Goal: Task Accomplishment & Management: Manage account settings

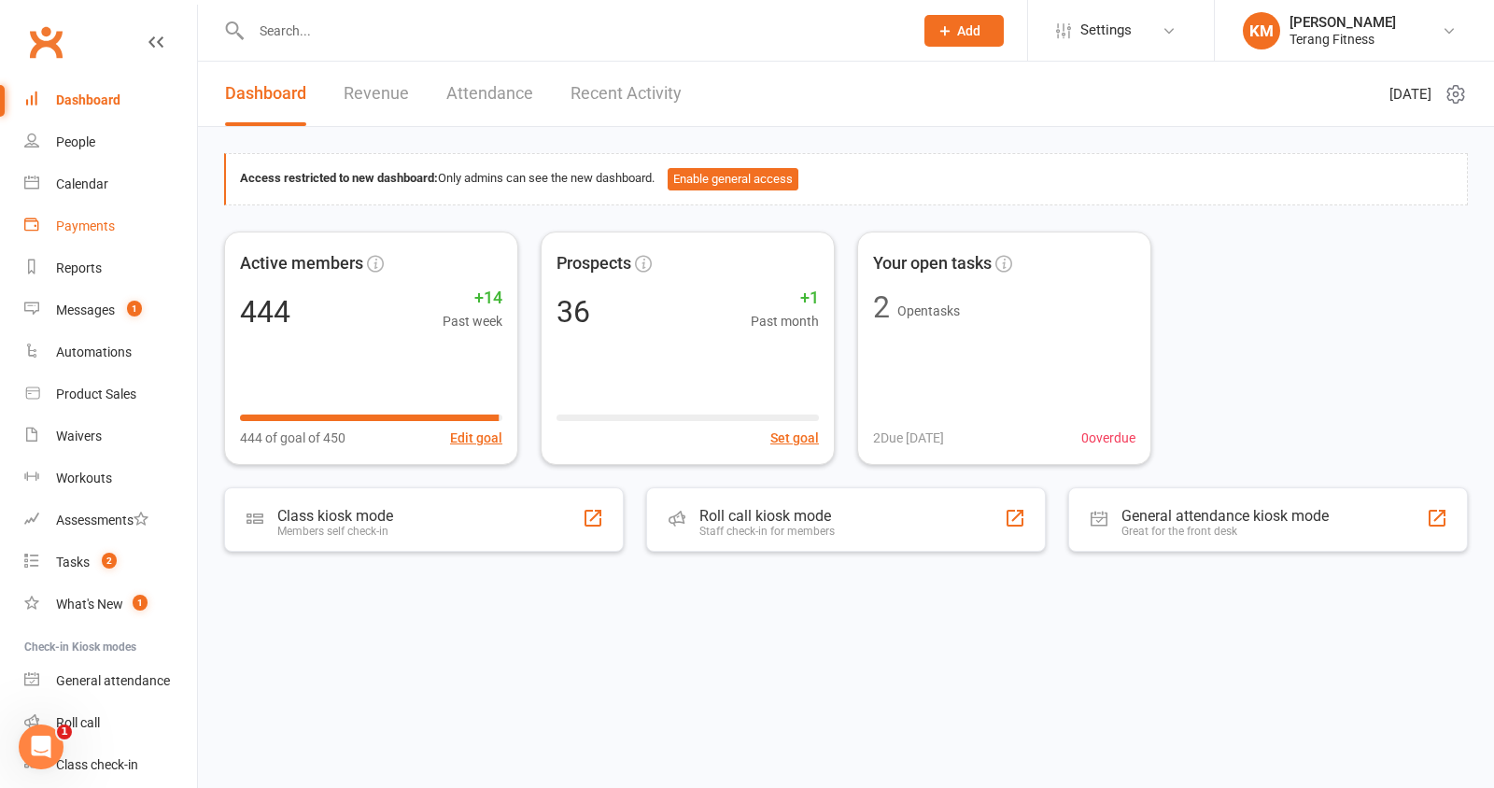
click at [98, 234] on link "Payments" at bounding box center [110, 226] width 173 height 42
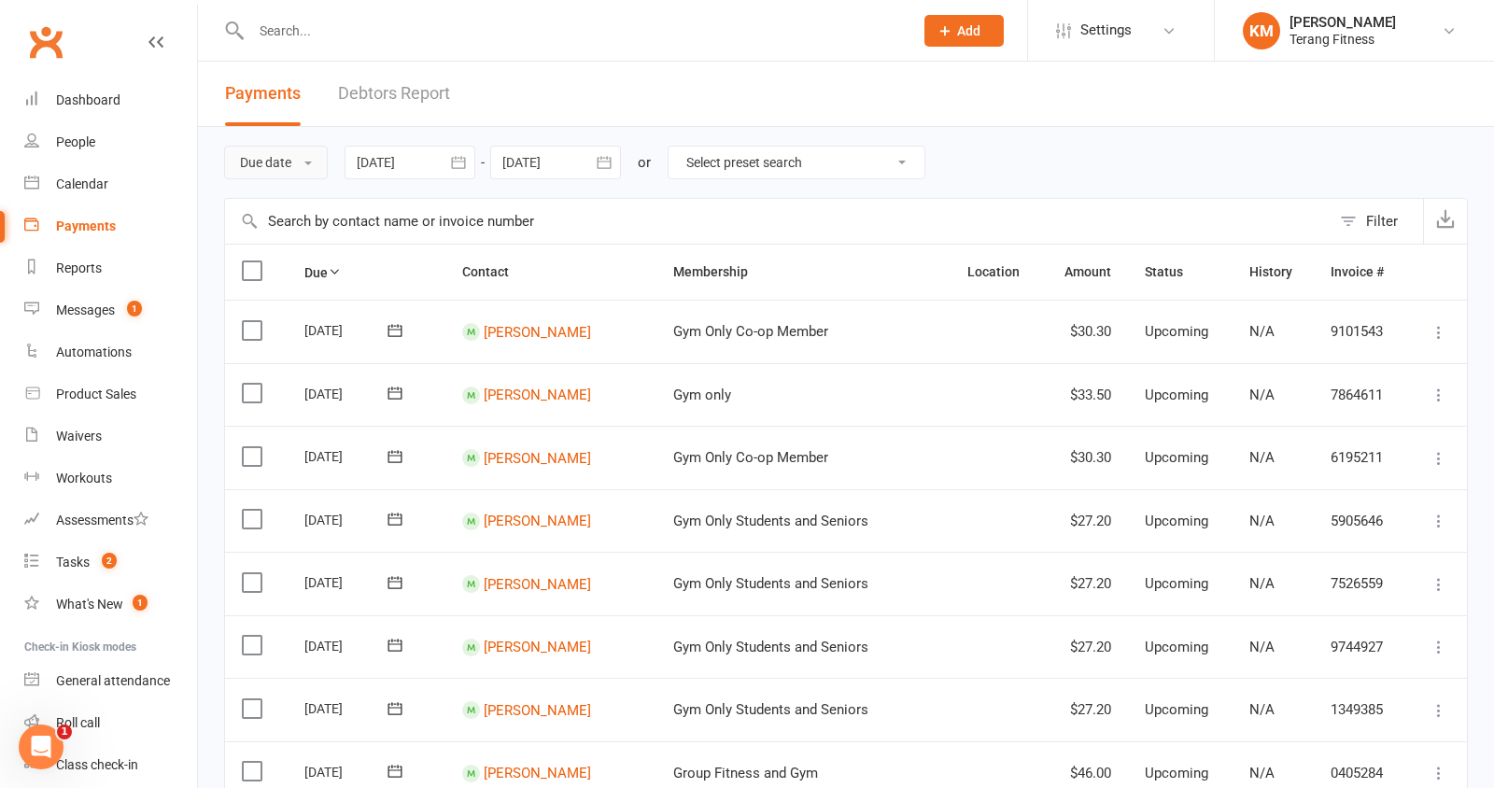
click at [254, 162] on button "Due date" at bounding box center [276, 163] width 104 height 34
click at [294, 274] on link "Date failed" at bounding box center [317, 279] width 185 height 37
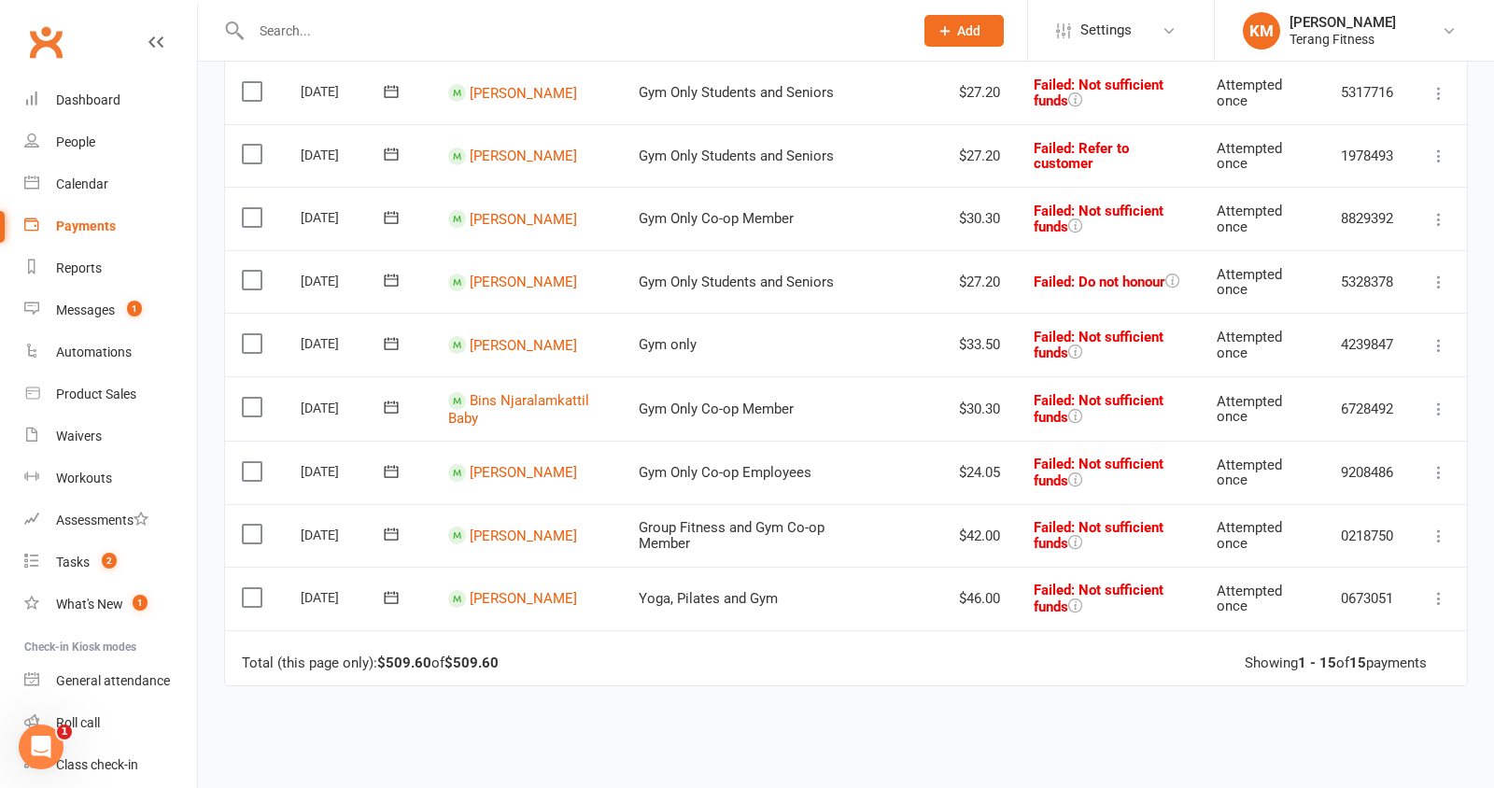
scroll to position [618, 0]
click at [503, 596] on link "[PERSON_NAME]" at bounding box center [523, 597] width 107 height 17
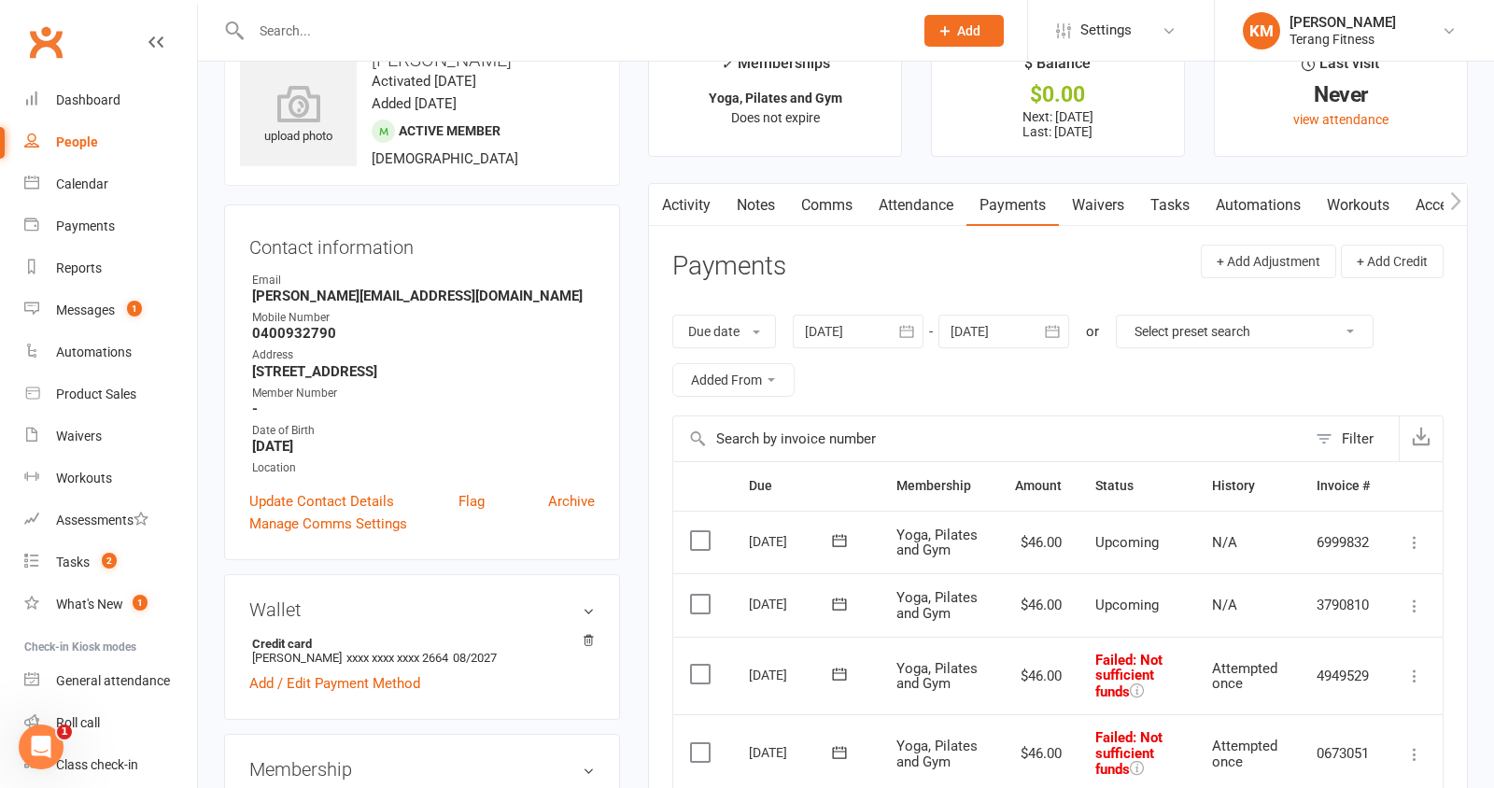
scroll to position [35, 0]
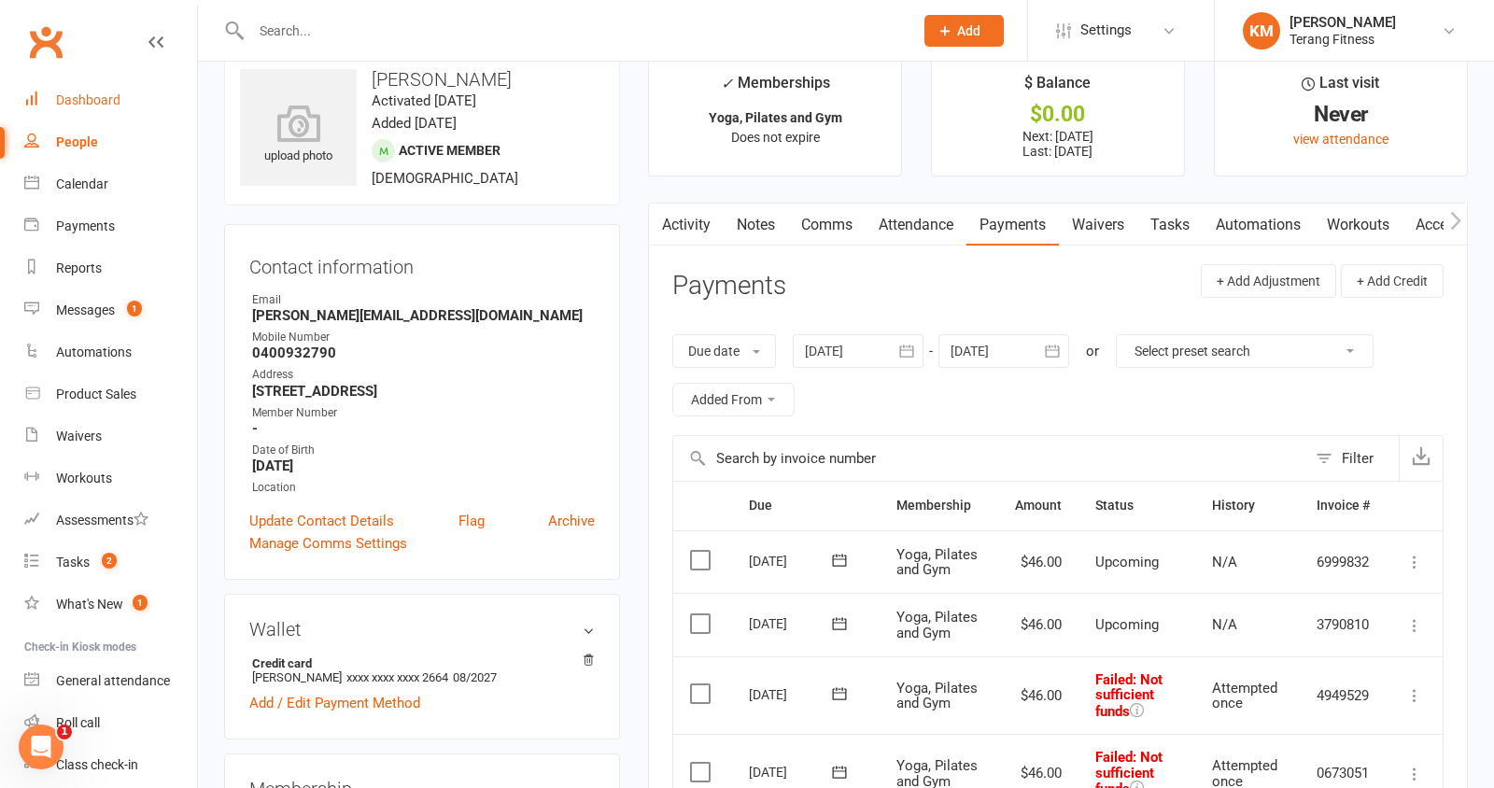
click at [99, 102] on div "Dashboard" at bounding box center [88, 99] width 64 height 15
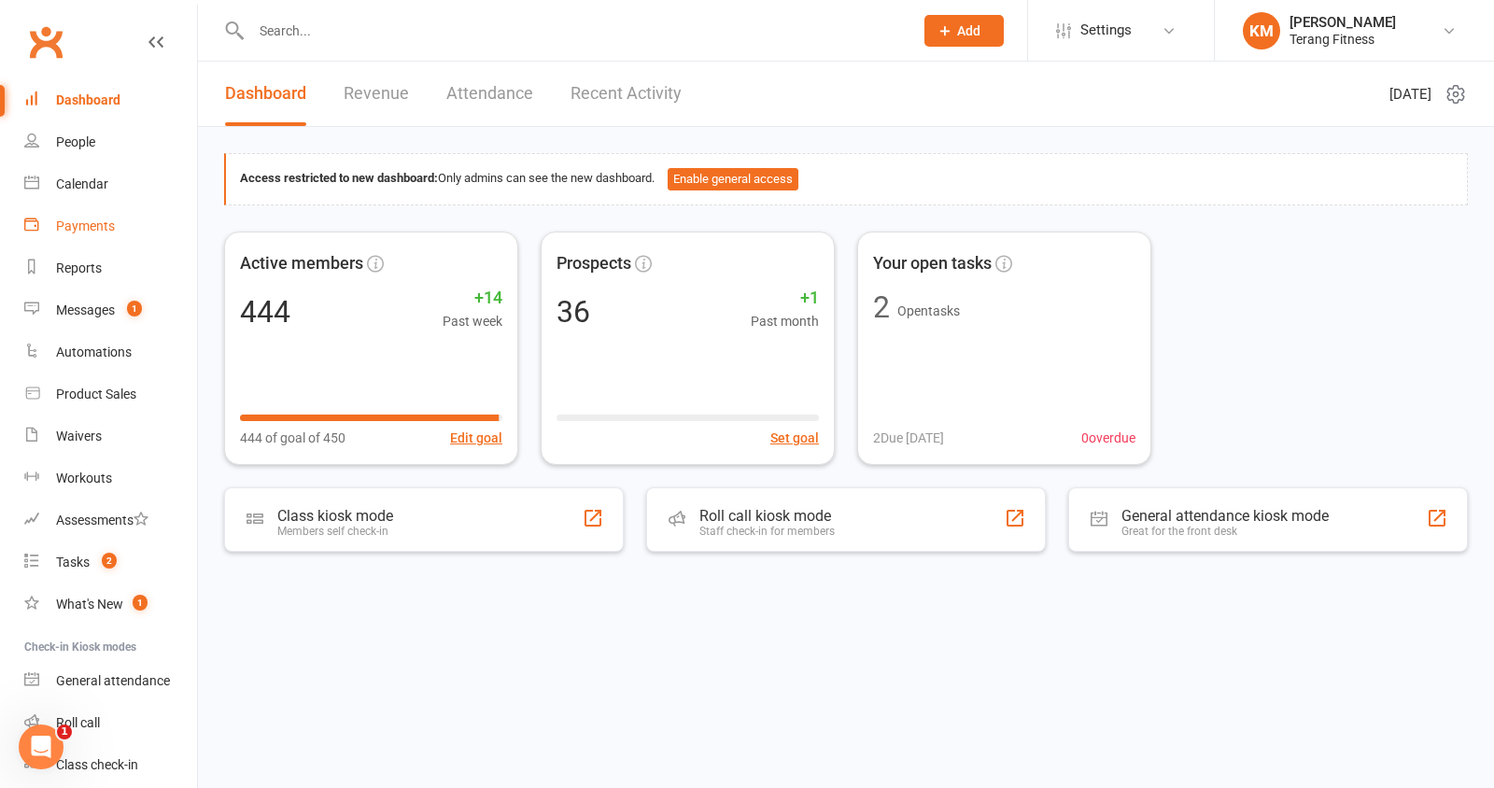
click at [93, 223] on div "Payments" at bounding box center [85, 226] width 59 height 15
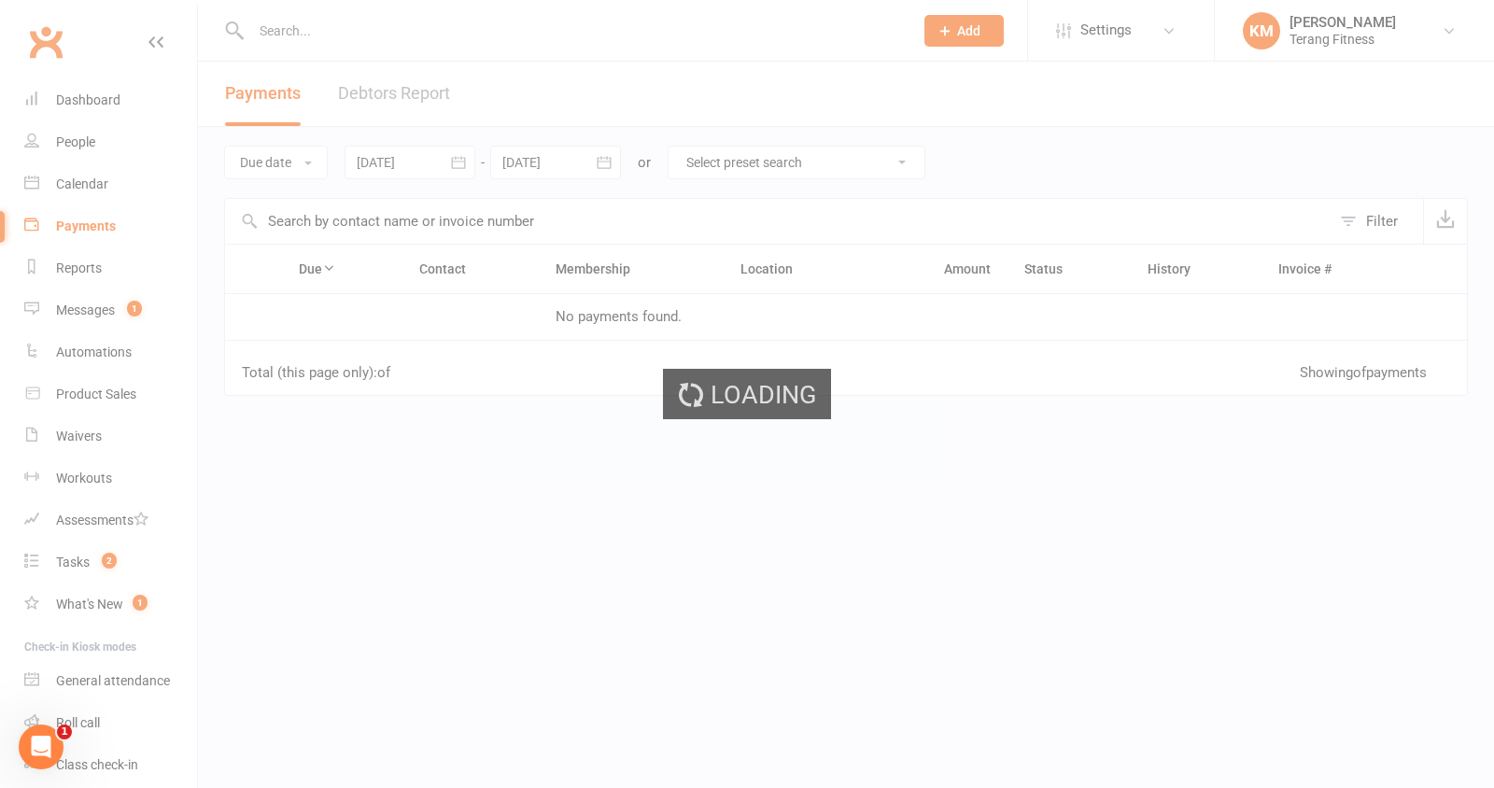
click at [275, 163] on div "Loading" at bounding box center [747, 394] width 1494 height 788
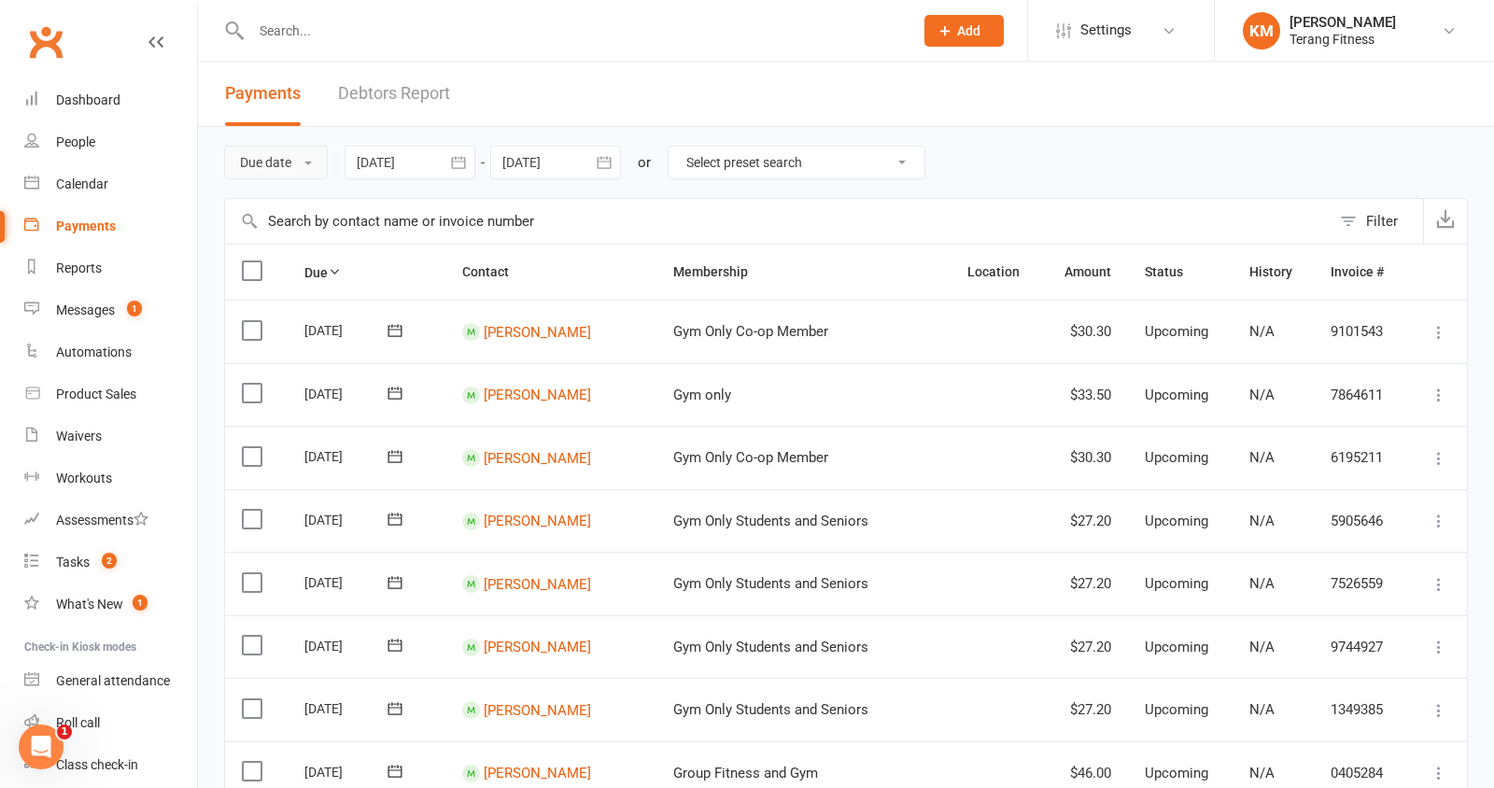
click at [275, 166] on button "Due date" at bounding box center [276, 163] width 104 height 34
click at [290, 271] on link "Date failed" at bounding box center [317, 279] width 185 height 37
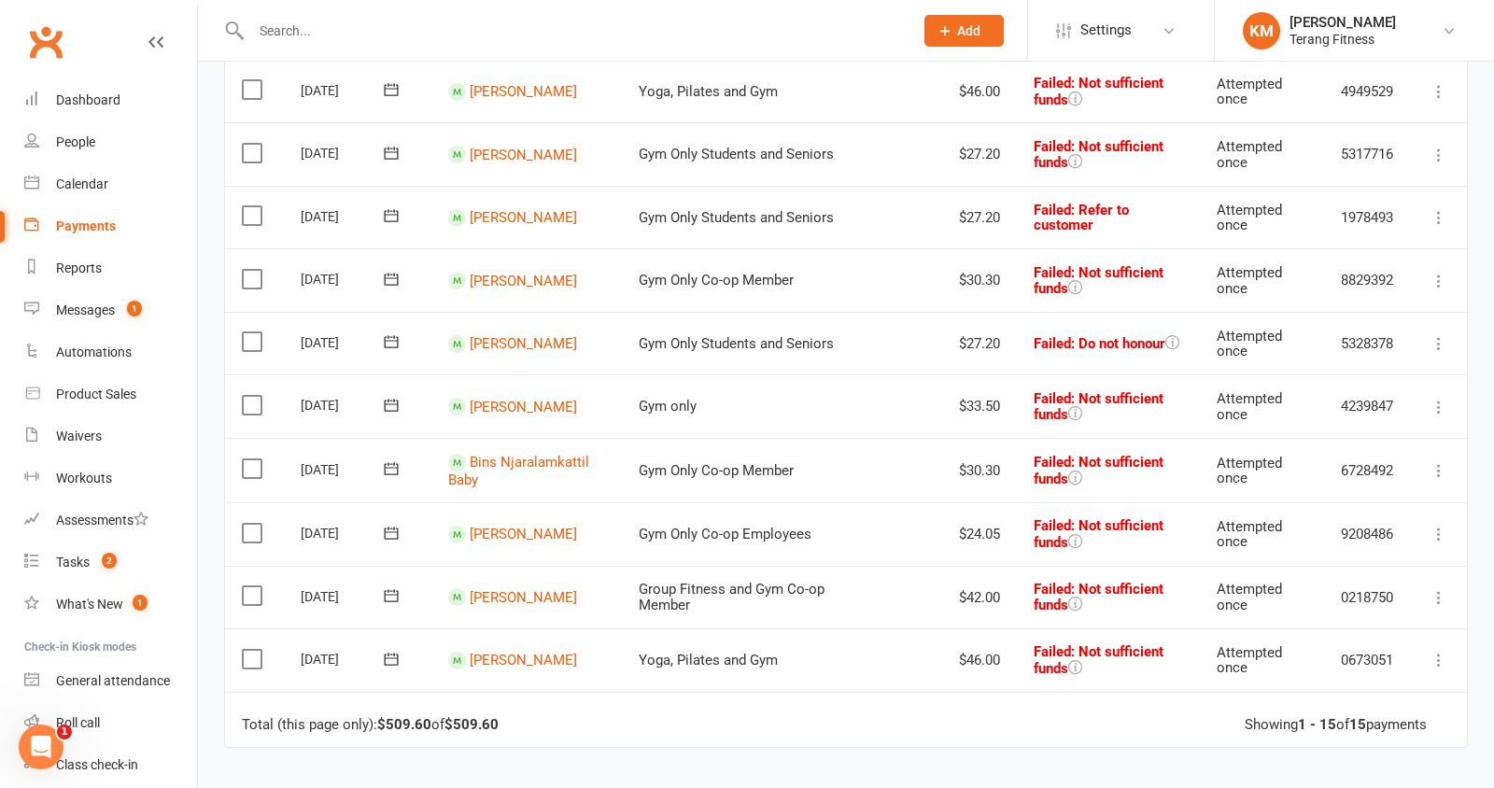
scroll to position [558, 0]
click at [509, 590] on link "[PERSON_NAME]" at bounding box center [523, 596] width 107 height 17
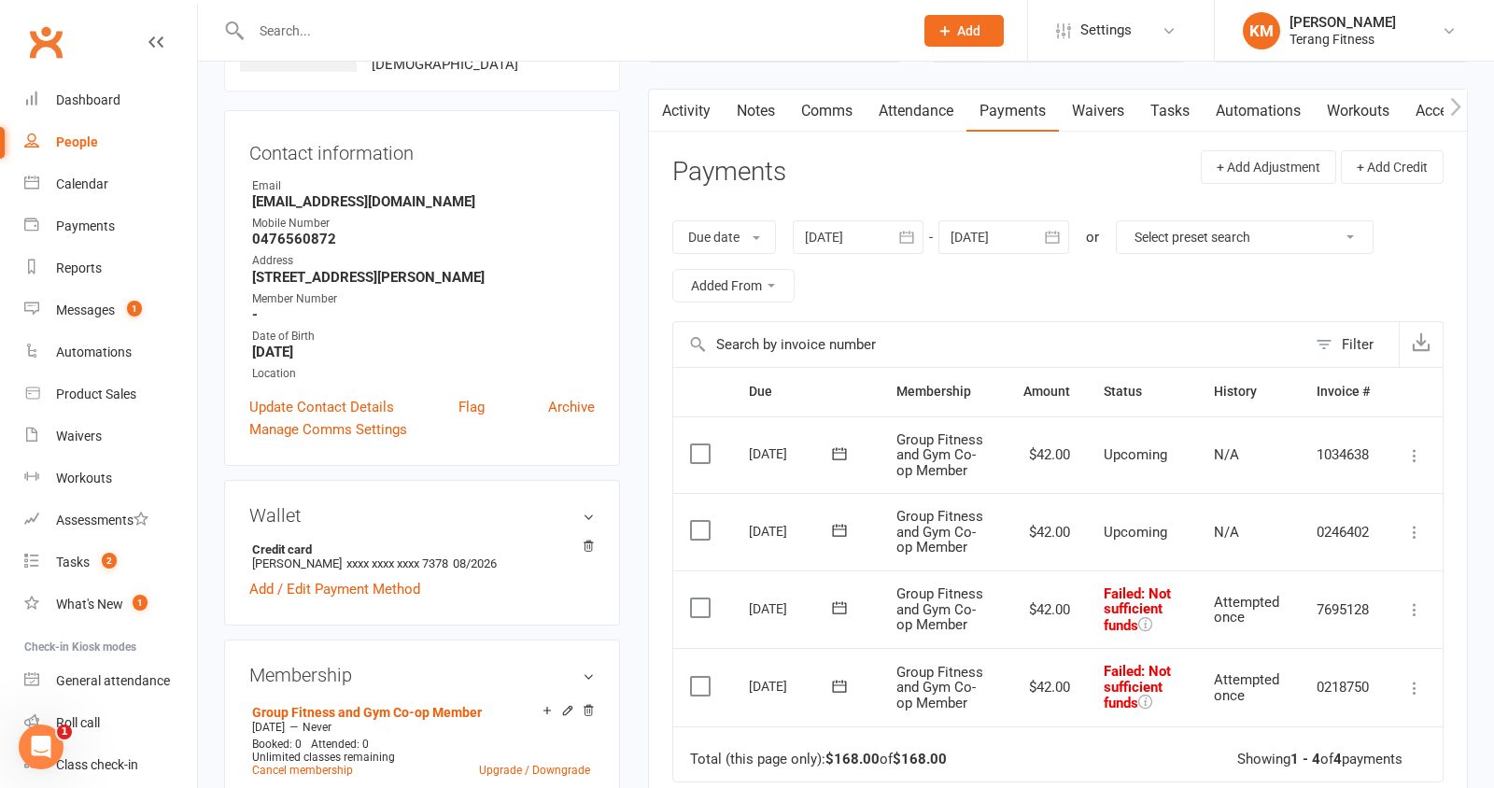
scroll to position [147, 0]
click at [911, 230] on icon "button" at bounding box center [907, 239] width 19 height 19
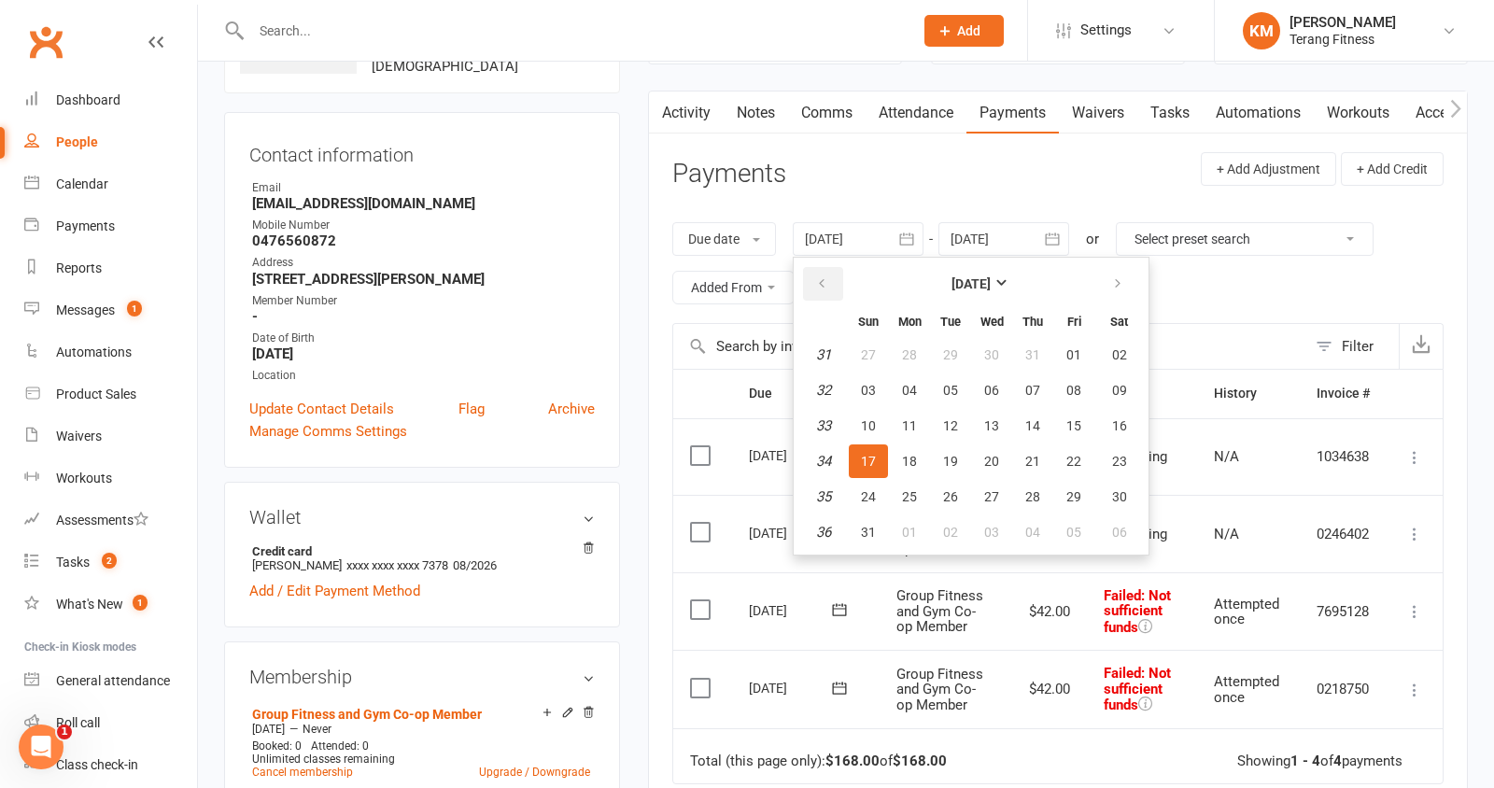
click at [823, 285] on icon "button" at bounding box center [821, 283] width 13 height 15
click at [993, 418] on span "16" at bounding box center [991, 425] width 15 height 15
type input "[DATE]"
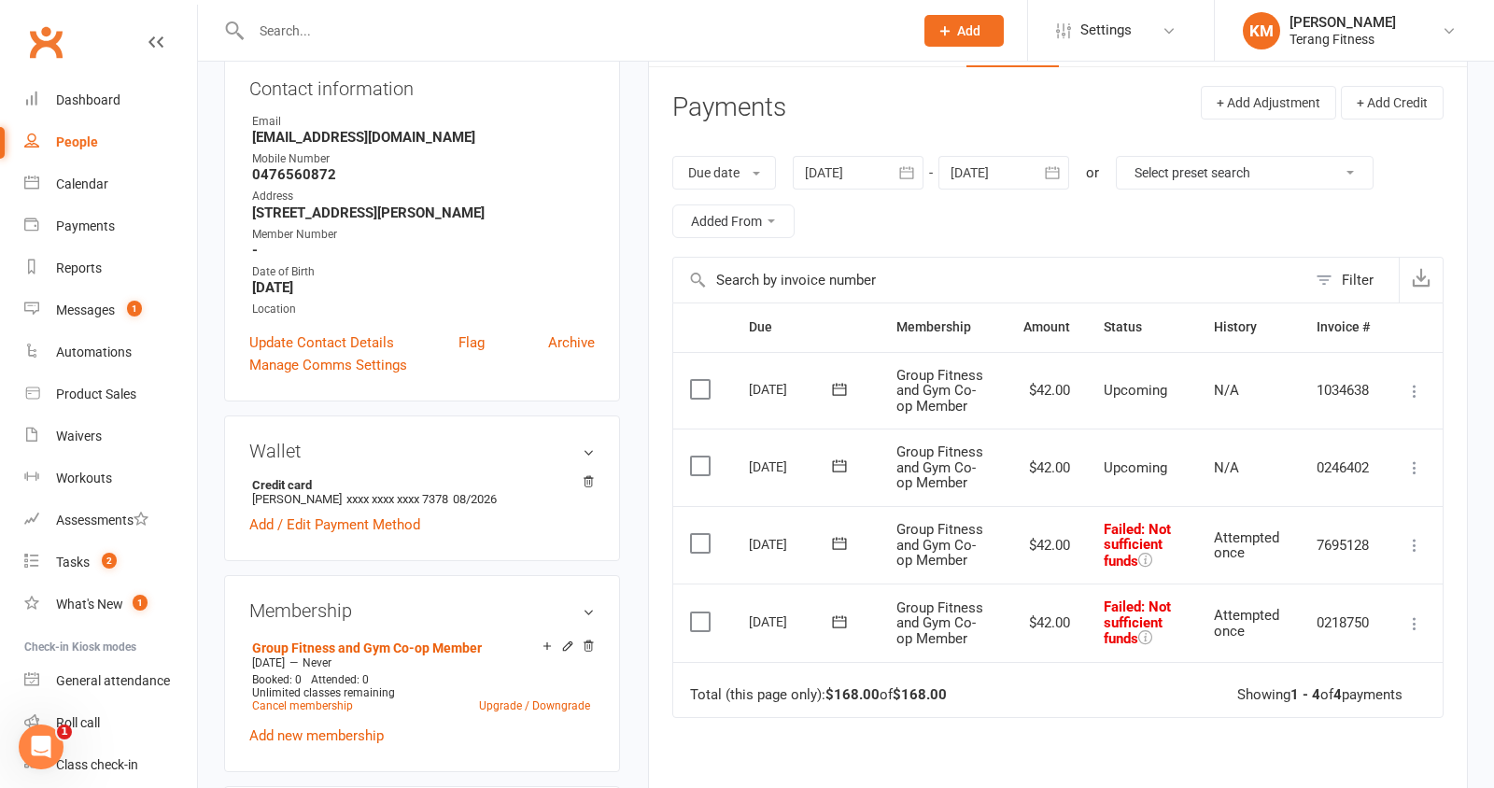
scroll to position [199, 0]
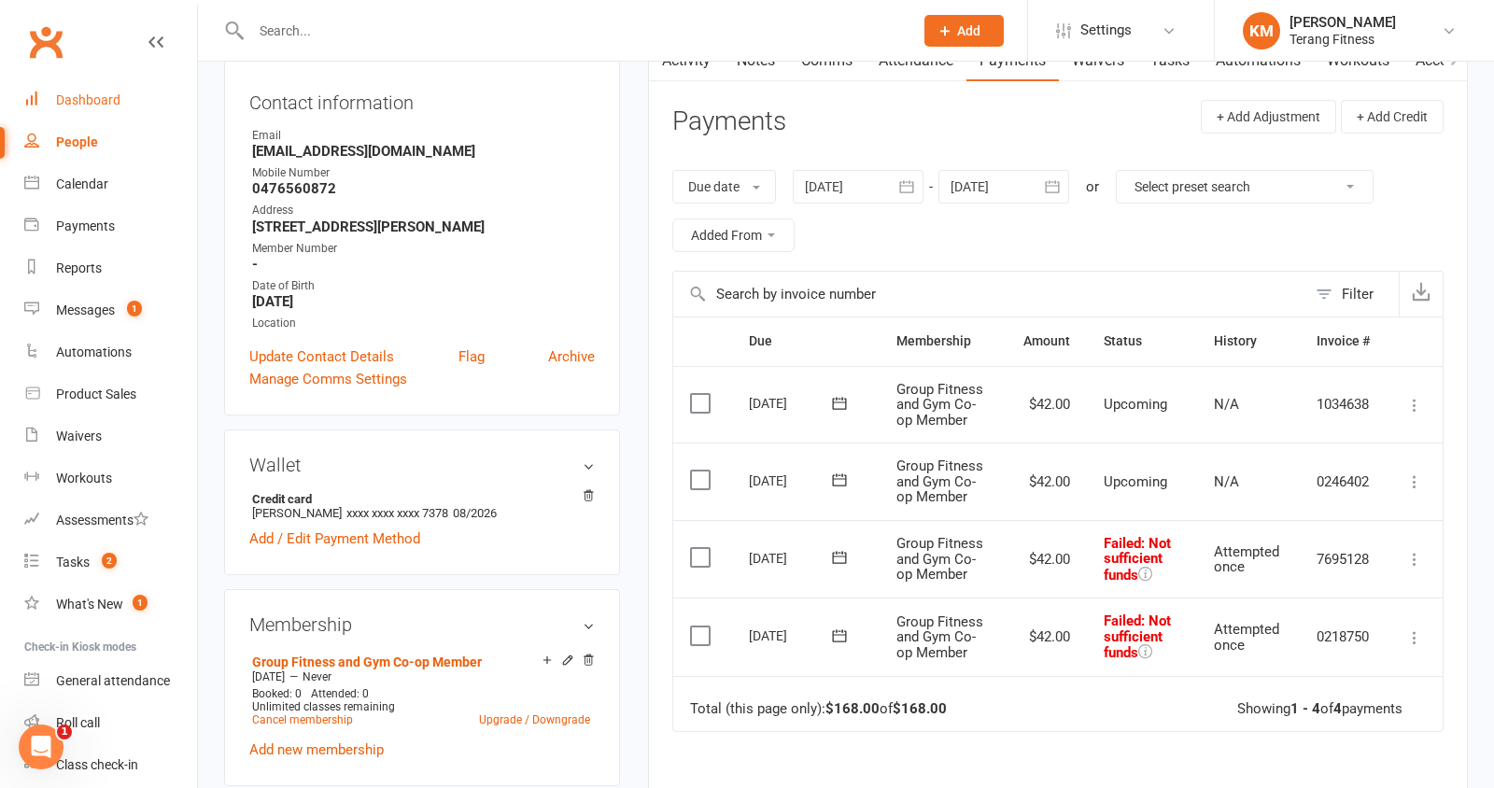
click at [79, 84] on link "Dashboard" at bounding box center [110, 100] width 173 height 42
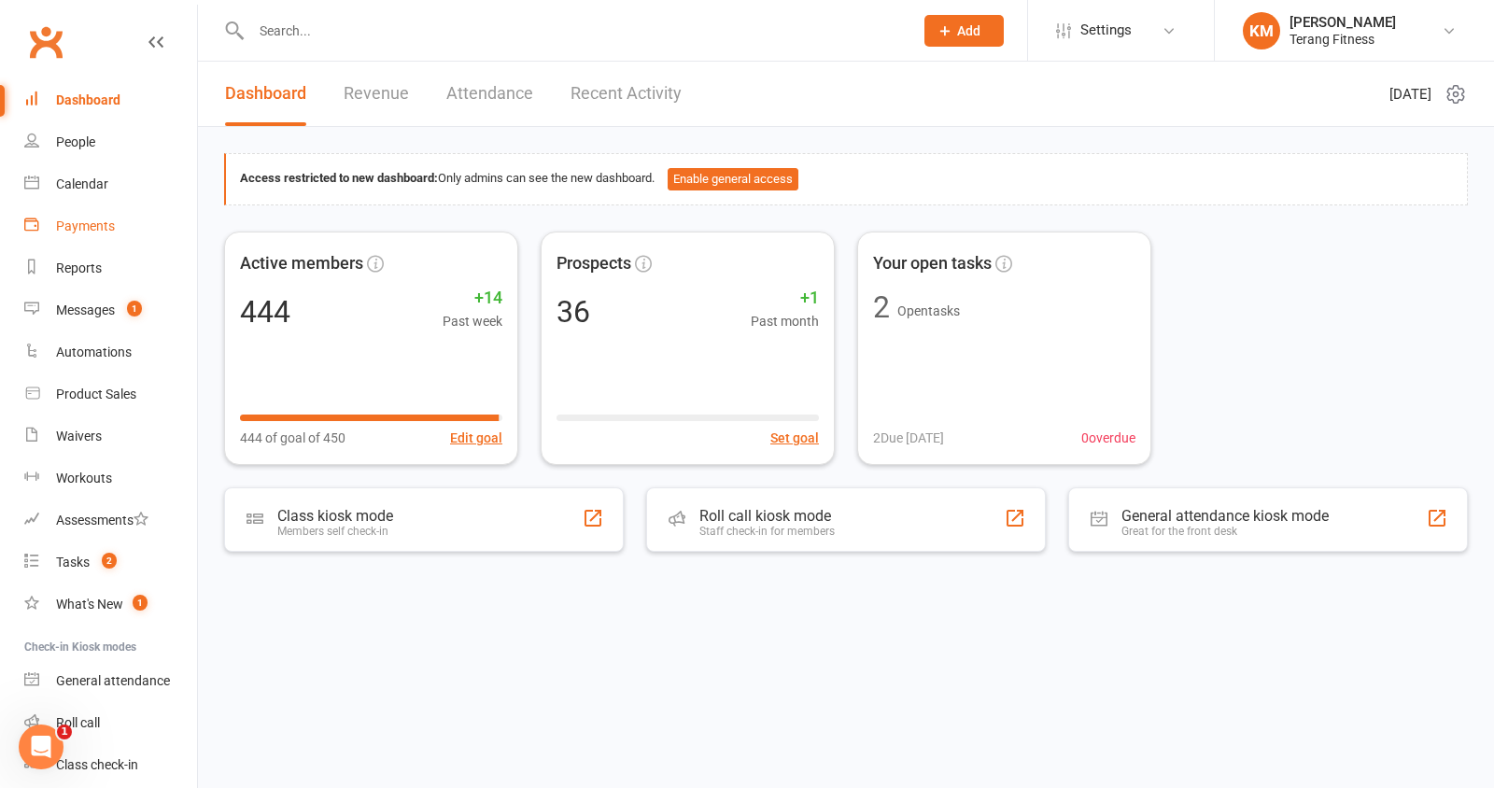
click at [86, 234] on link "Payments" at bounding box center [110, 226] width 173 height 42
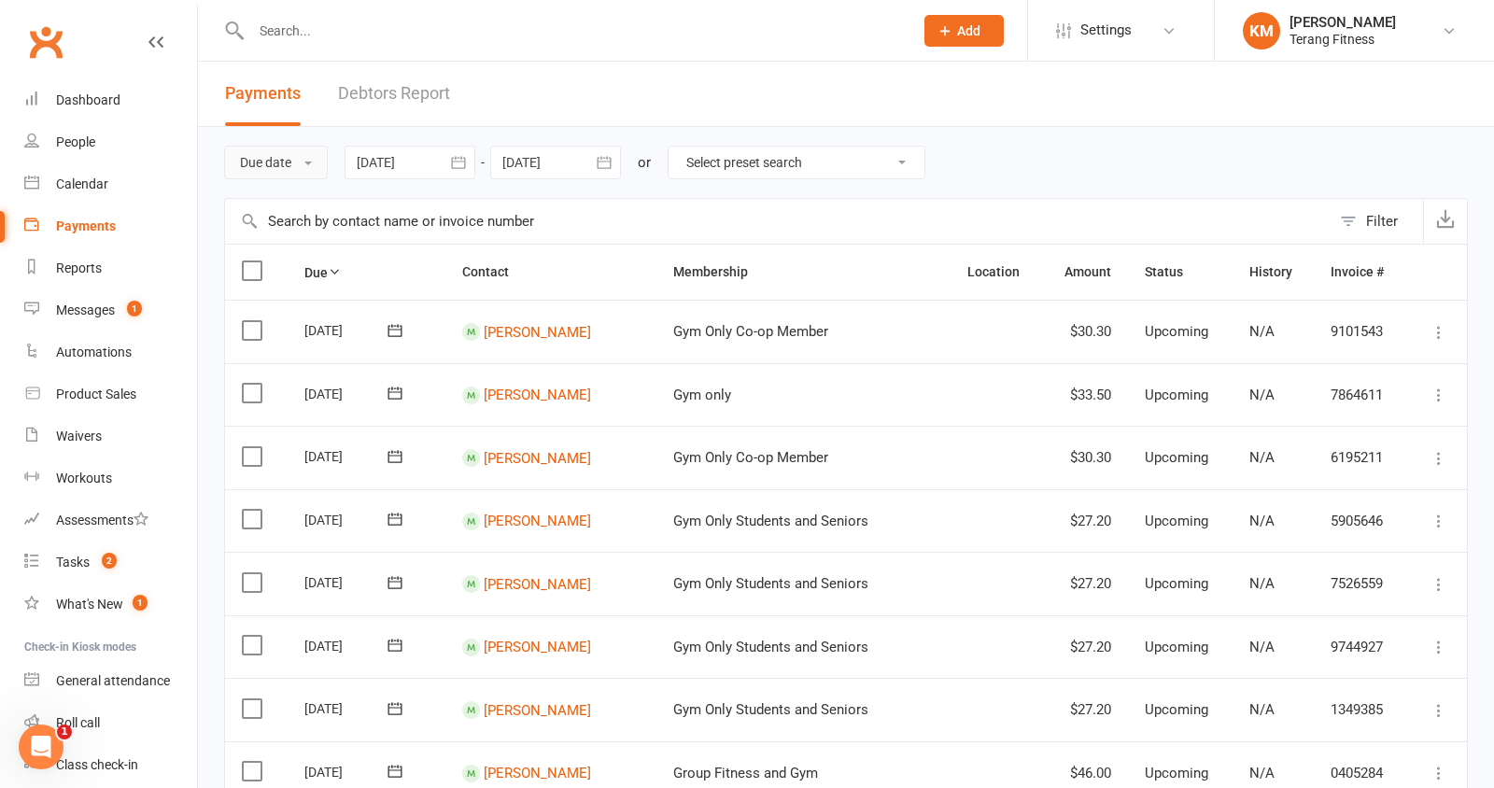
click at [276, 163] on button "Due date" at bounding box center [276, 163] width 104 height 34
click at [292, 279] on link "Date failed" at bounding box center [317, 279] width 185 height 37
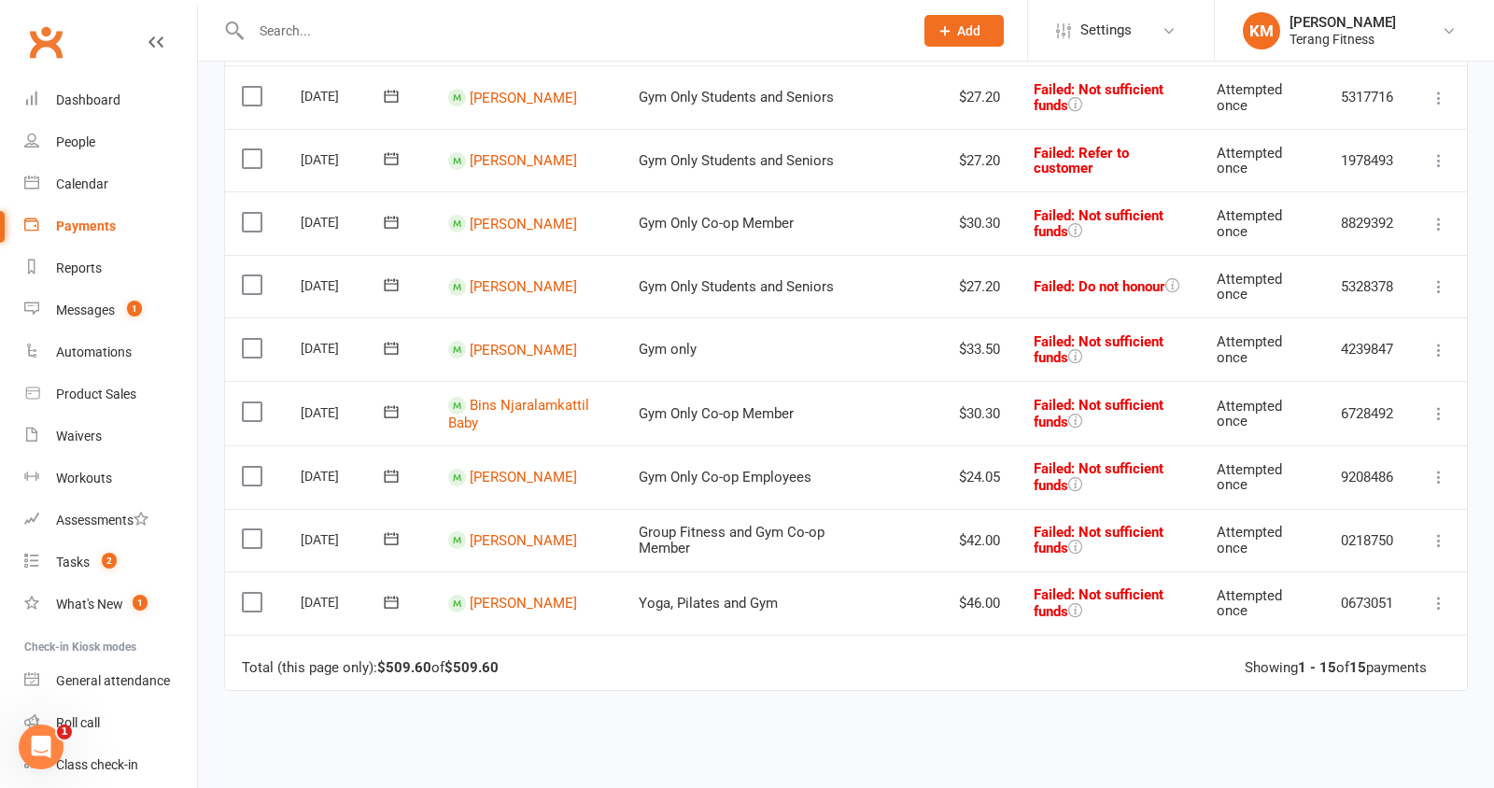
scroll to position [615, 0]
click at [531, 473] on link "[PERSON_NAME]" at bounding box center [523, 475] width 107 height 17
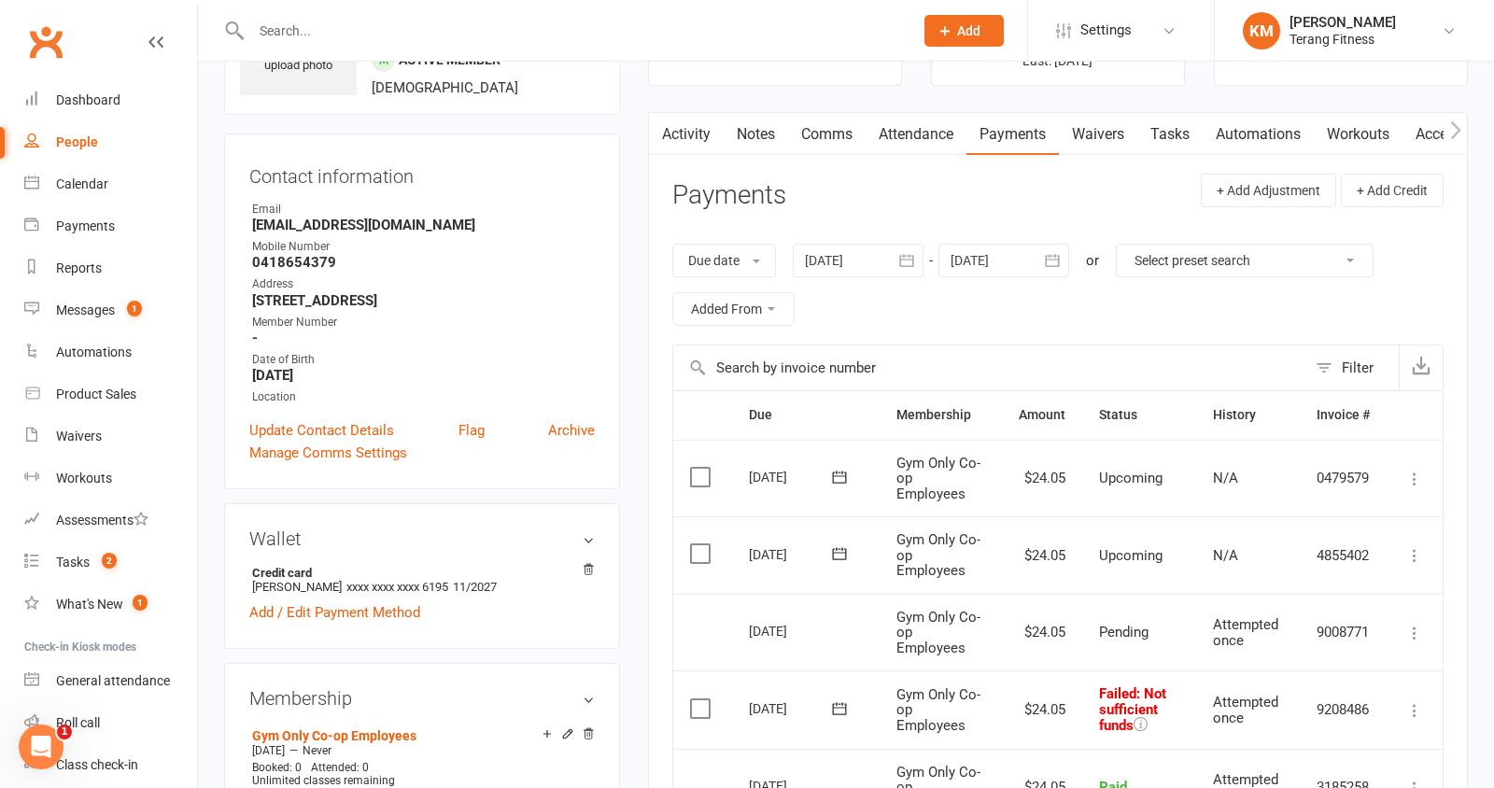
scroll to position [123, 0]
click at [87, 106] on div "Dashboard" at bounding box center [88, 99] width 64 height 15
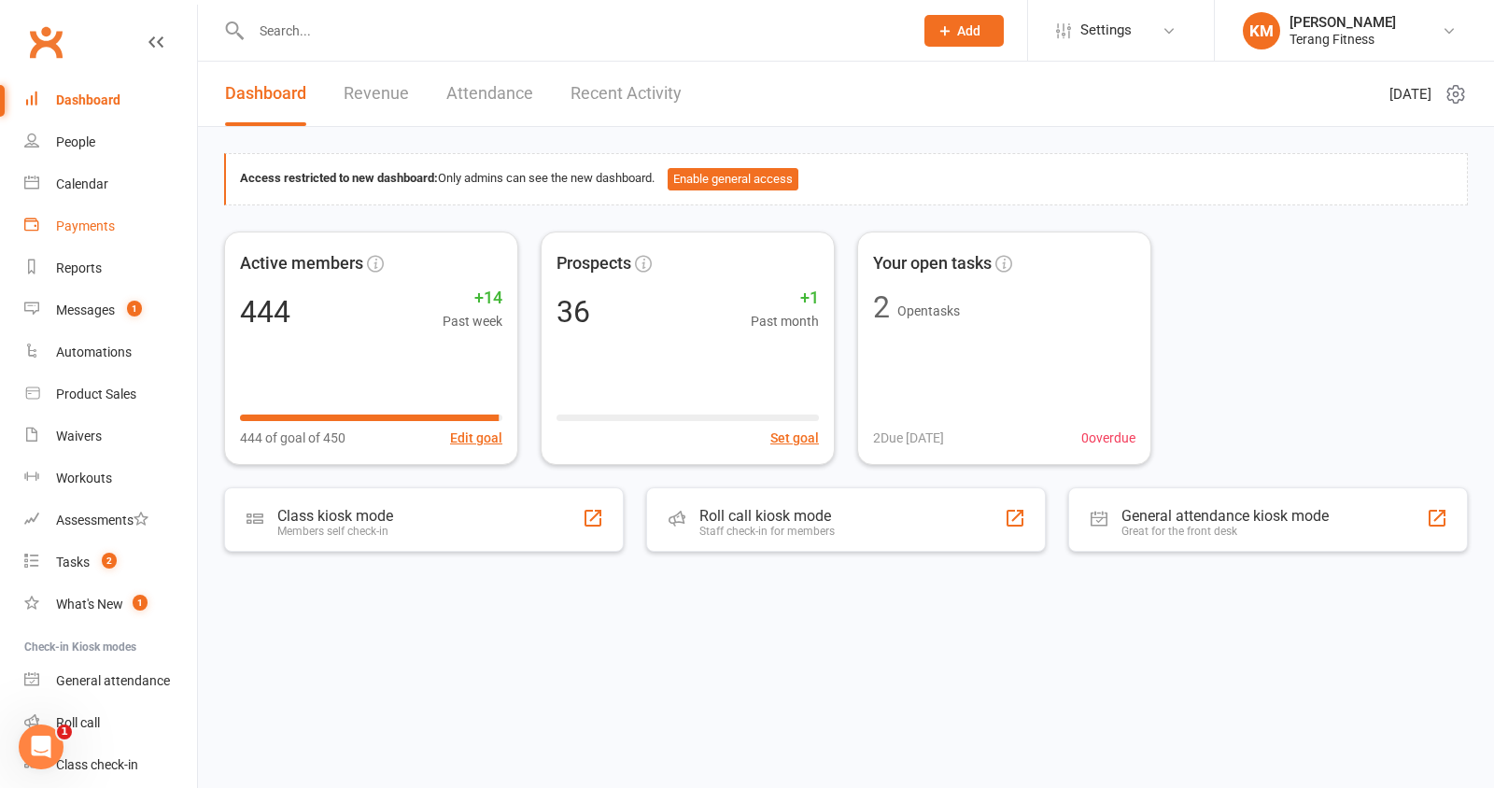
click at [88, 230] on div "Payments" at bounding box center [85, 226] width 59 height 15
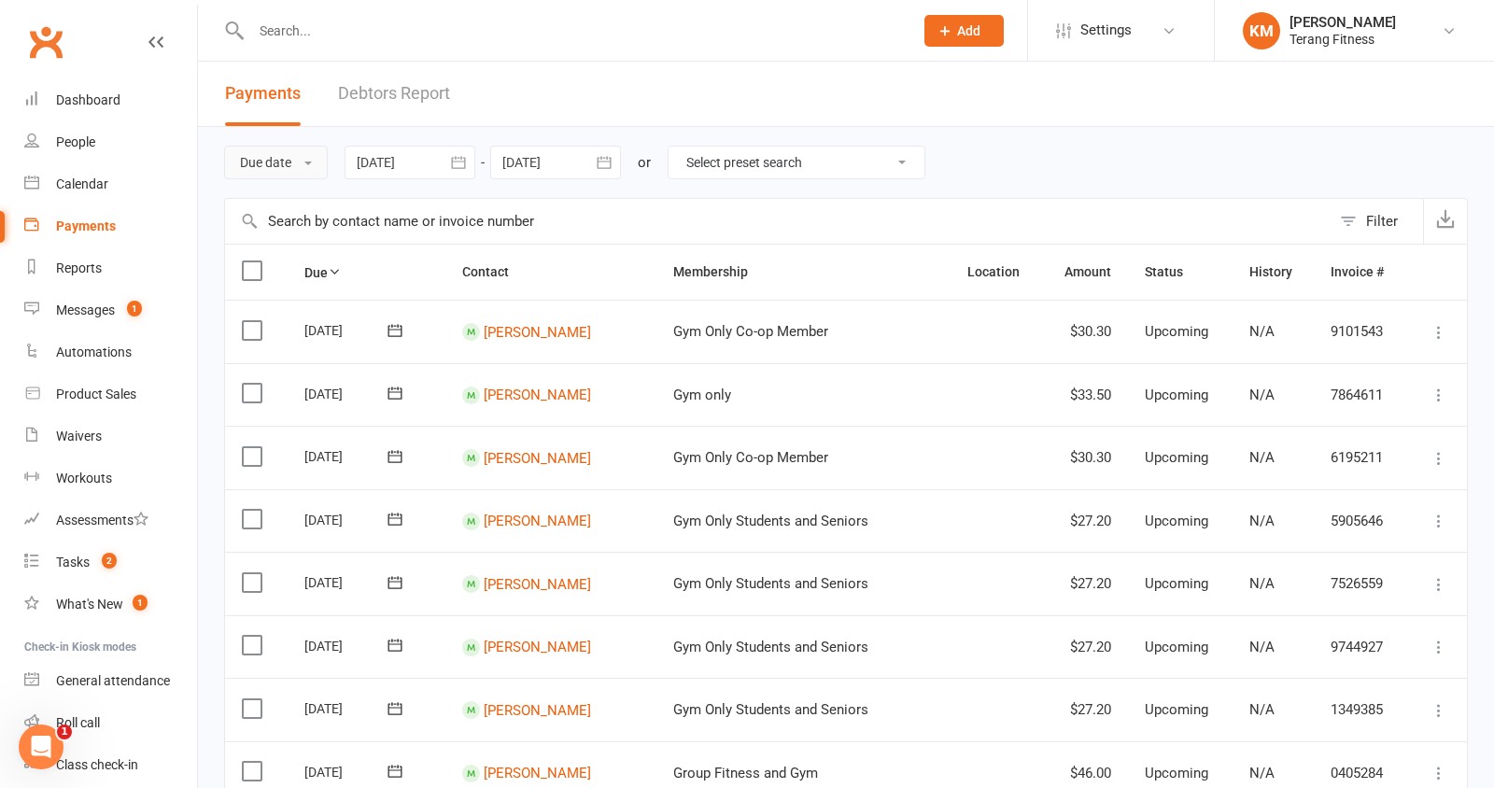
click at [278, 161] on button "Due date" at bounding box center [276, 163] width 104 height 34
click at [298, 283] on link "Date failed" at bounding box center [317, 279] width 185 height 37
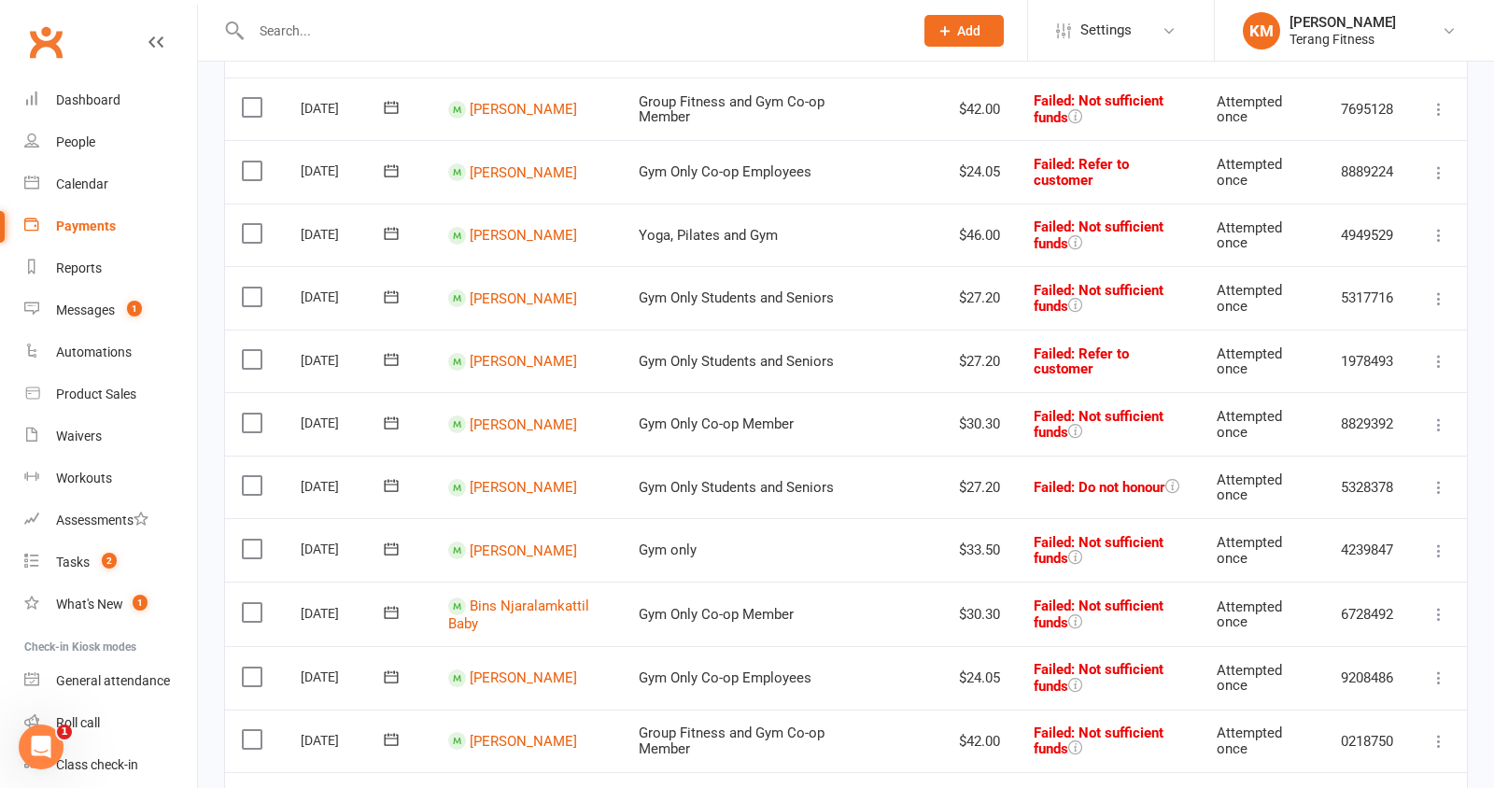
scroll to position [543, 0]
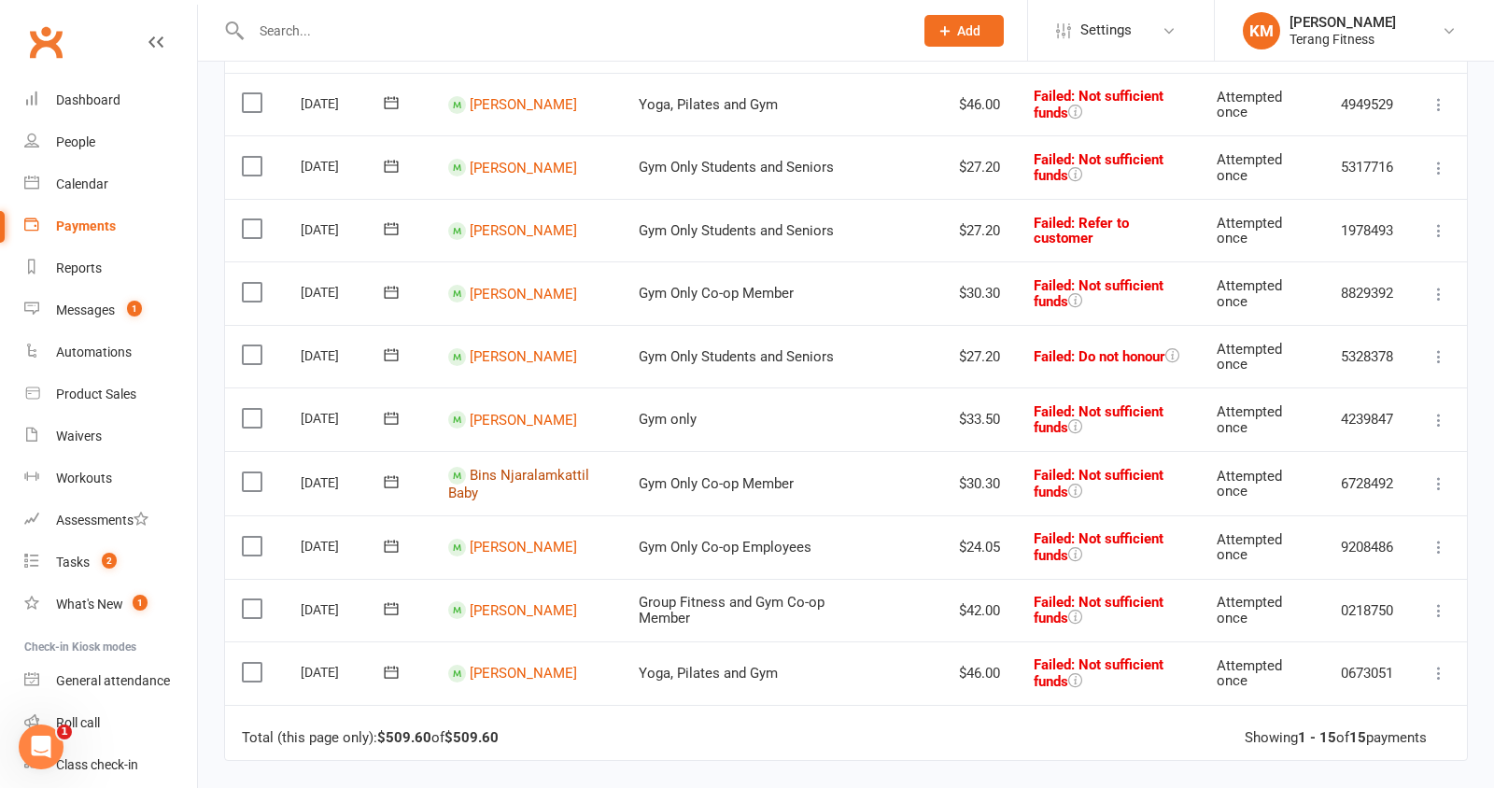
click at [527, 472] on link "Bins Njaralamkattil Baby" at bounding box center [518, 484] width 141 height 35
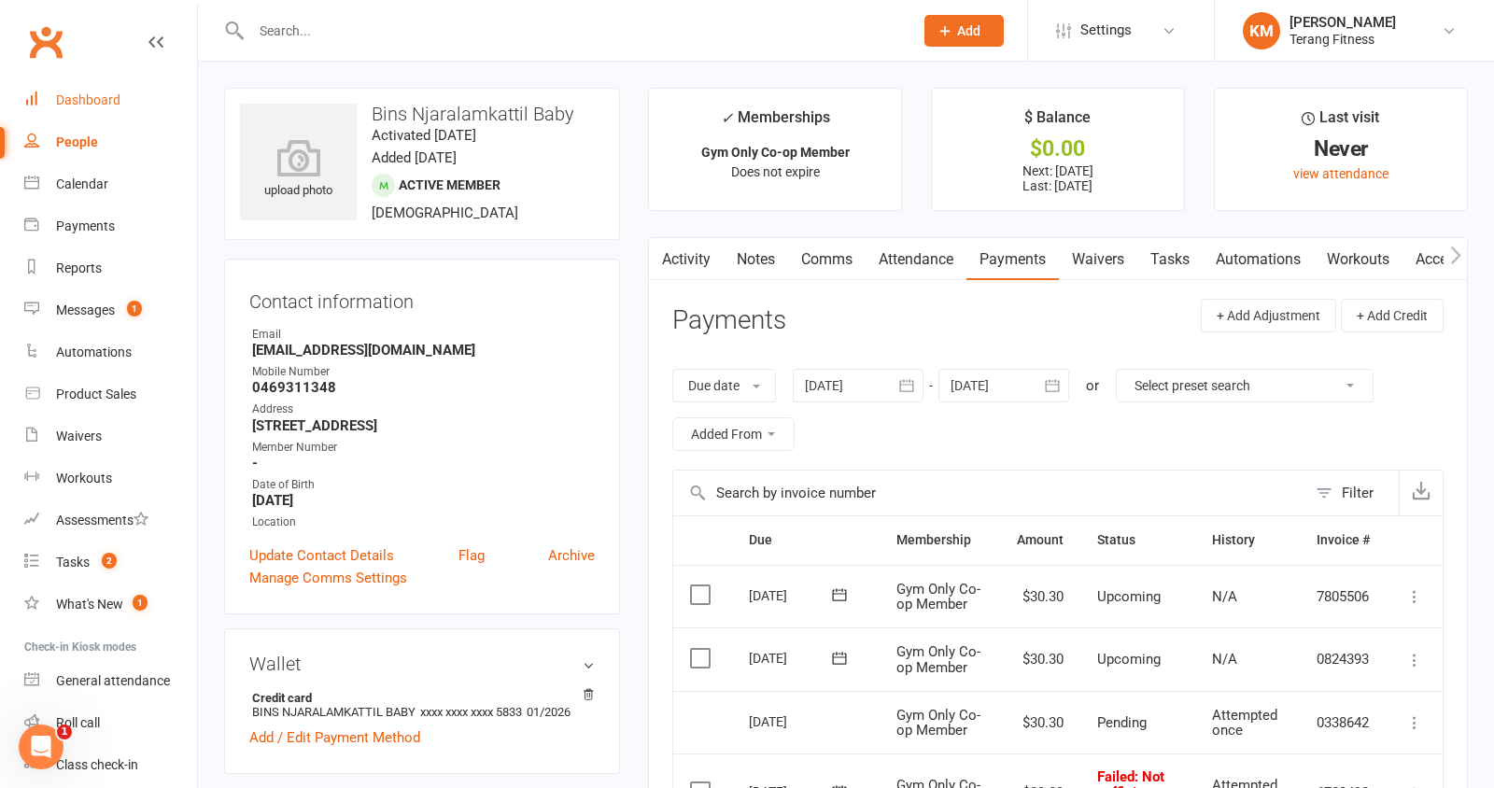
click at [92, 106] on div "Dashboard" at bounding box center [88, 99] width 64 height 15
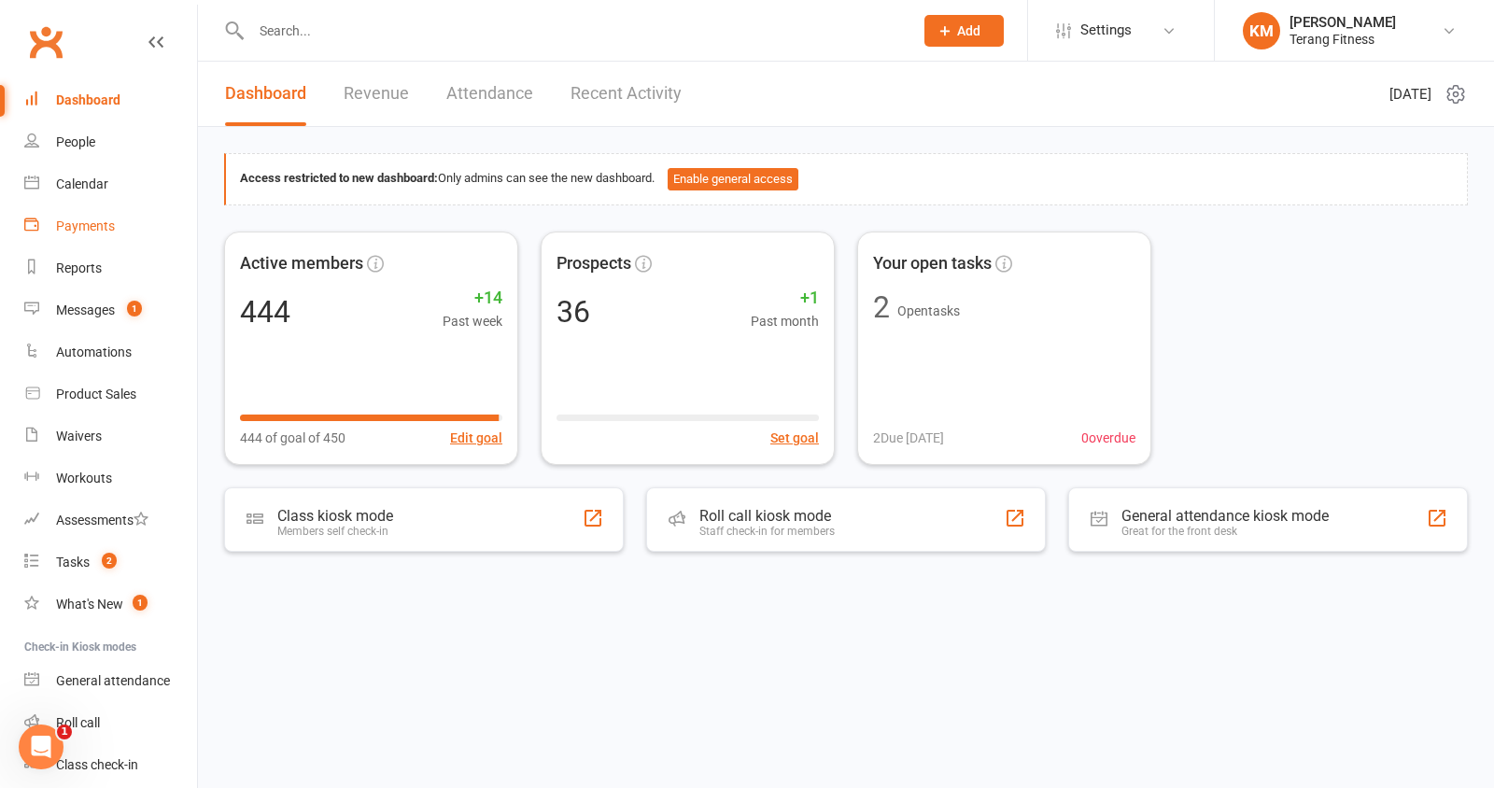
click at [89, 231] on div "Payments" at bounding box center [85, 226] width 59 height 15
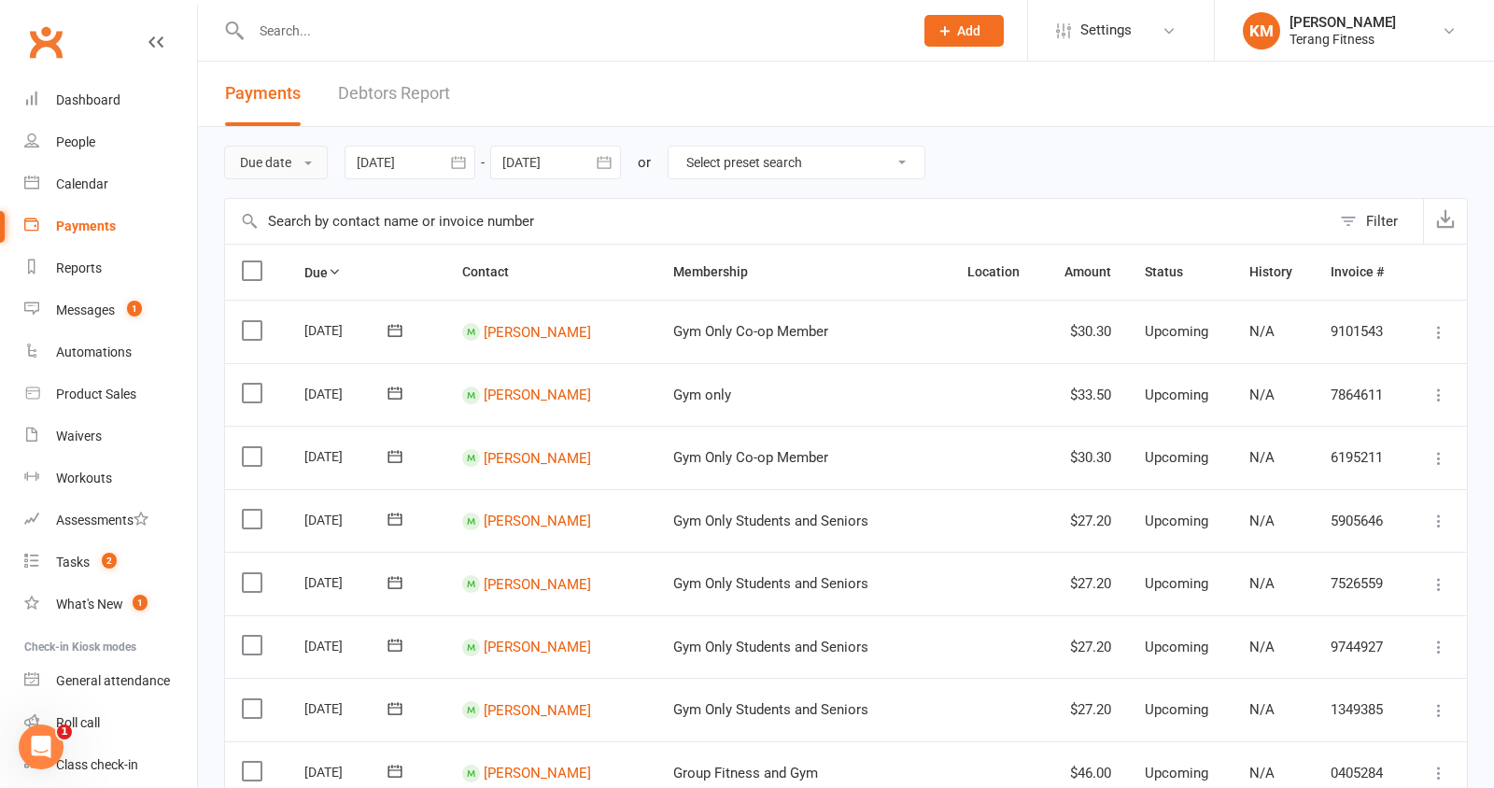
click at [277, 166] on button "Due date" at bounding box center [276, 163] width 104 height 34
click at [286, 283] on link "Date failed" at bounding box center [317, 279] width 185 height 37
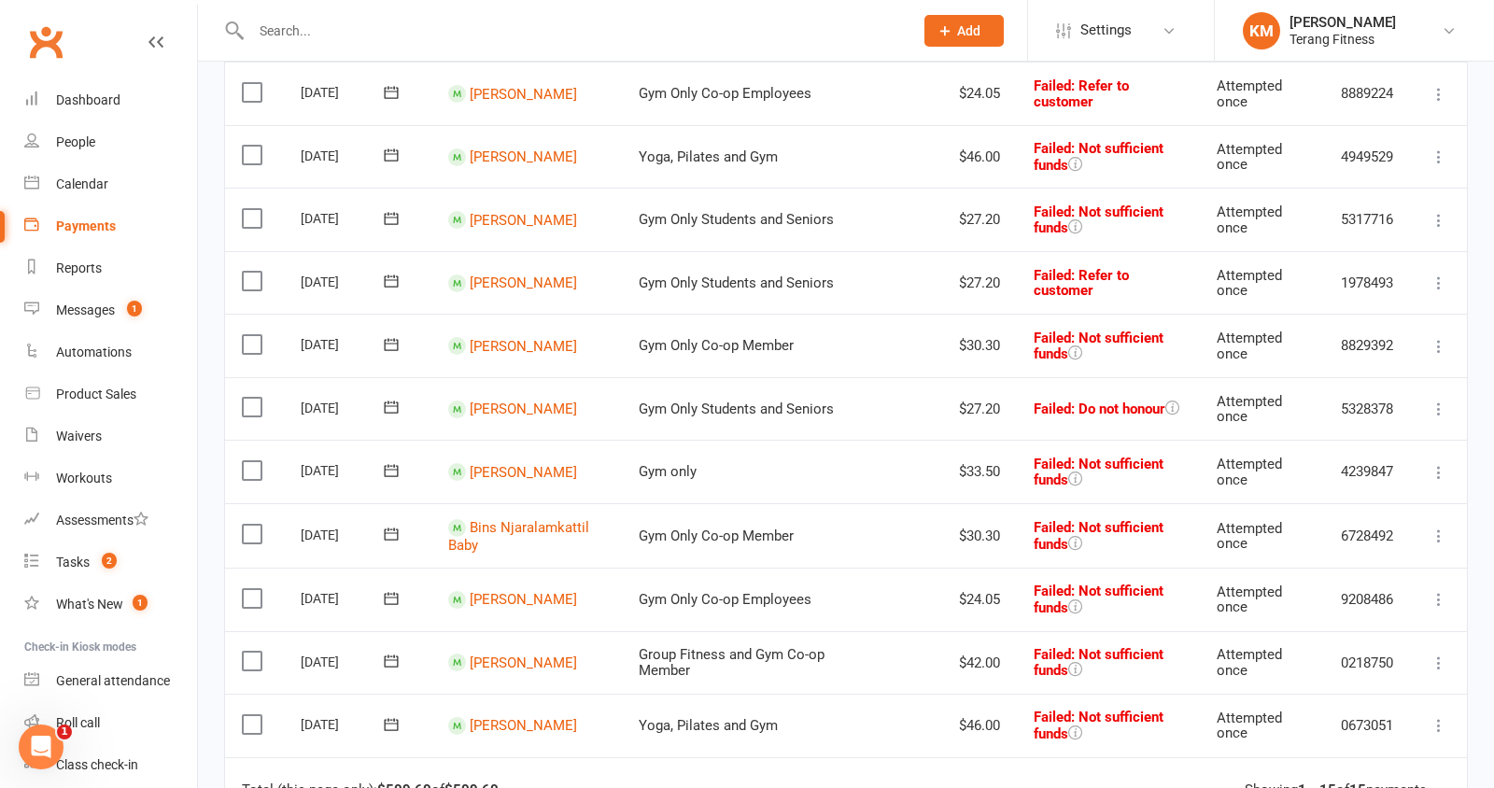
scroll to position [491, 0]
click at [520, 471] on link "[PERSON_NAME]" at bounding box center [523, 470] width 107 height 17
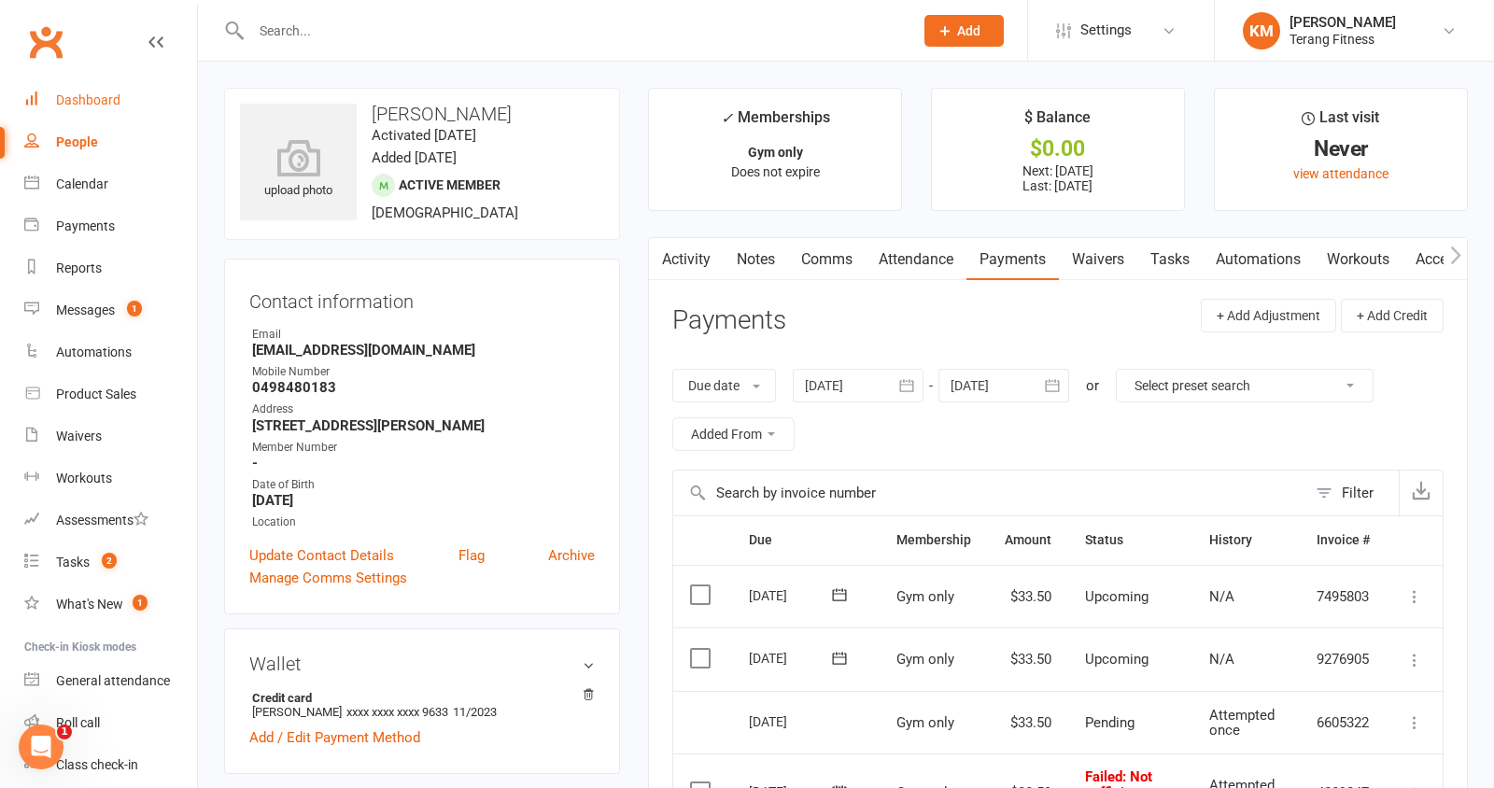
click at [87, 95] on div "Dashboard" at bounding box center [88, 99] width 64 height 15
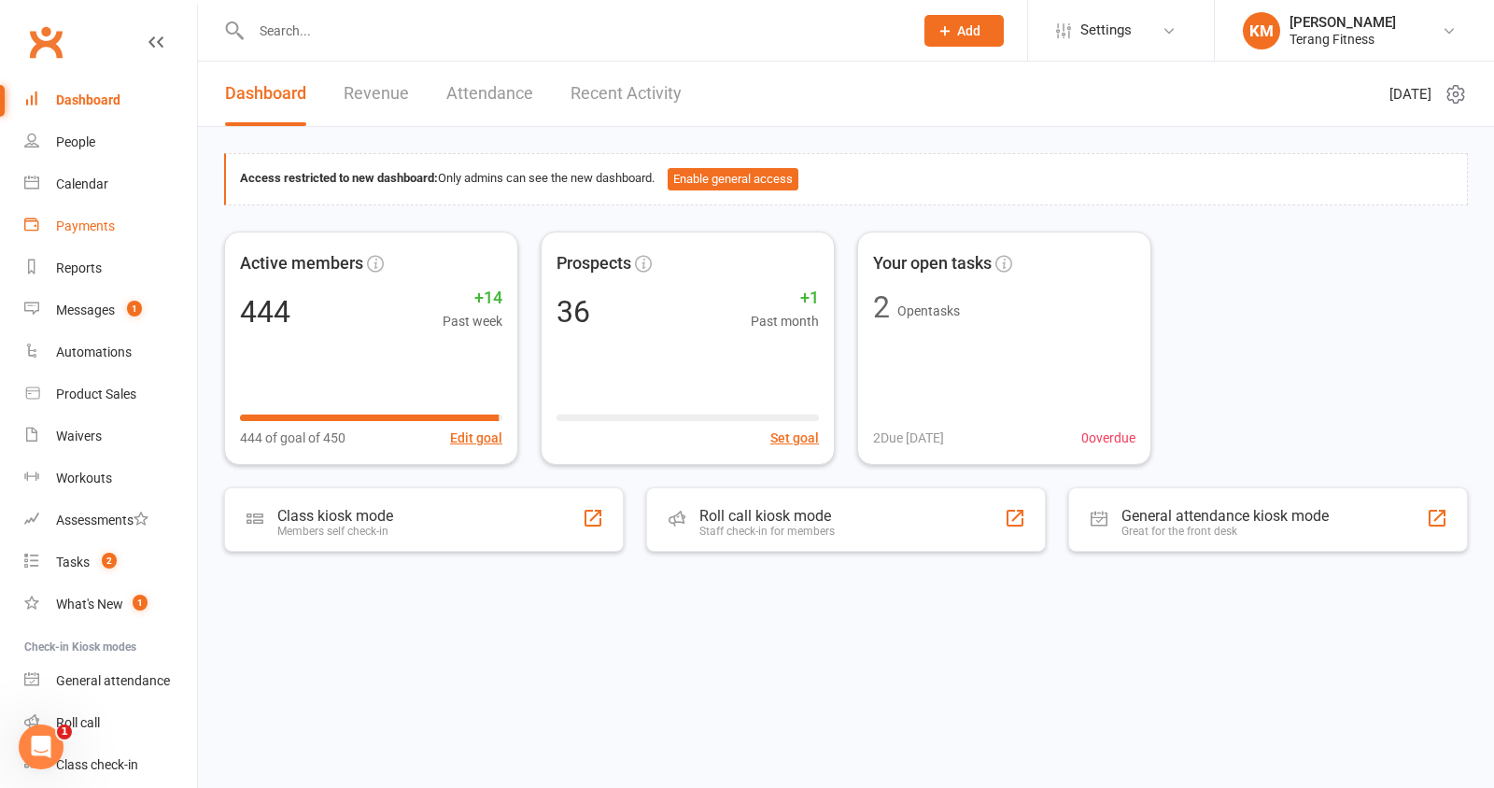
click at [85, 236] on link "Payments" at bounding box center [110, 226] width 173 height 42
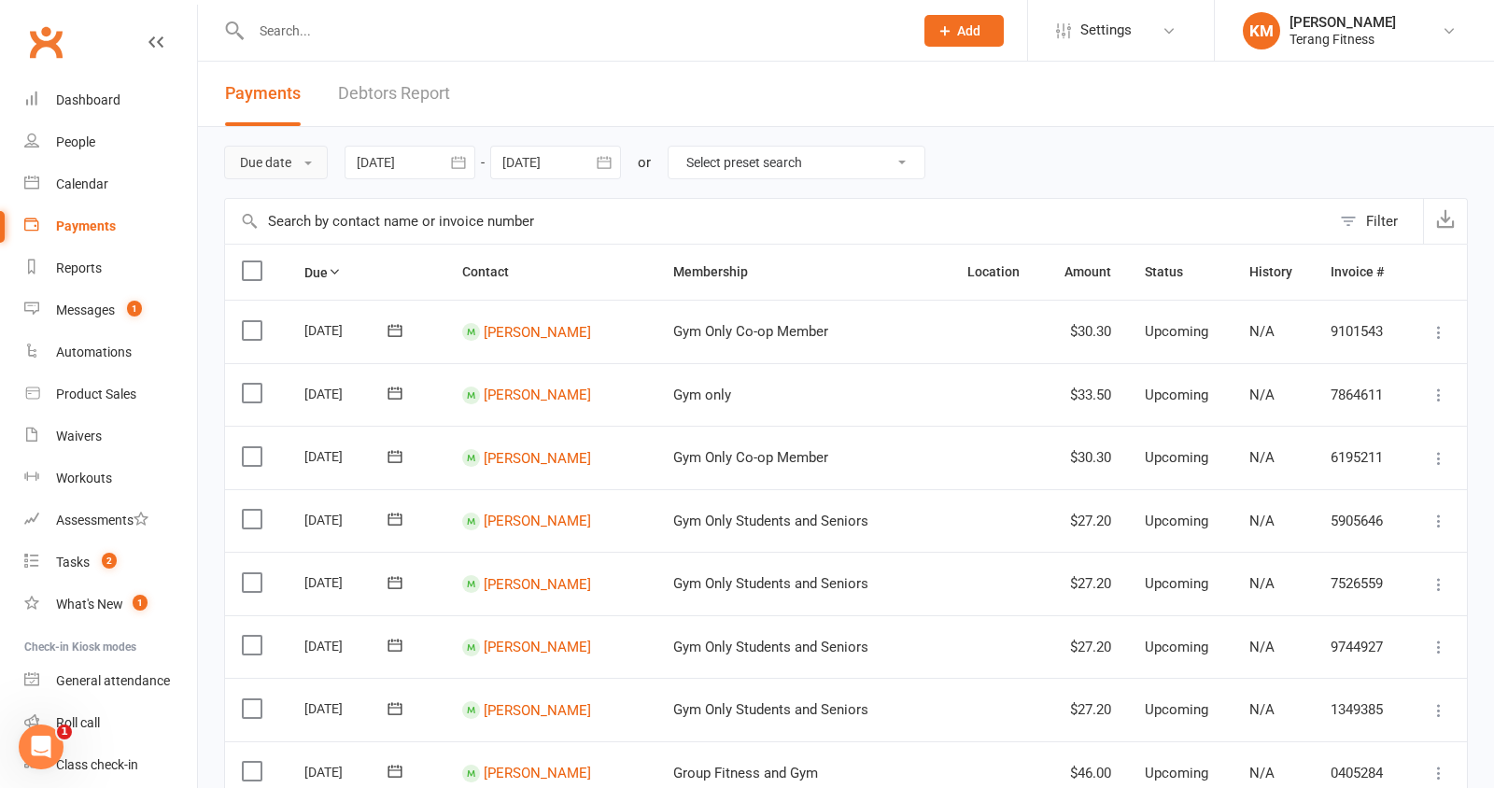
click at [290, 167] on button "Due date" at bounding box center [276, 163] width 104 height 34
click at [312, 274] on link "Date failed" at bounding box center [317, 279] width 185 height 37
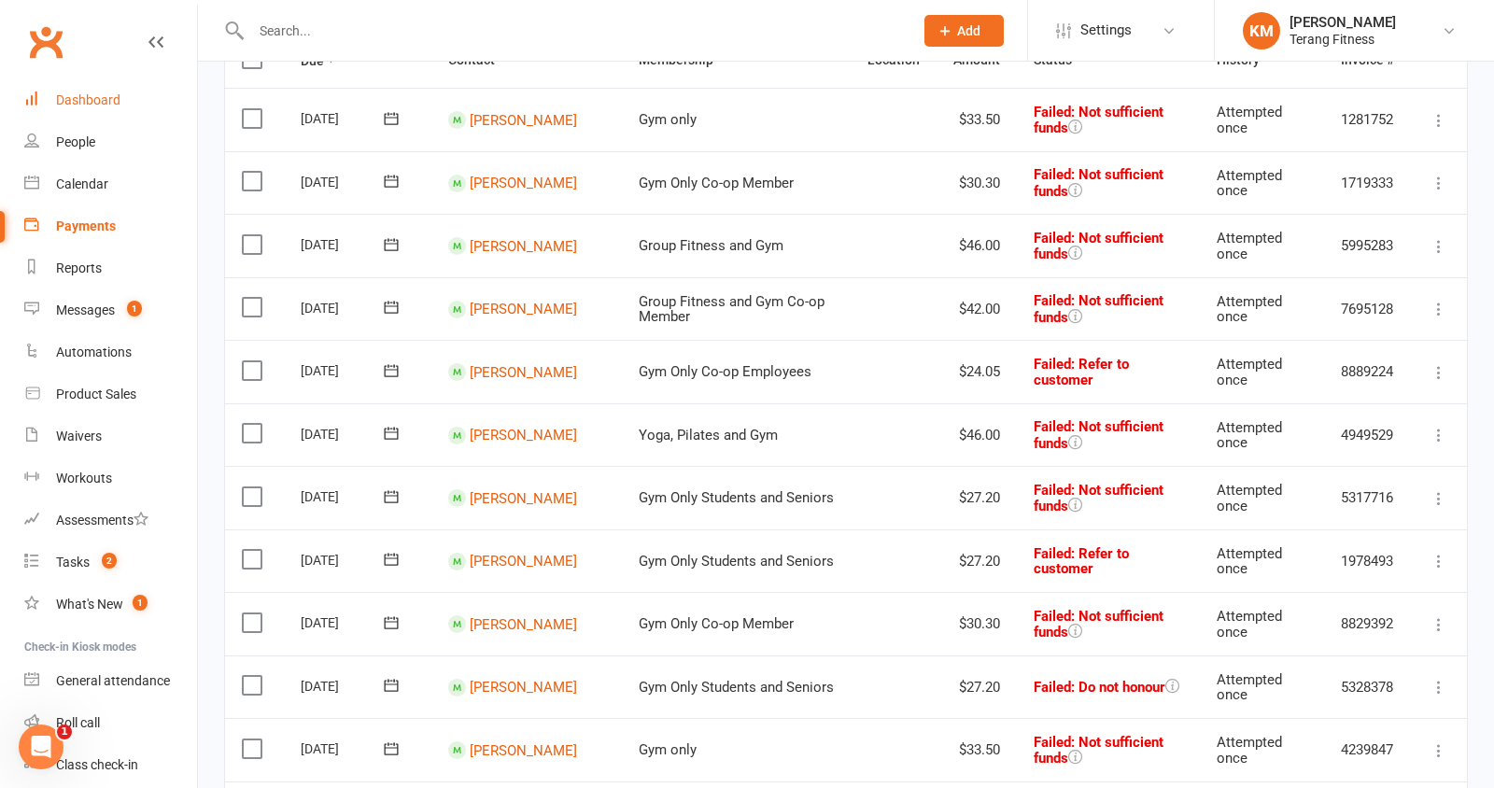
scroll to position [210, 0]
click at [90, 93] on div "Dashboard" at bounding box center [88, 99] width 64 height 15
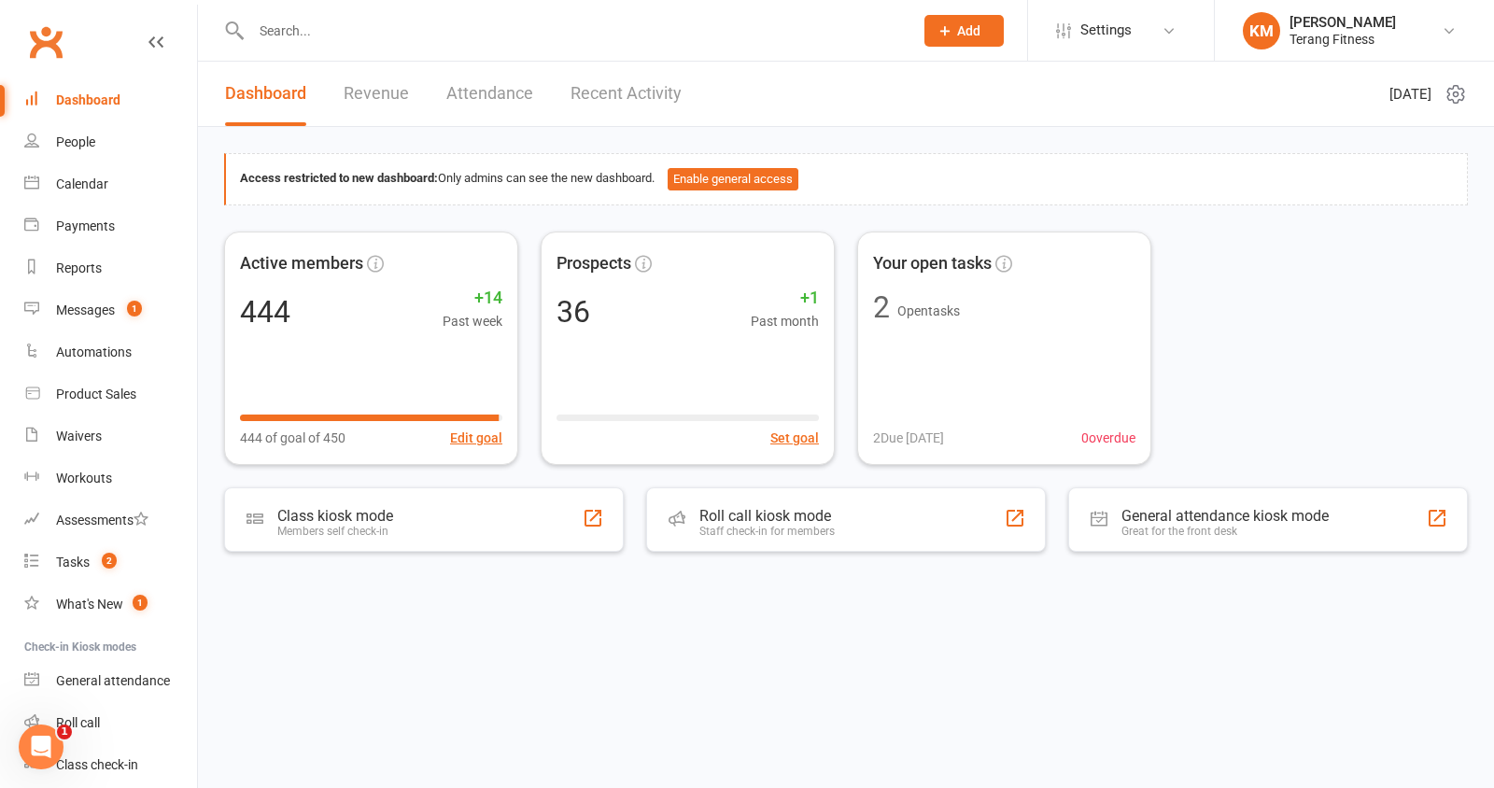
click at [642, 89] on link "Recent Activity" at bounding box center [626, 94] width 111 height 64
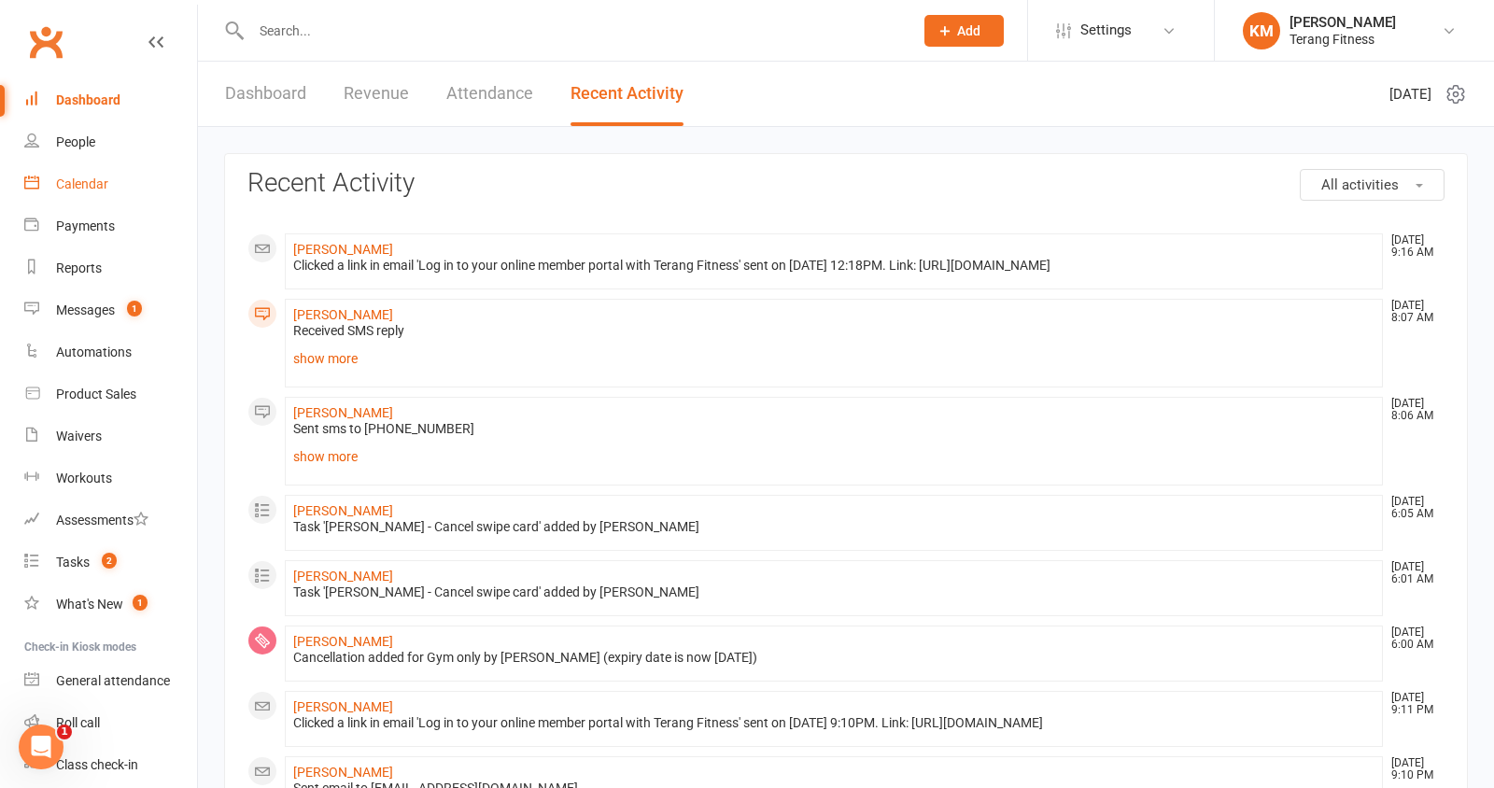
click at [91, 188] on div "Calendar" at bounding box center [82, 184] width 52 height 15
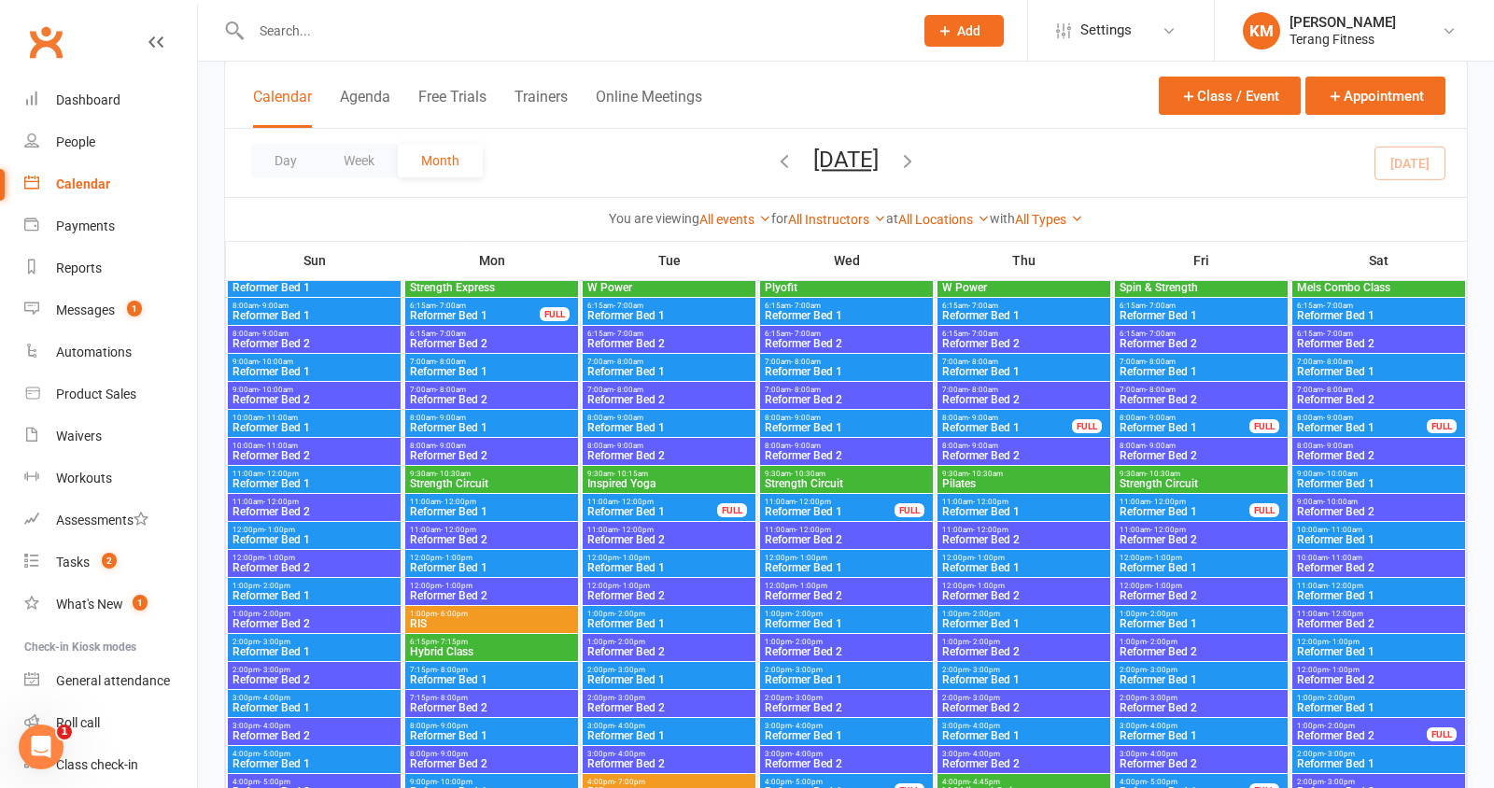
scroll to position [1033, 0]
click at [1163, 424] on span "Reformer Bed 1" at bounding box center [1185, 428] width 132 height 11
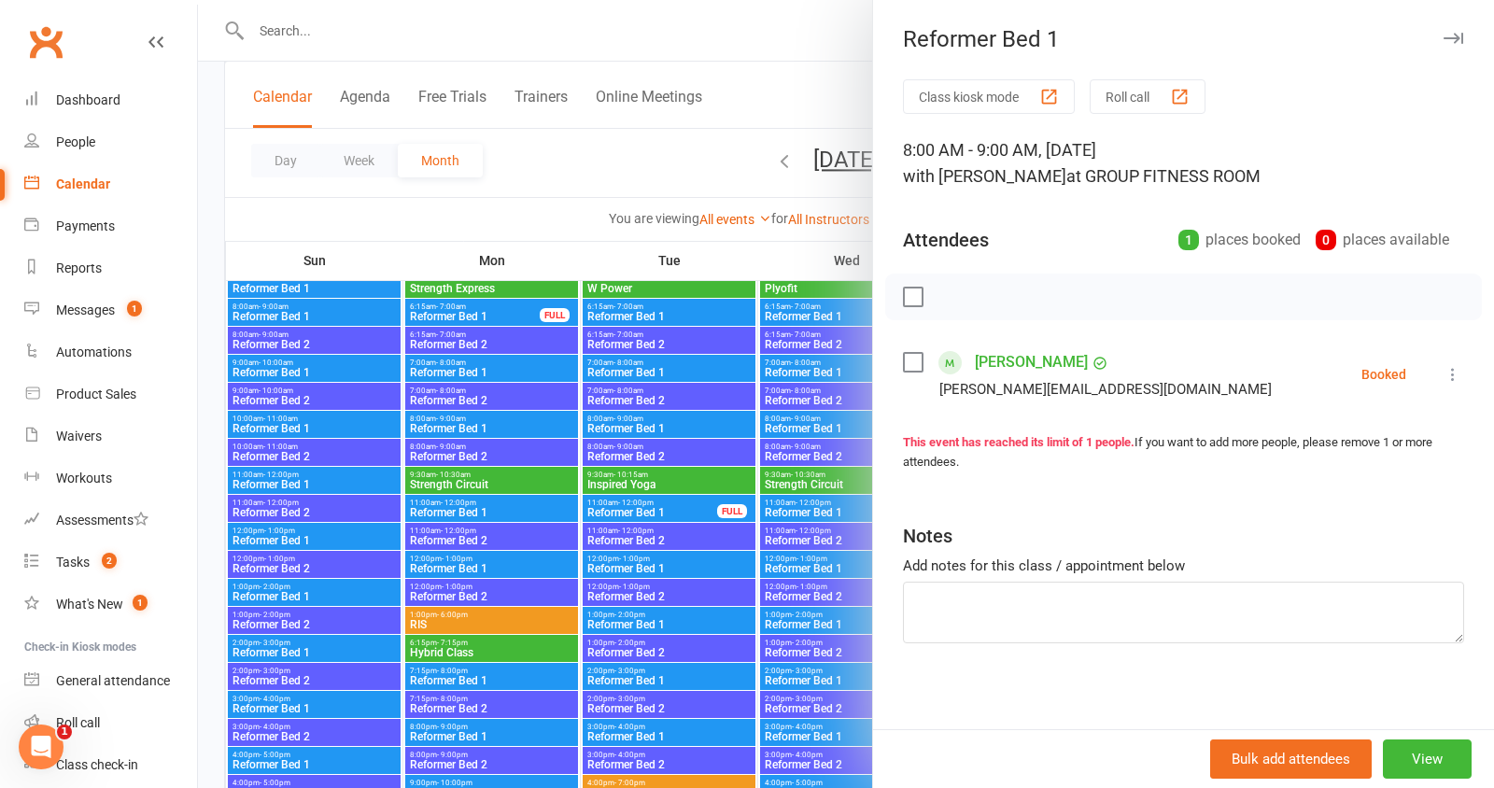
click at [808, 17] on div at bounding box center [846, 394] width 1296 height 788
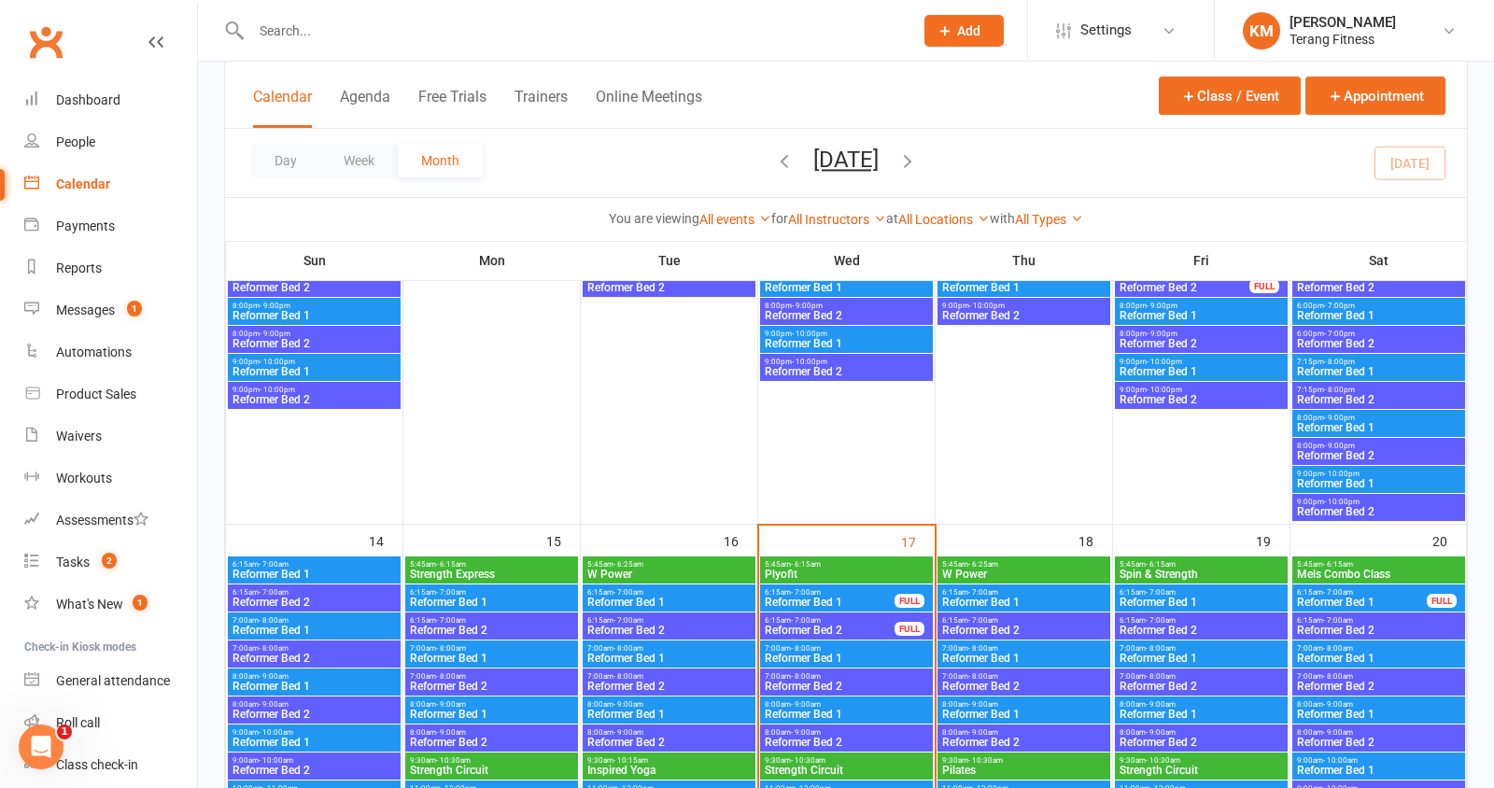
scroll to position [1710, 0]
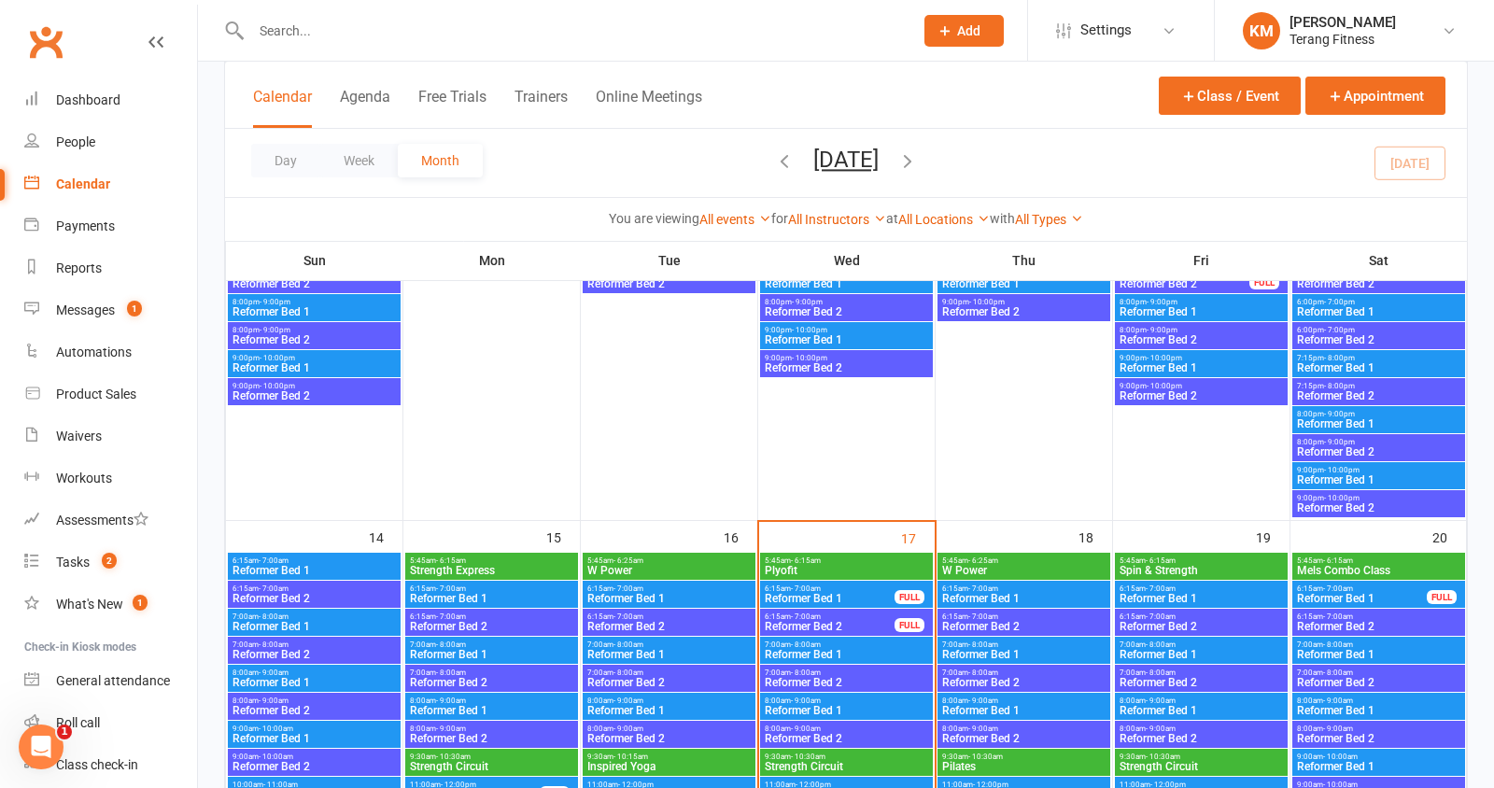
click at [828, 593] on span "Reformer Bed 1" at bounding box center [830, 598] width 132 height 11
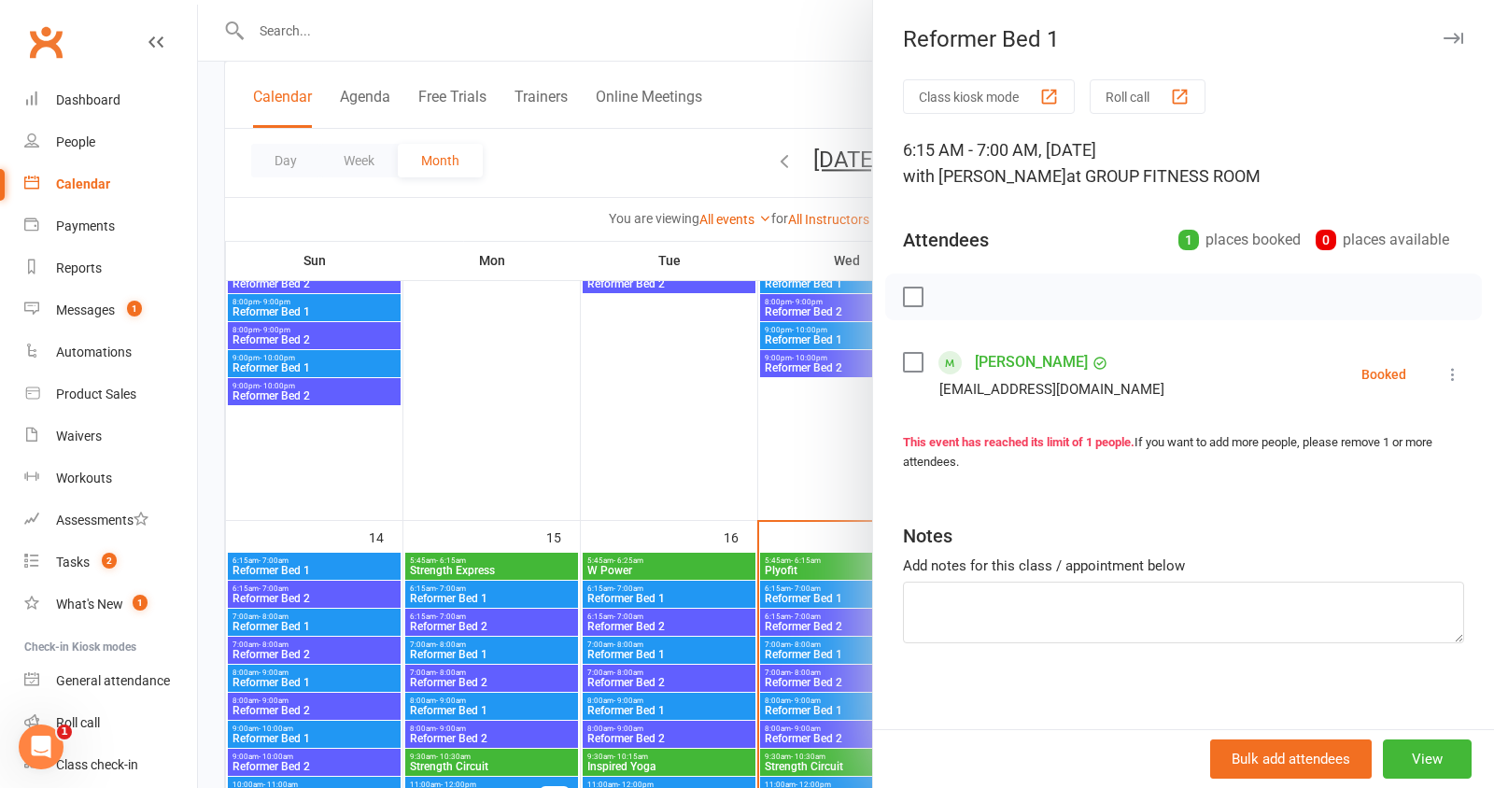
click at [783, 46] on div at bounding box center [846, 394] width 1296 height 788
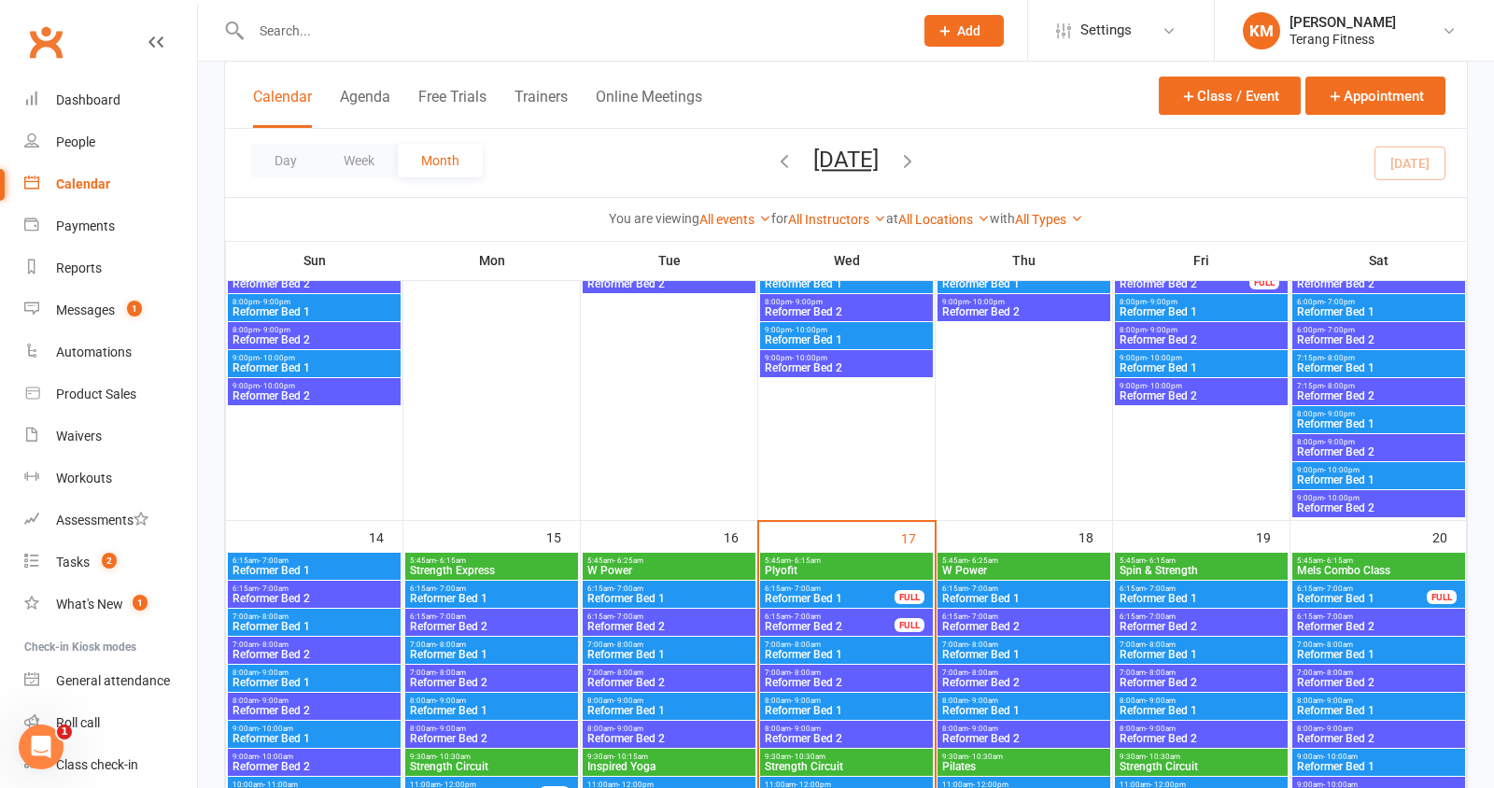
click at [805, 626] on span "Reformer Bed 2" at bounding box center [830, 626] width 132 height 11
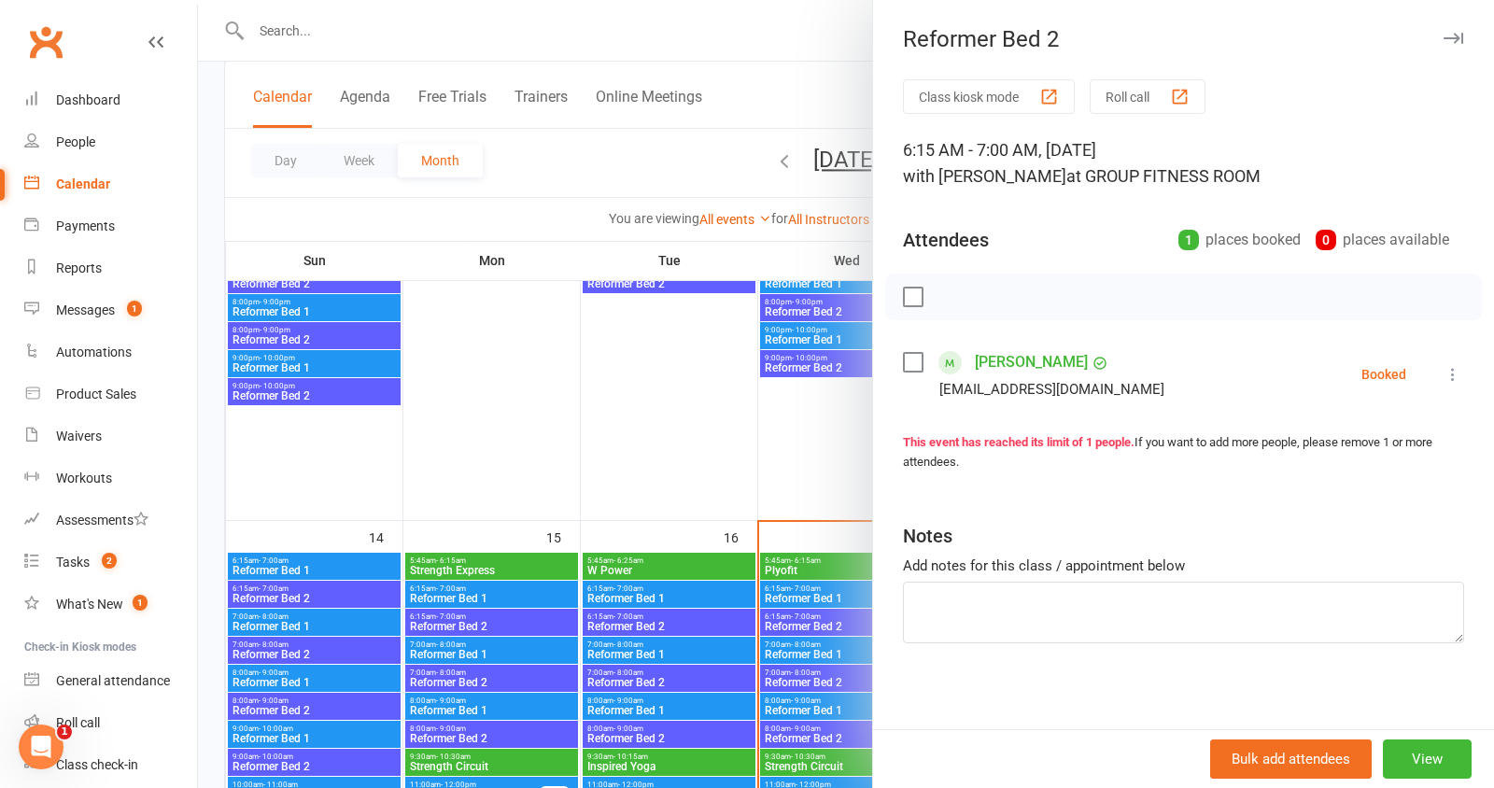
click at [762, 76] on div at bounding box center [846, 394] width 1296 height 788
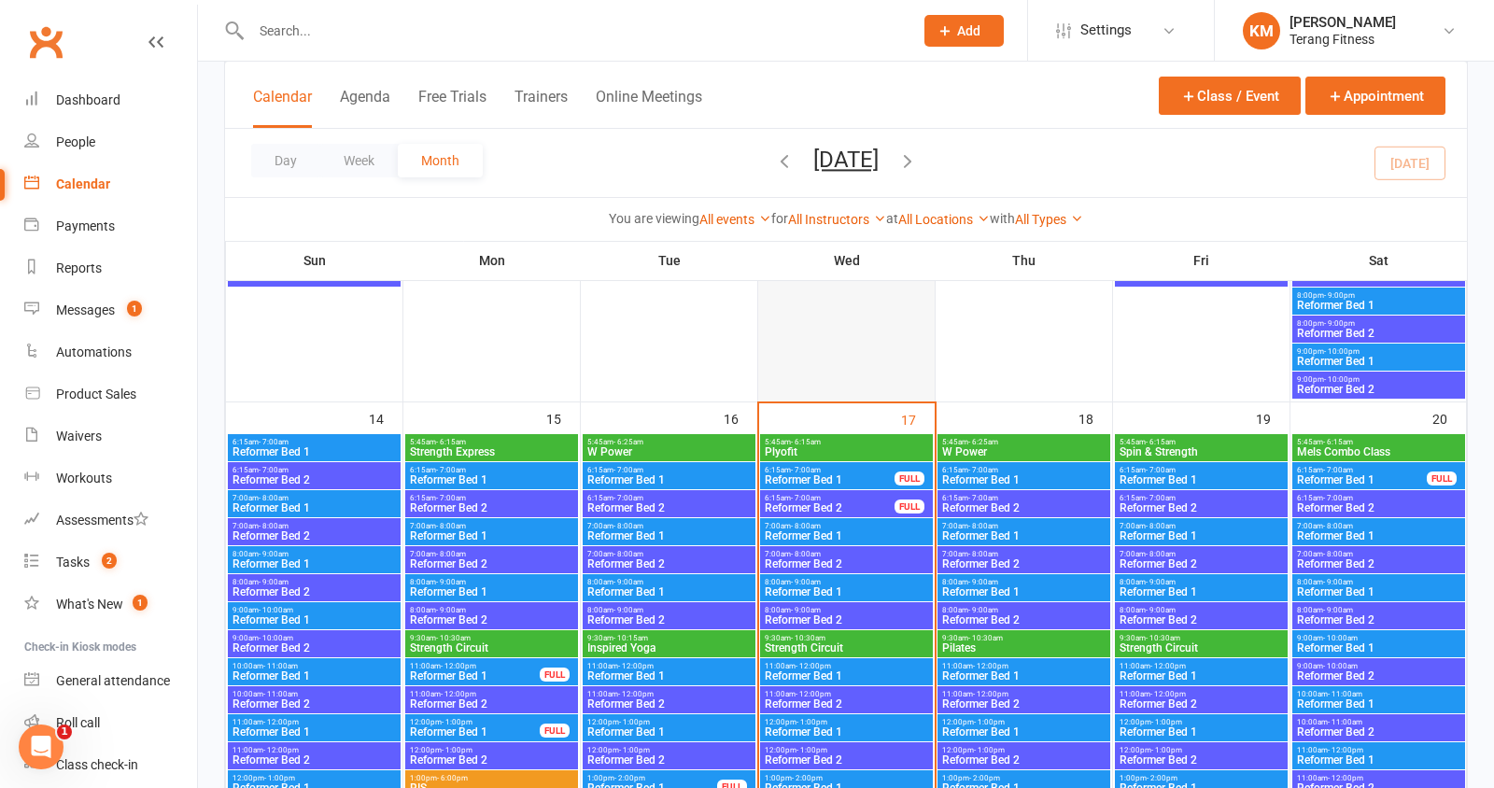
scroll to position [1830, 0]
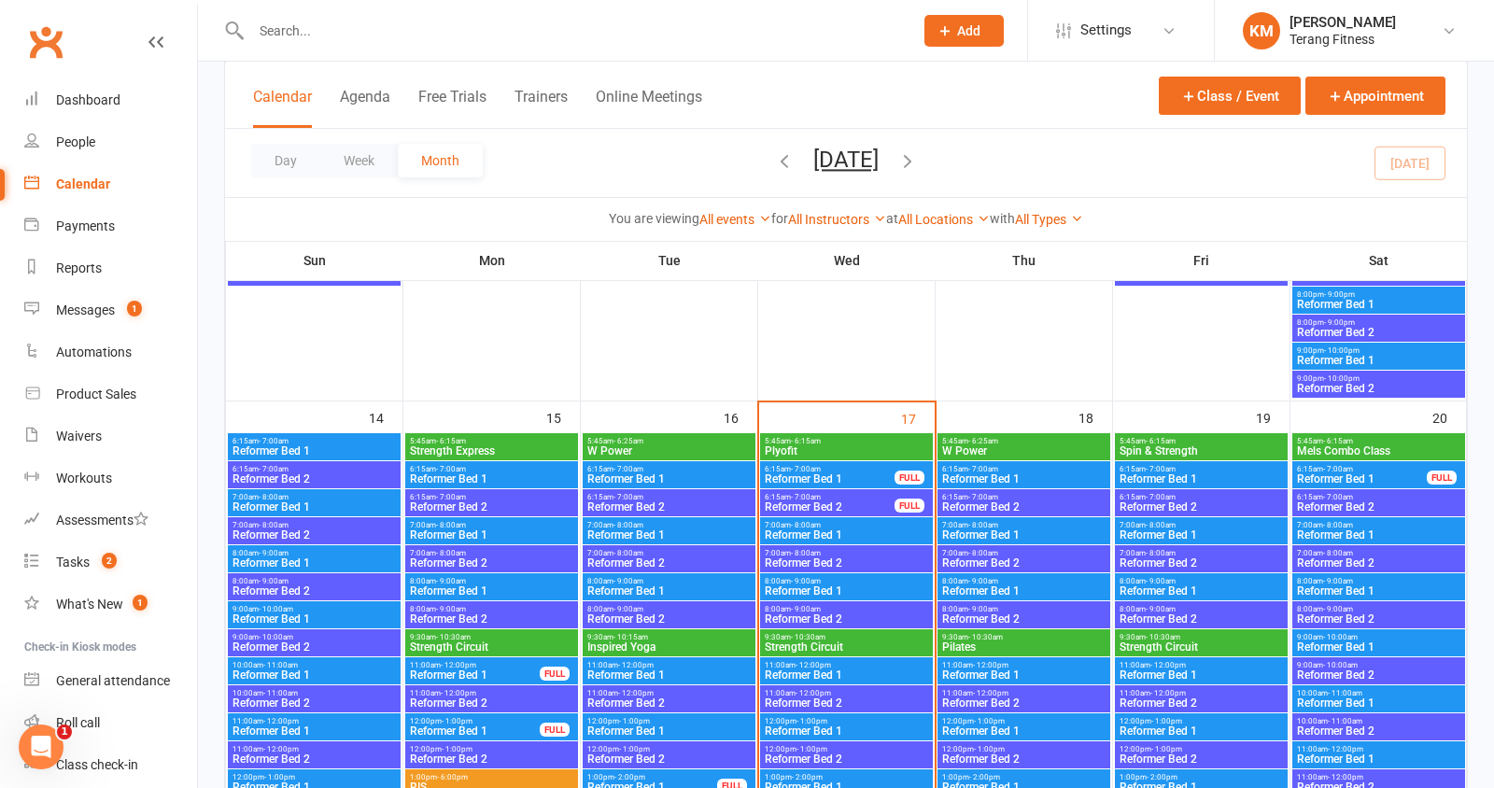
click at [1311, 474] on span "Reformer Bed 1" at bounding box center [1362, 479] width 133 height 11
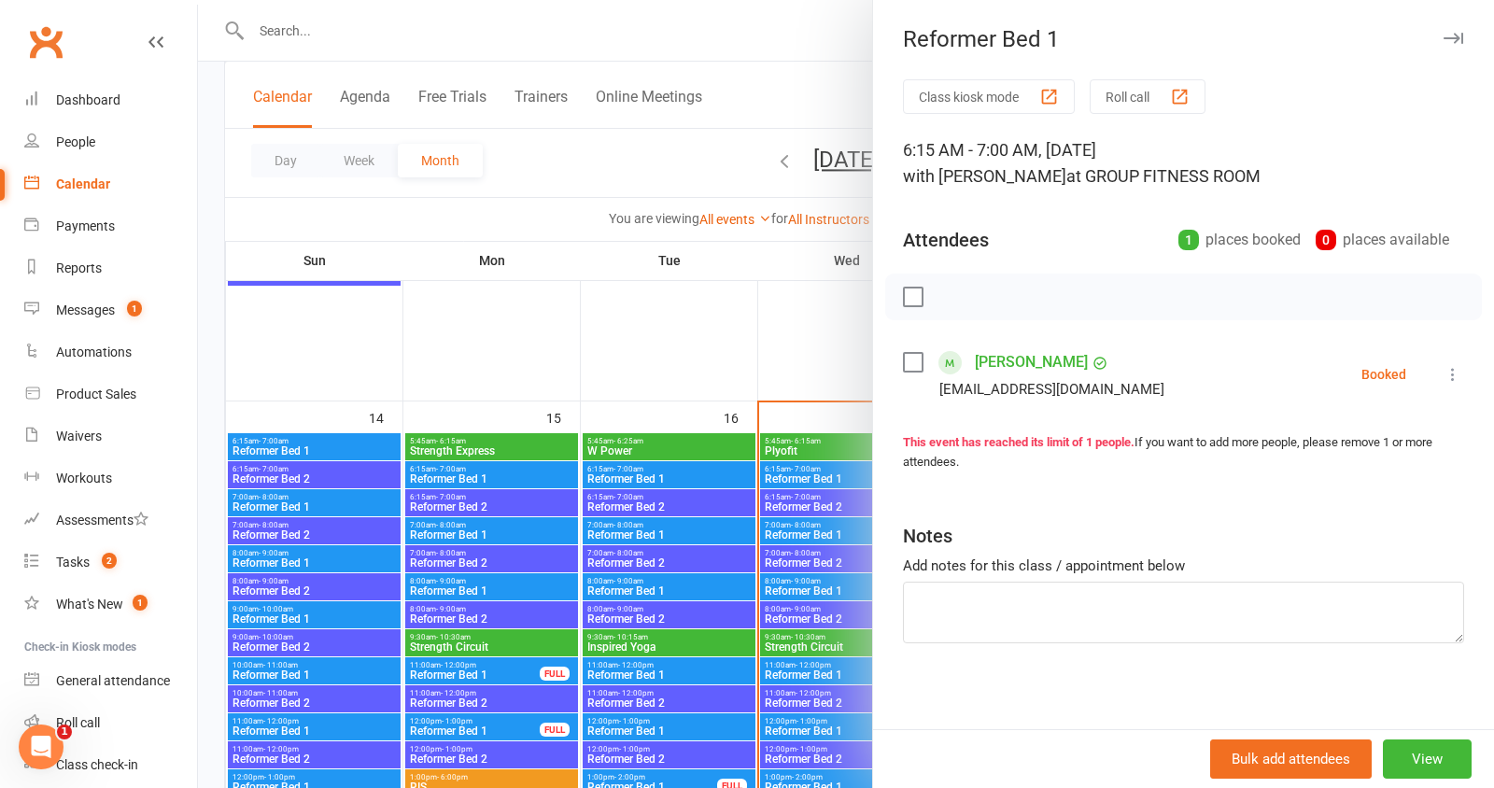
click at [560, 319] on div at bounding box center [846, 394] width 1296 height 788
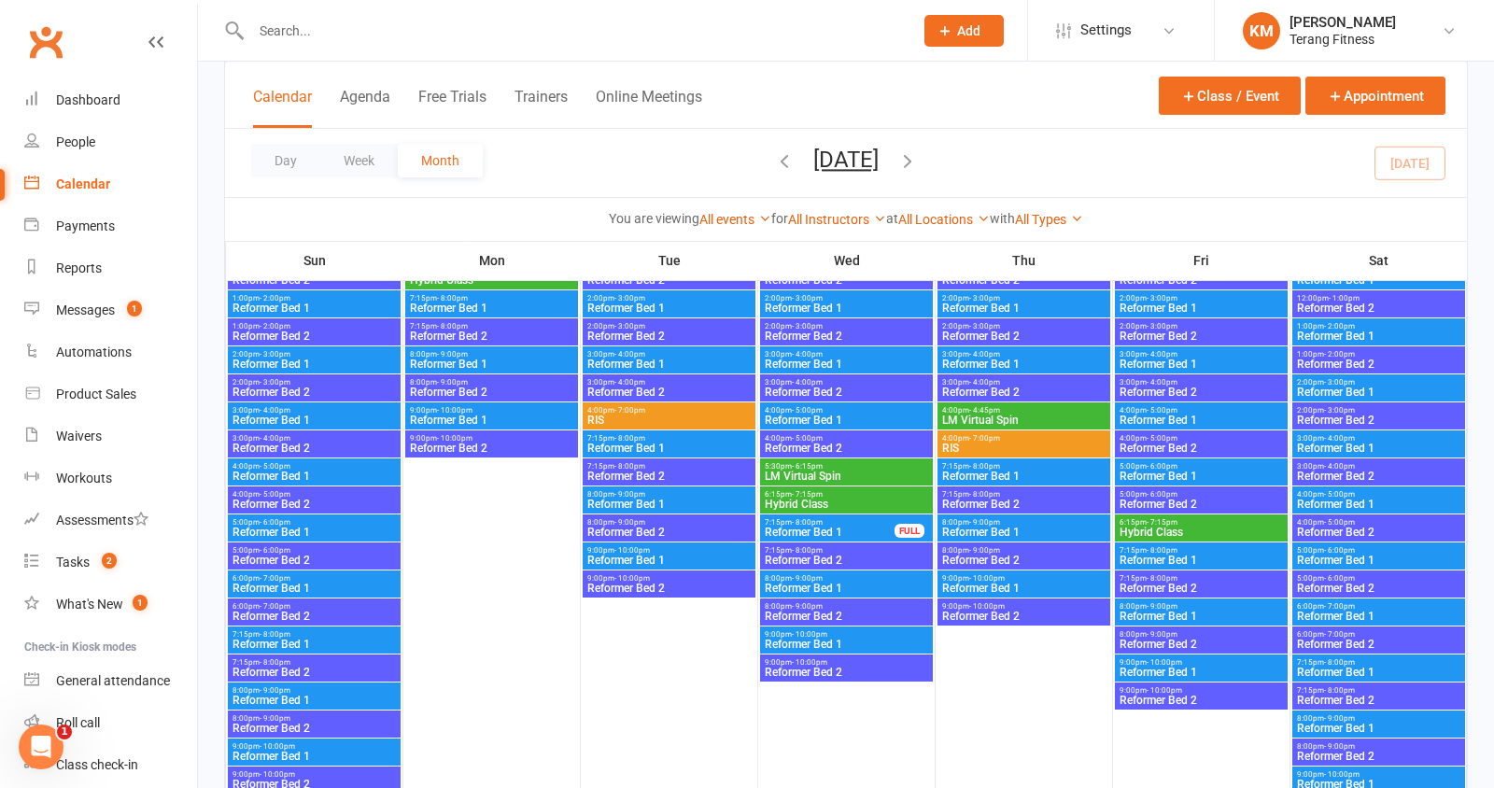
scroll to position [3325, 0]
click at [793, 533] on span "Reformer Bed 1" at bounding box center [830, 531] width 132 height 11
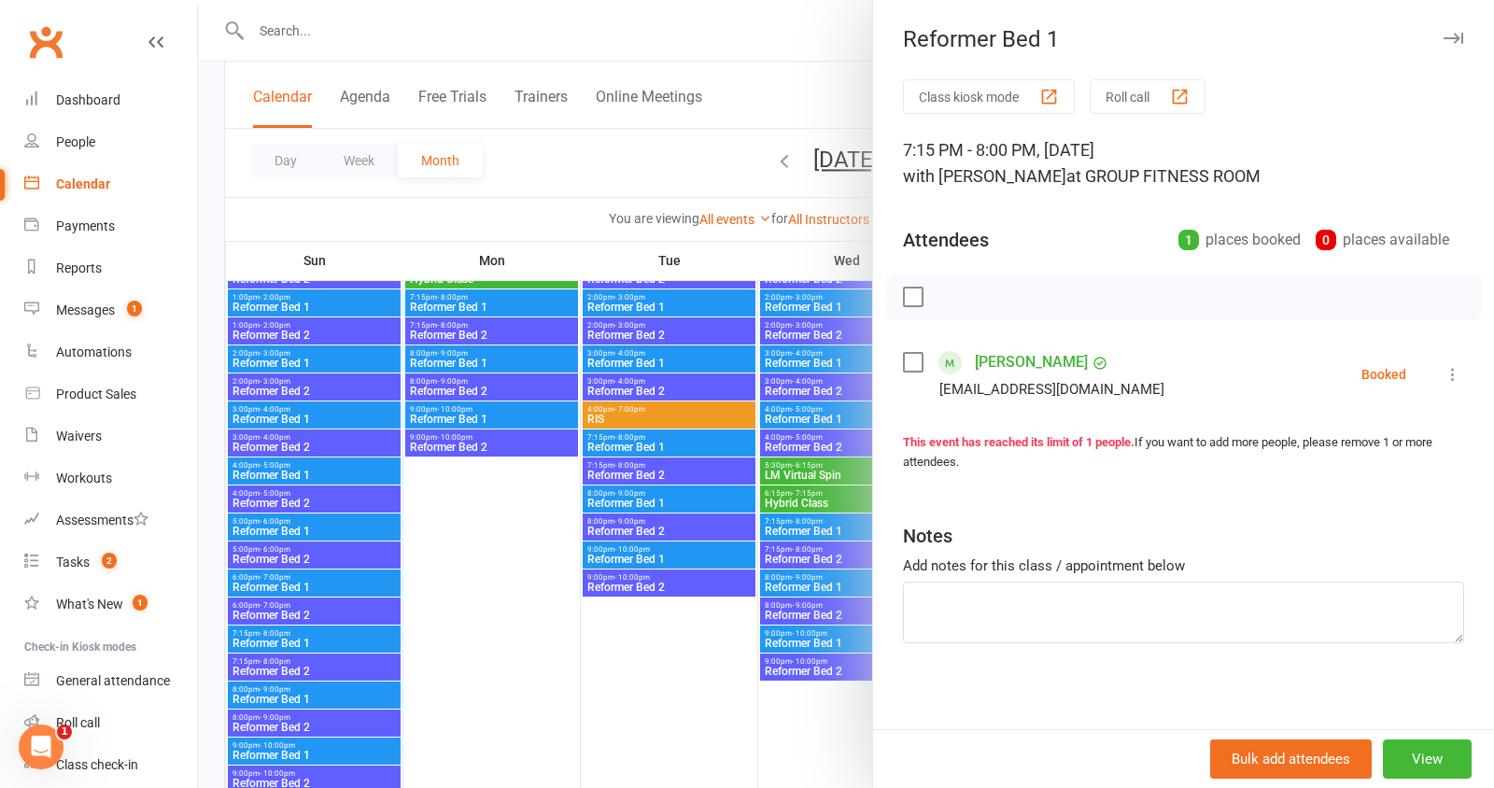
click at [590, 188] on div at bounding box center [846, 394] width 1296 height 788
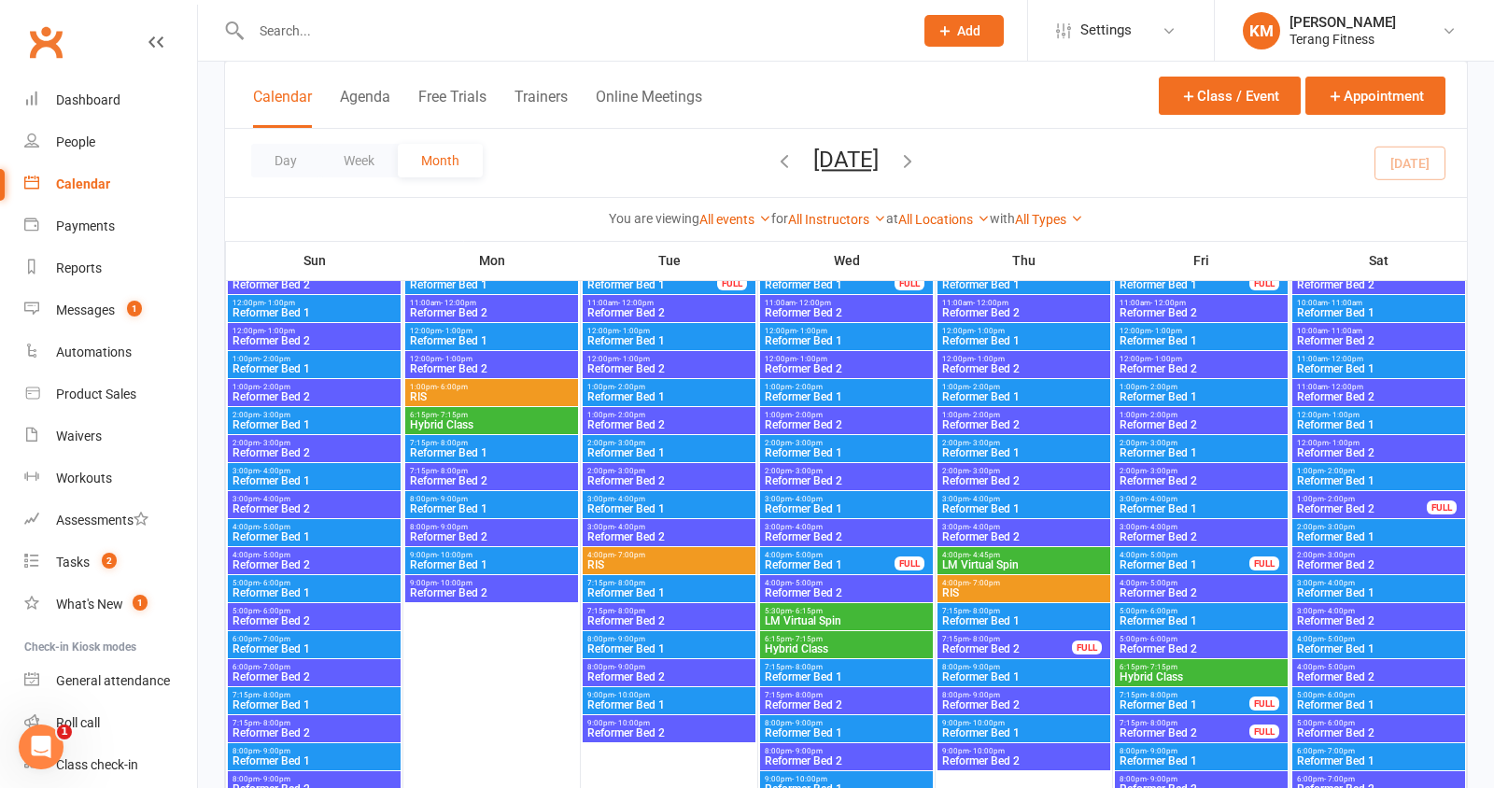
scroll to position [1241, 0]
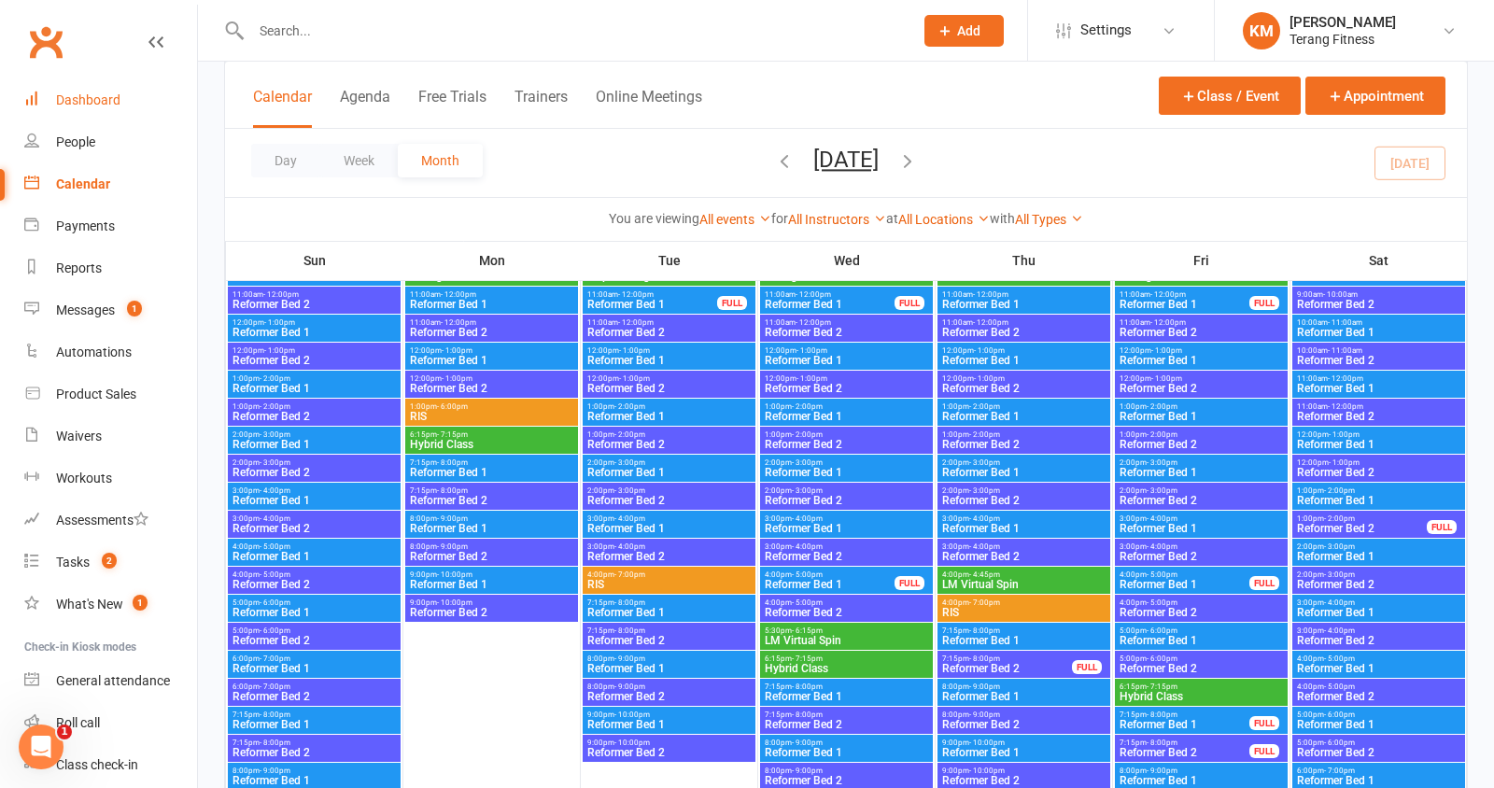
click at [78, 111] on link "Dashboard" at bounding box center [110, 100] width 173 height 42
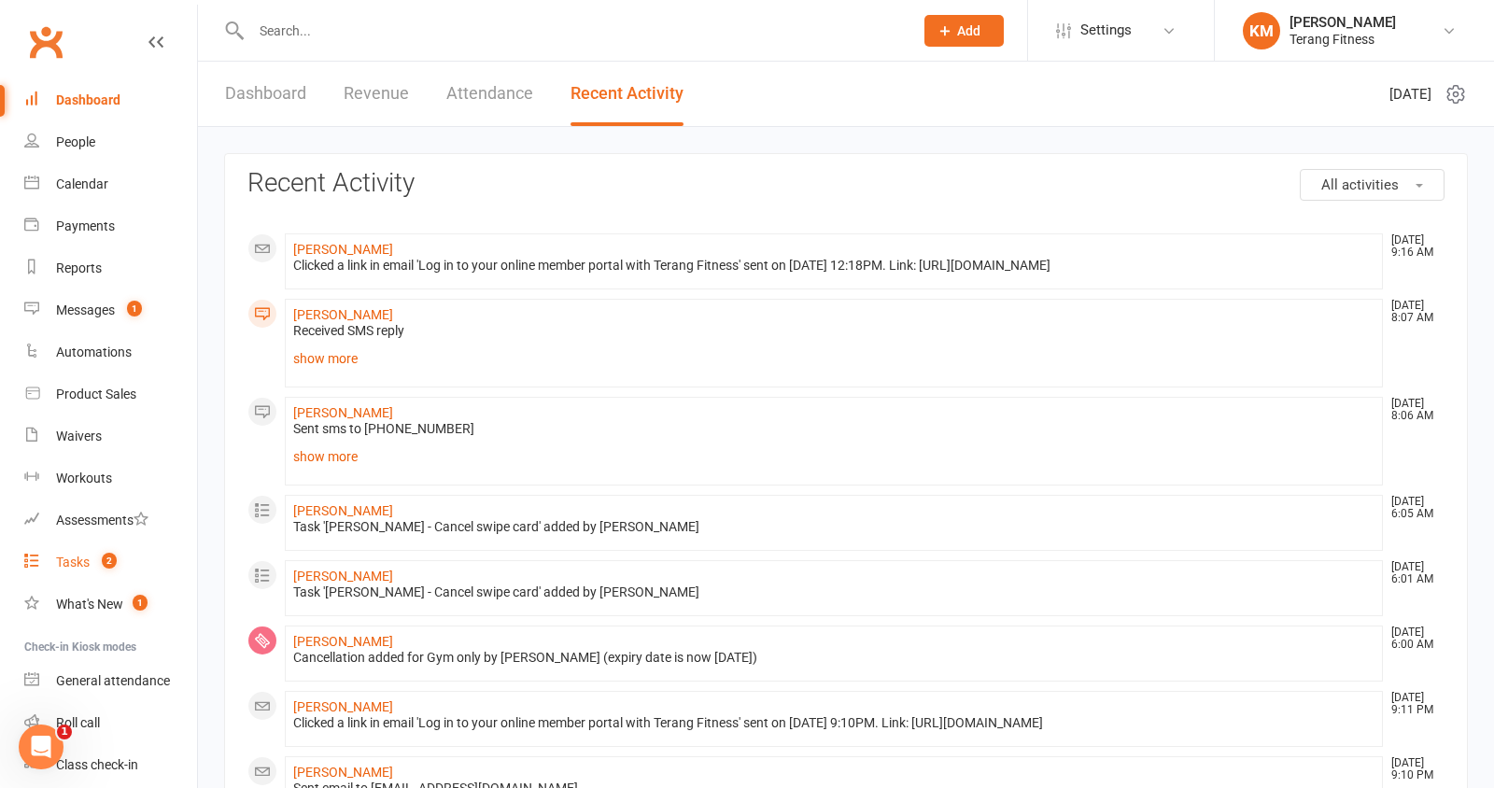
click at [77, 564] on div "Tasks" at bounding box center [73, 562] width 34 height 15
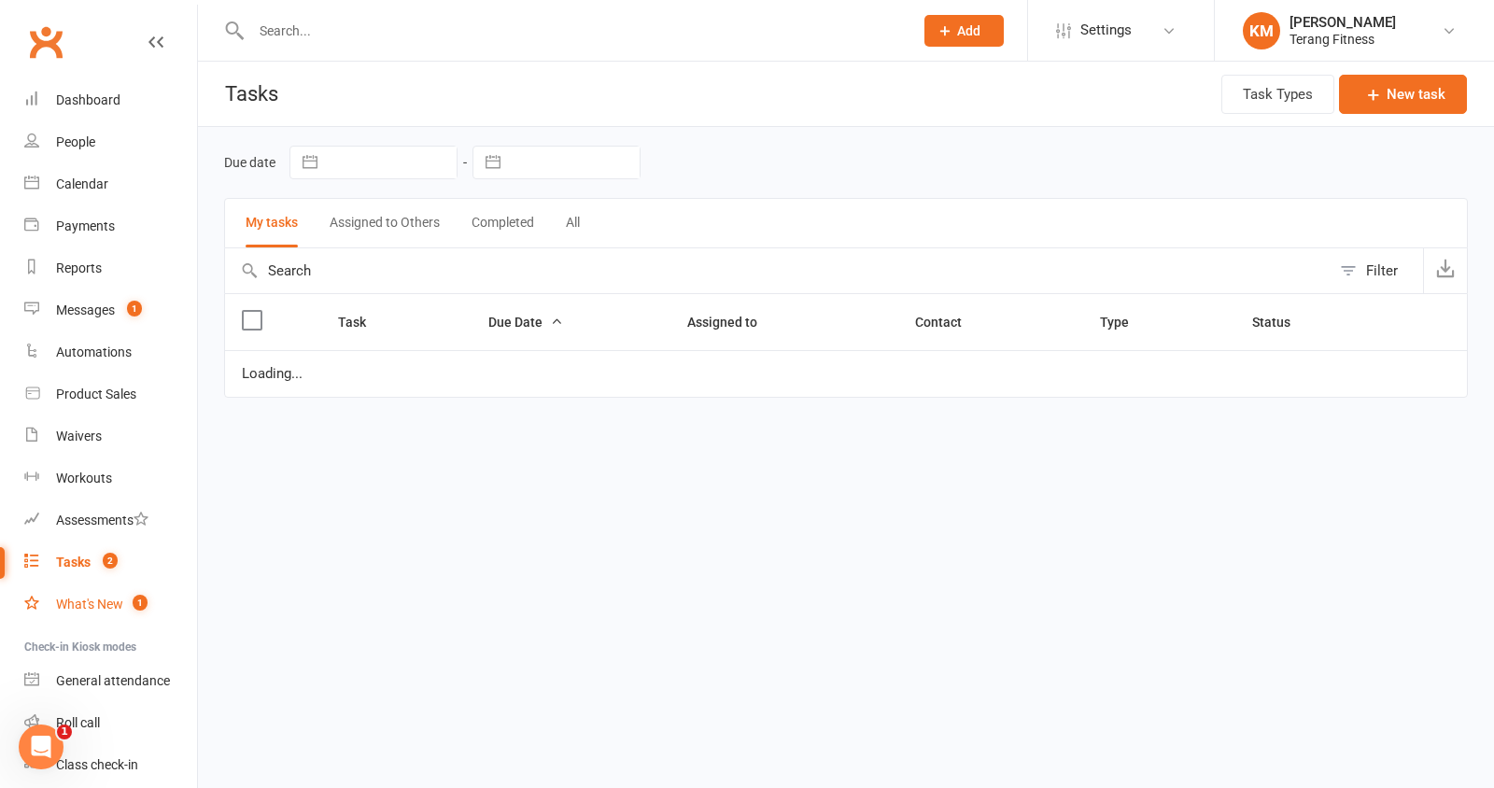
click at [78, 607] on div "What's New" at bounding box center [89, 604] width 67 height 15
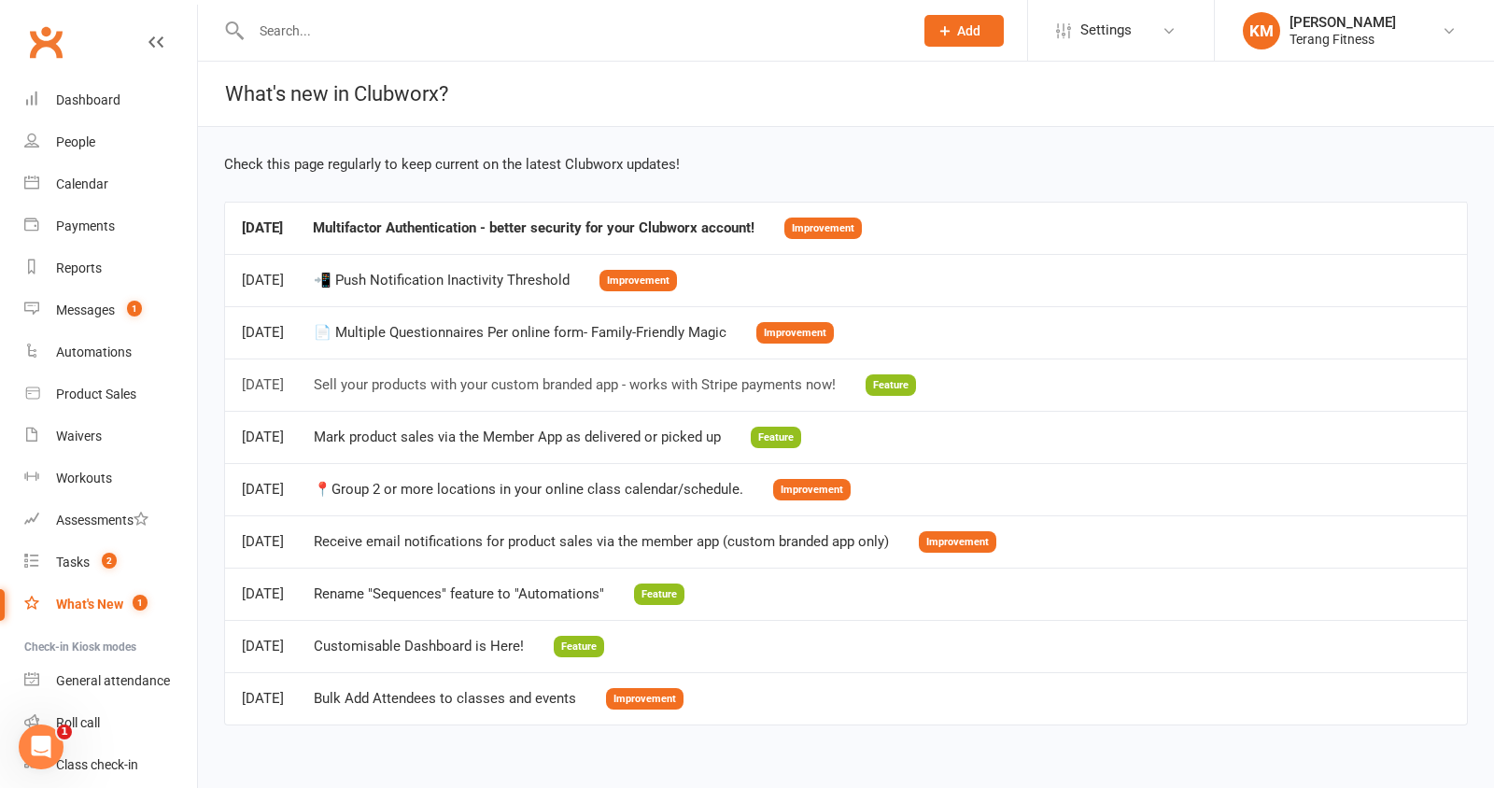
click at [515, 383] on div "Sell your products with your custom branded app - works with Stripe payments no…" at bounding box center [575, 385] width 522 height 16
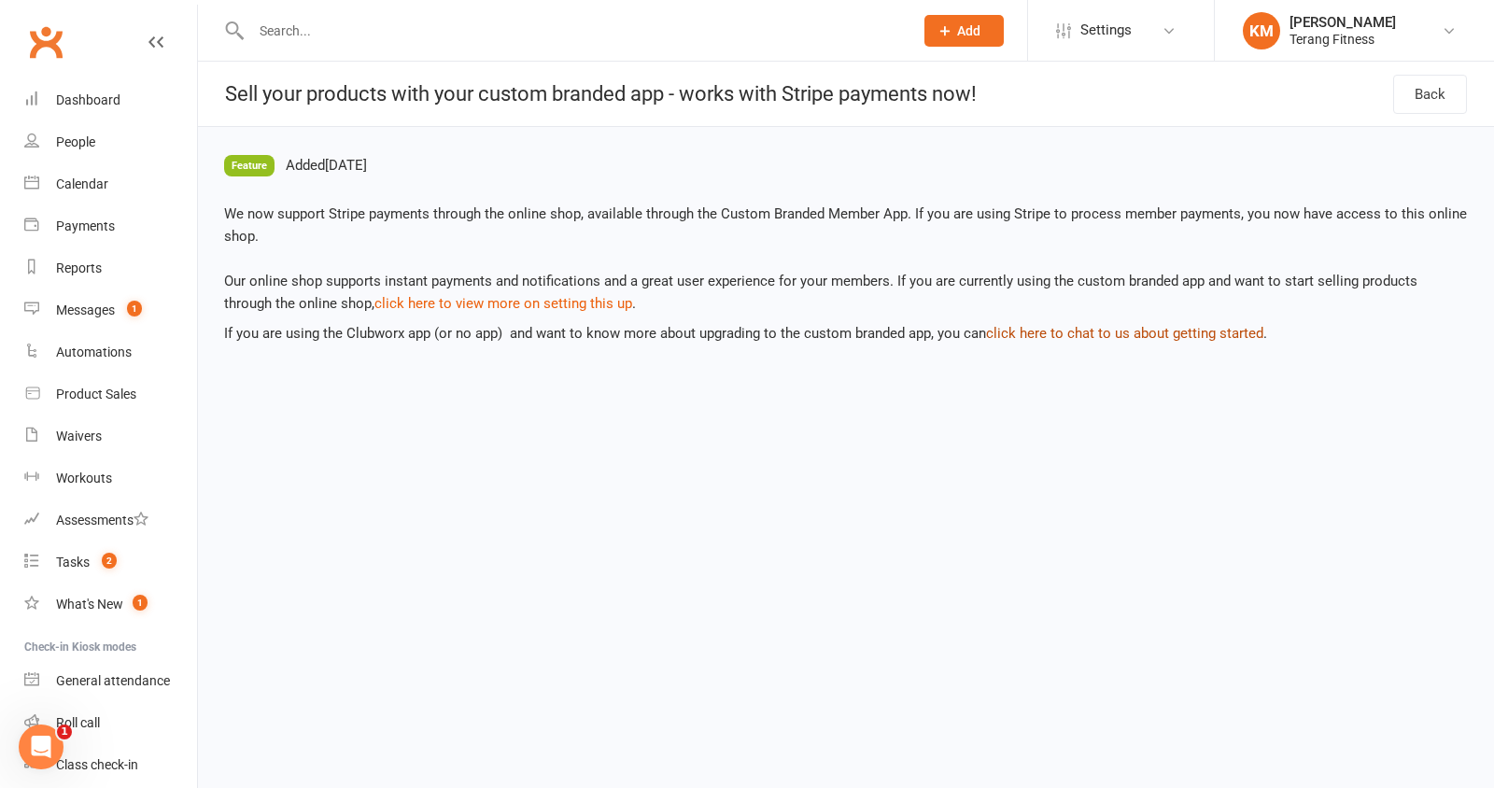
click at [1036, 338] on link "click here to chat to us about getting started" at bounding box center [1124, 333] width 277 height 17
click at [88, 480] on div "Workouts" at bounding box center [84, 478] width 56 height 15
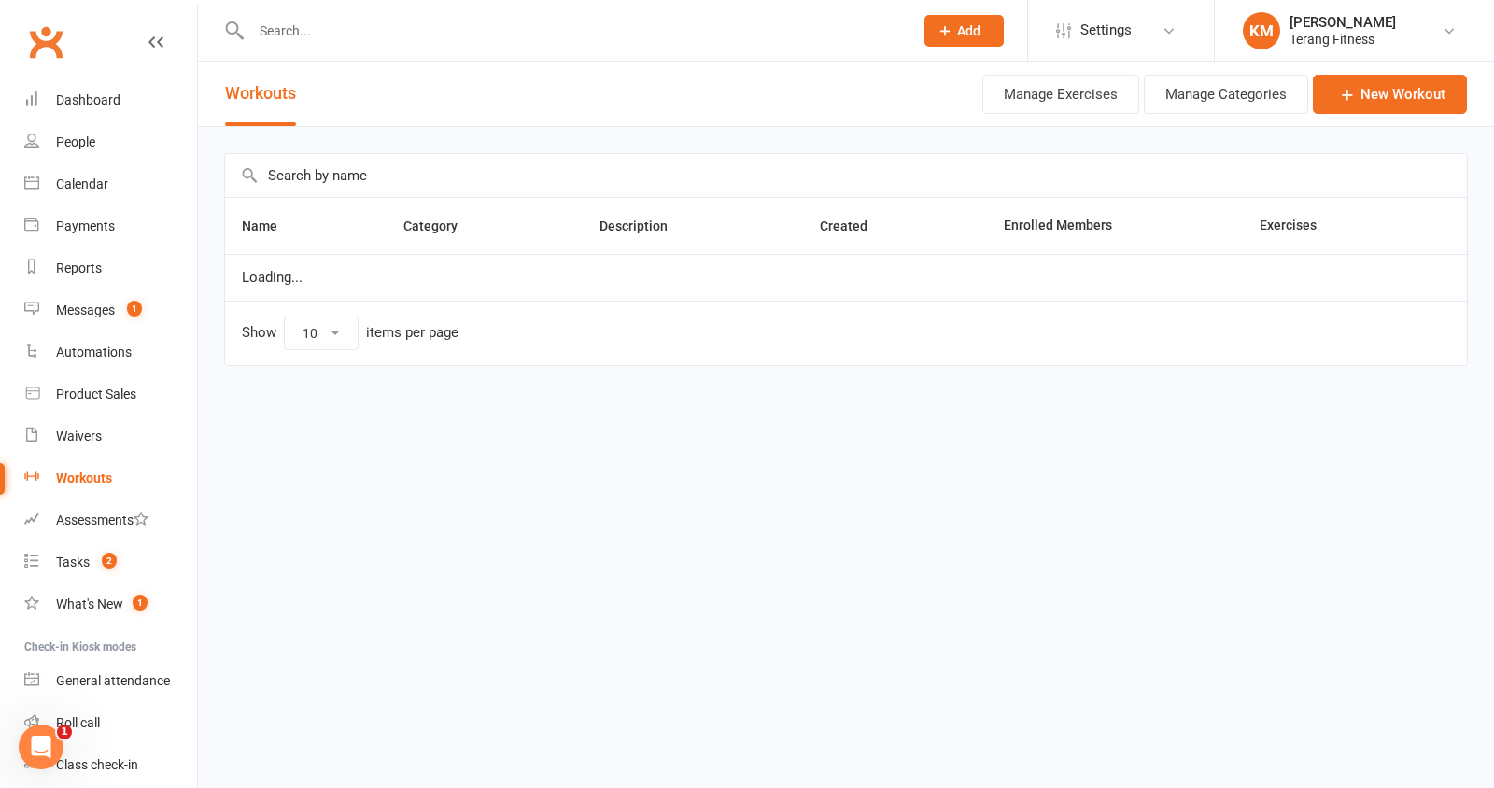
select select "100"
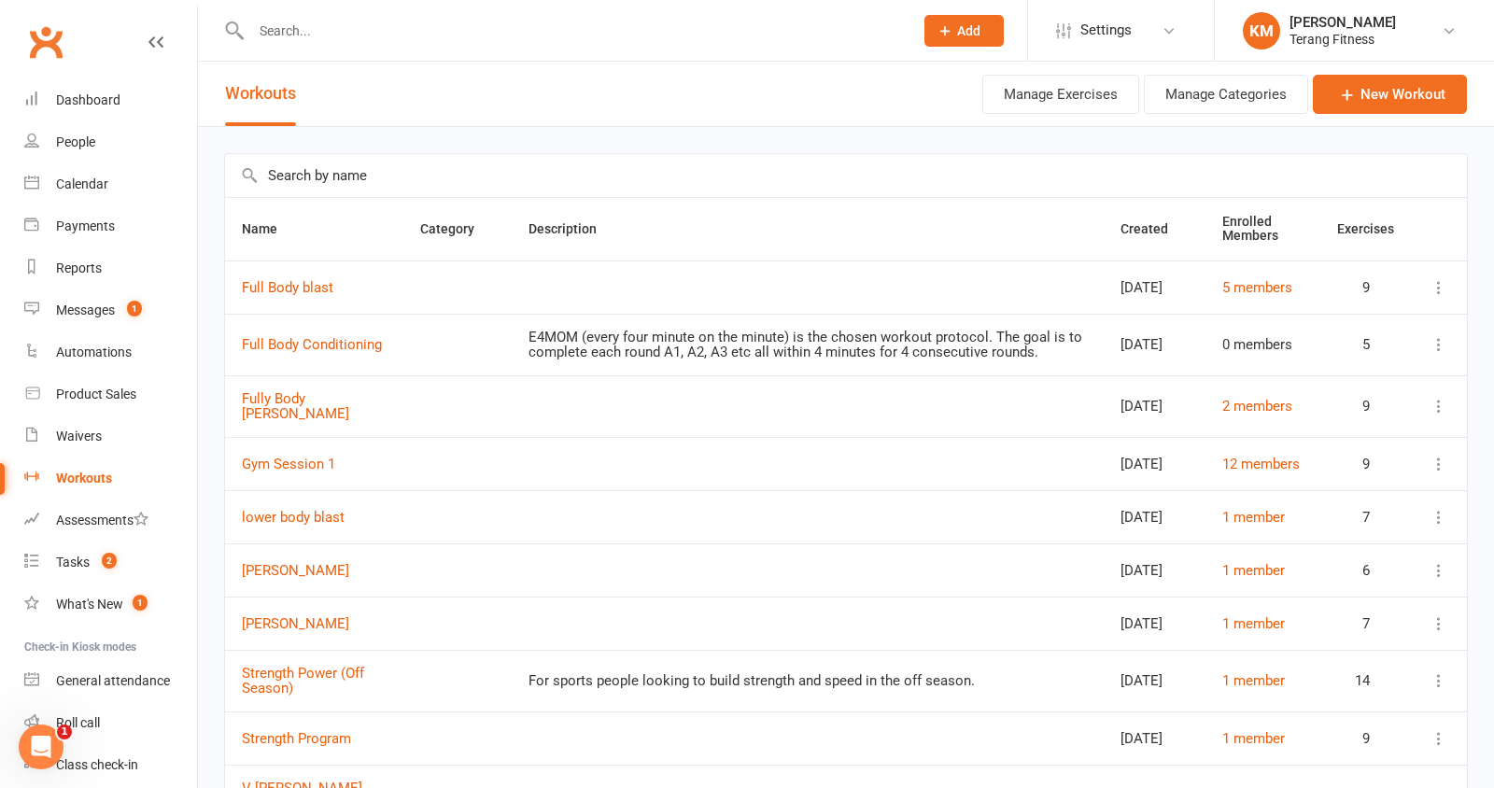
click at [292, 300] on td "Full Body blast" at bounding box center [314, 287] width 178 height 53
click at [293, 294] on link "Full Body blast" at bounding box center [288, 287] width 92 height 17
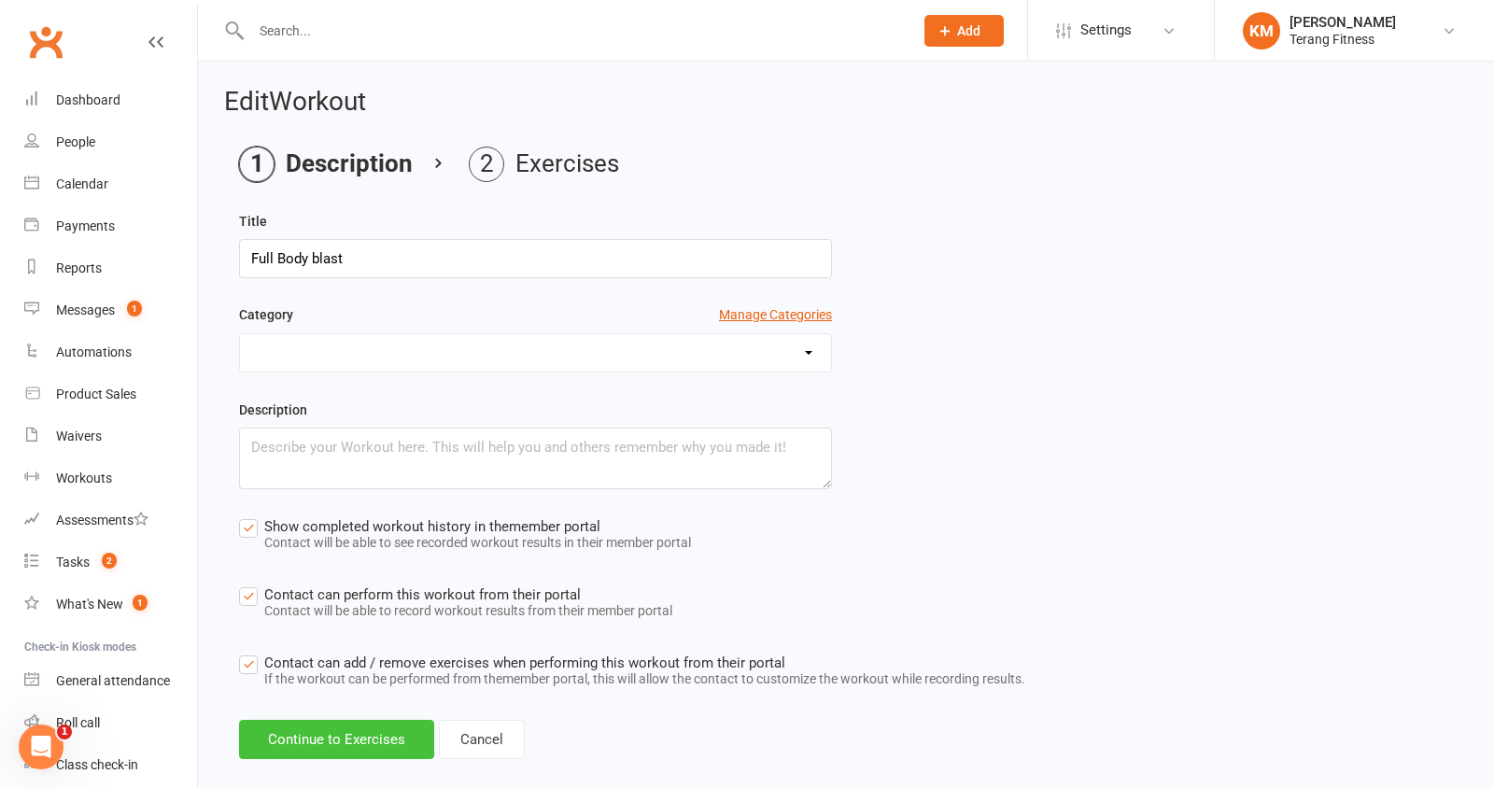
click at [380, 734] on button "Continue to Exercises" at bounding box center [336, 739] width 195 height 39
select select "Kilograms"
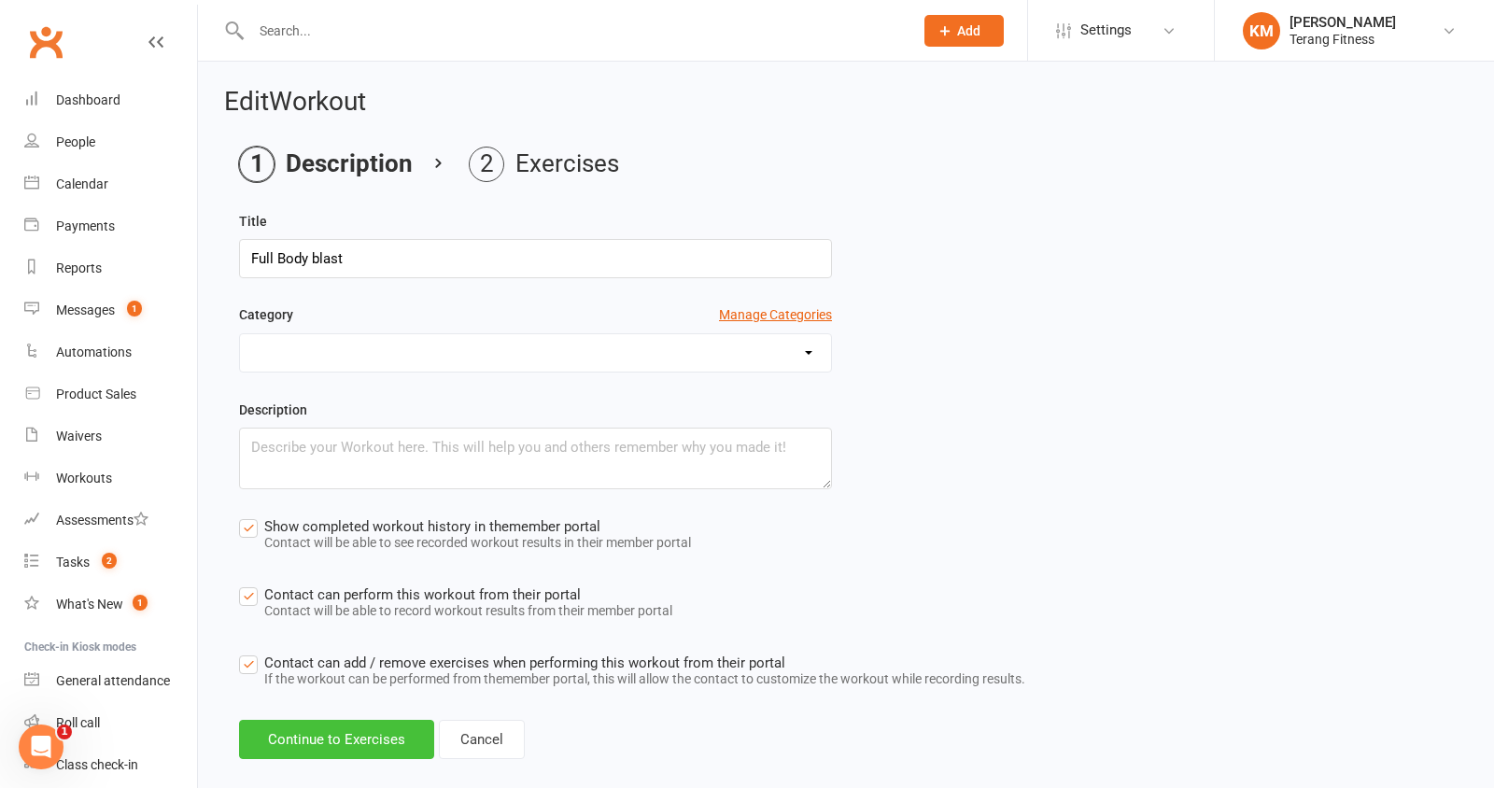
select select "Kilograms"
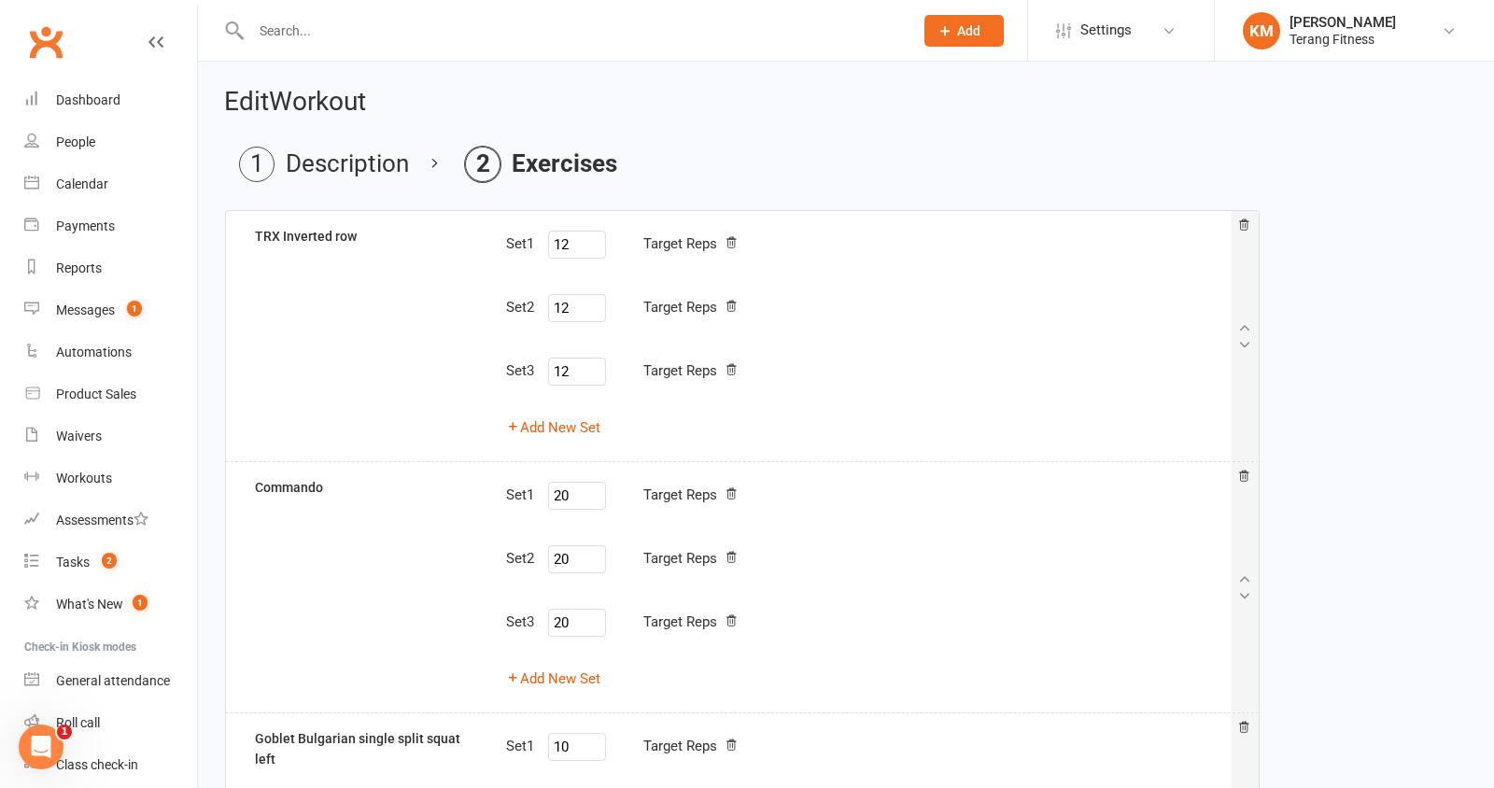
click at [319, 244] on label "TRX Inverted row" at bounding box center [306, 236] width 102 height 21
click at [316, 233] on label "TRX Inverted row" at bounding box center [306, 236] width 102 height 21
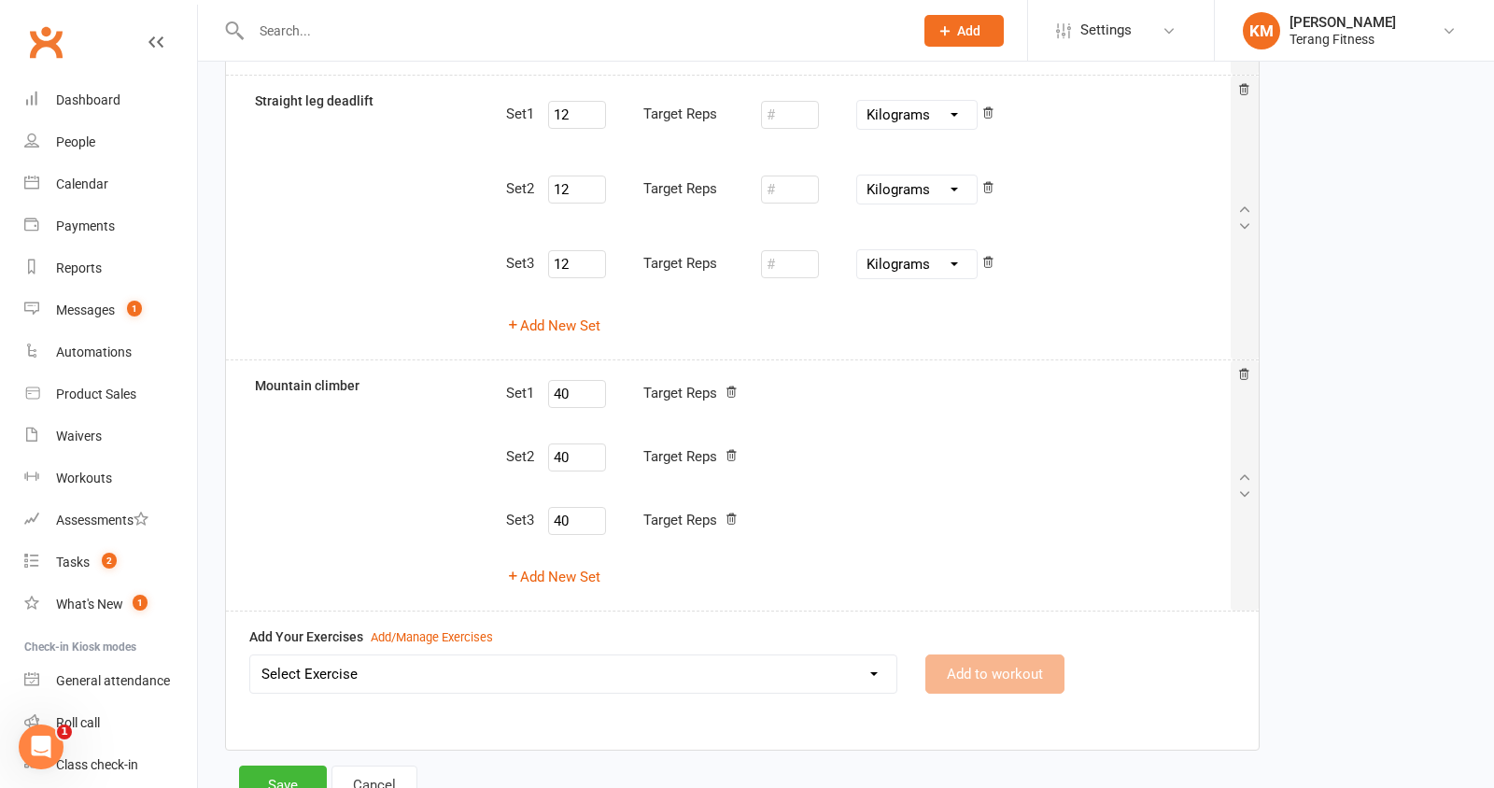
scroll to position [1989, 0]
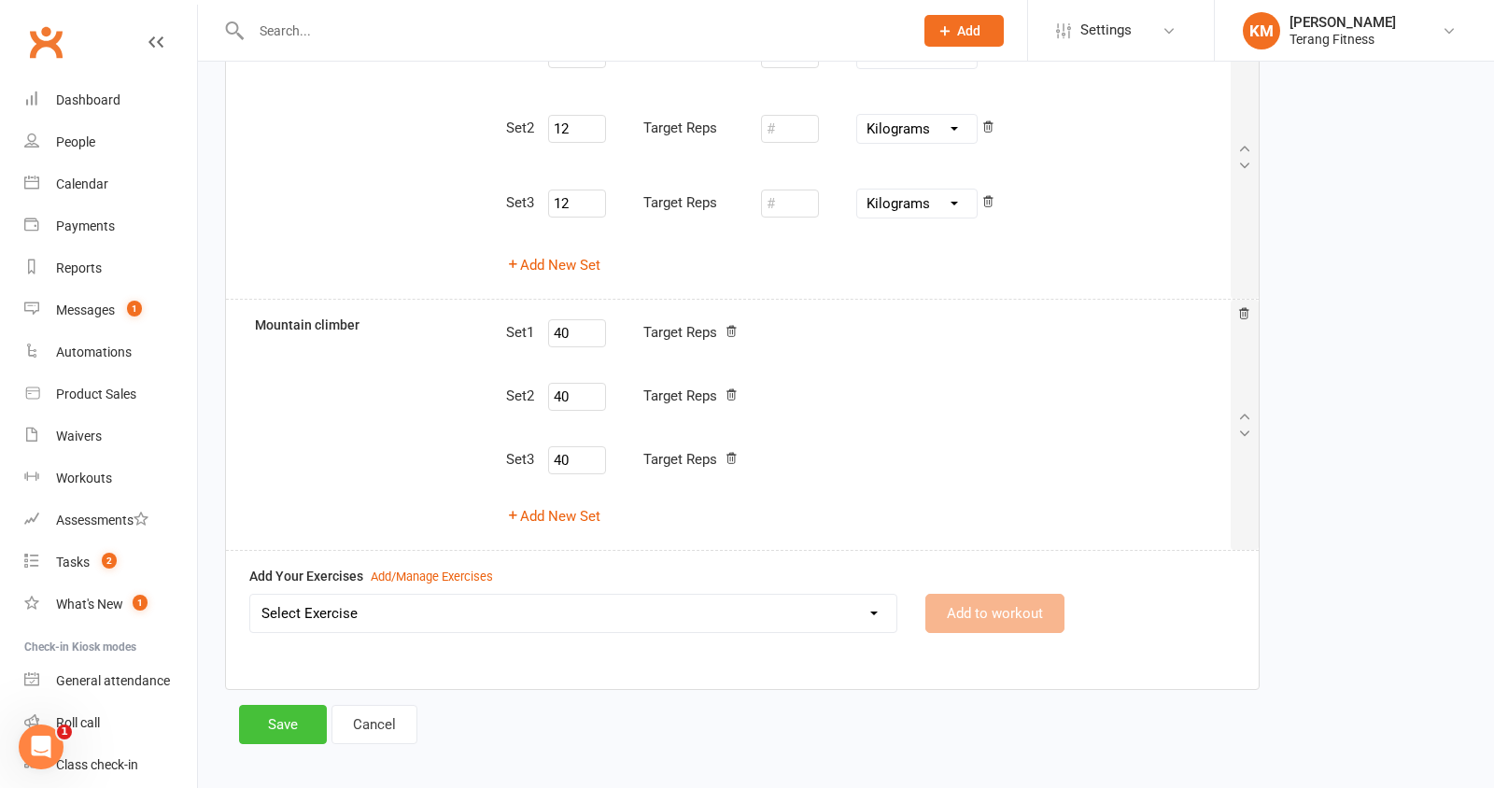
click at [301, 715] on button "Save" at bounding box center [283, 724] width 88 height 39
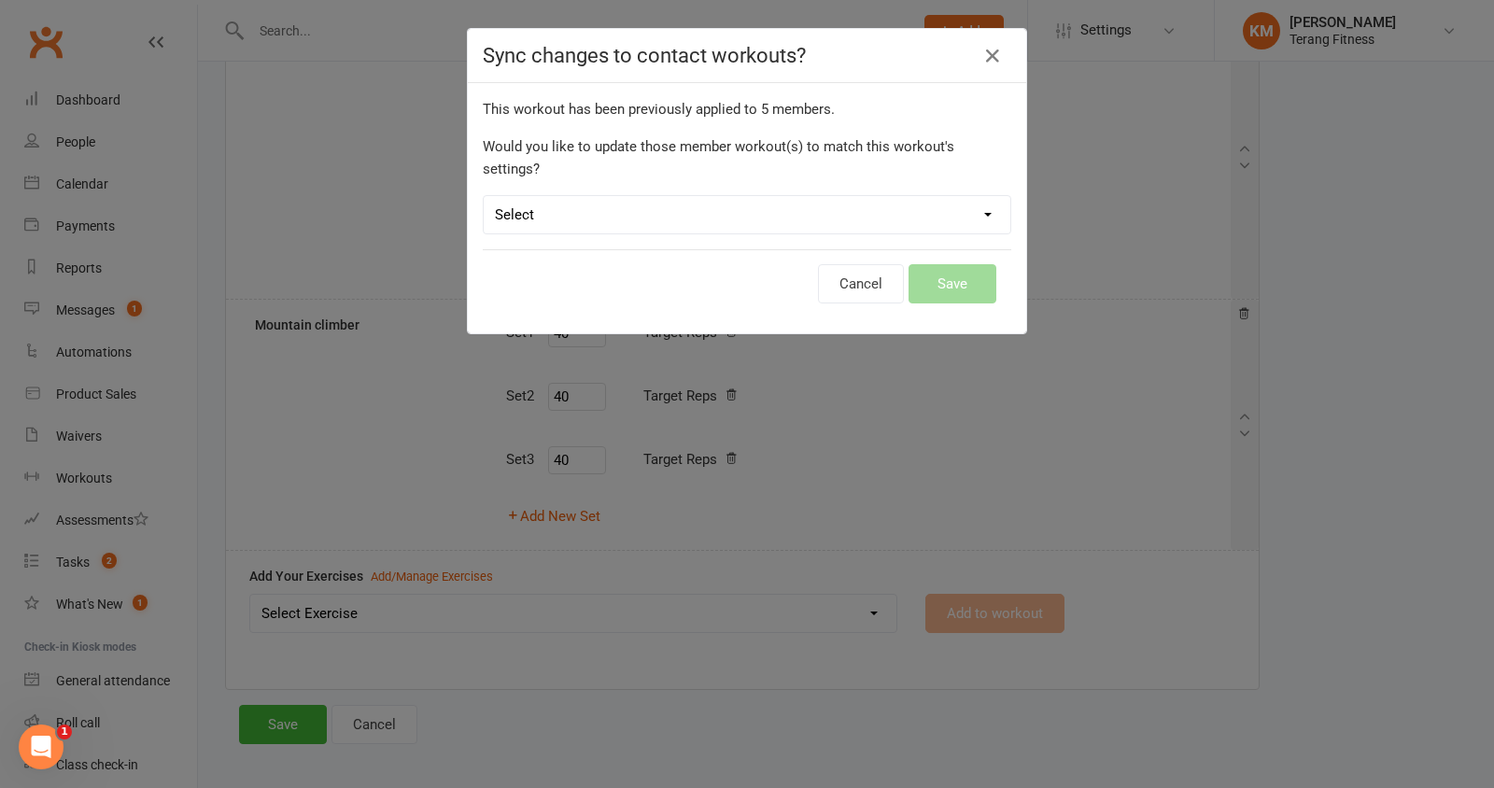
click at [800, 196] on select "Select Leave member workouts unchanged Sync workout + exercise settings to memb…" at bounding box center [747, 214] width 527 height 37
click at [996, 56] on icon at bounding box center [993, 56] width 22 height 22
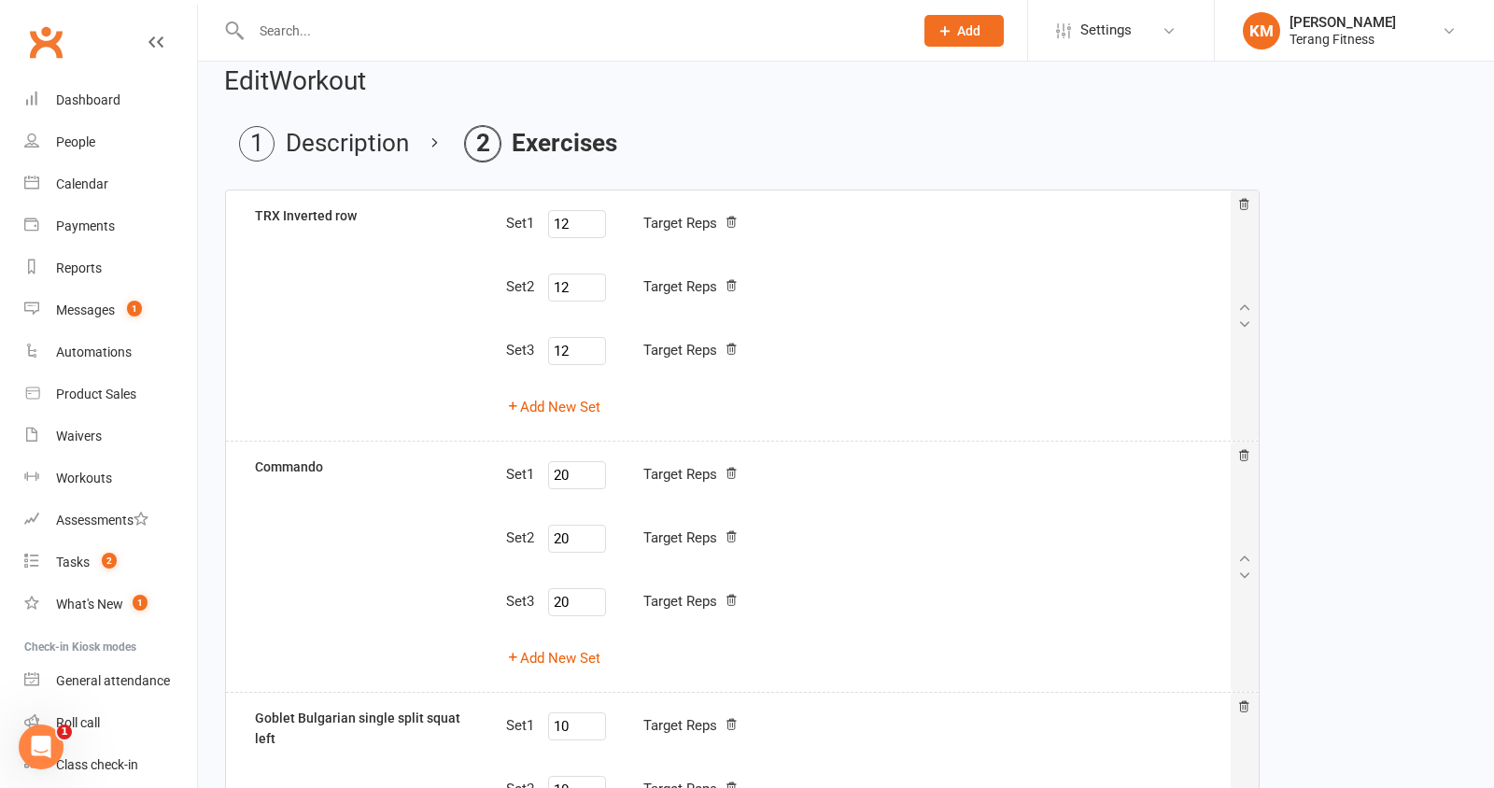
scroll to position [0, 0]
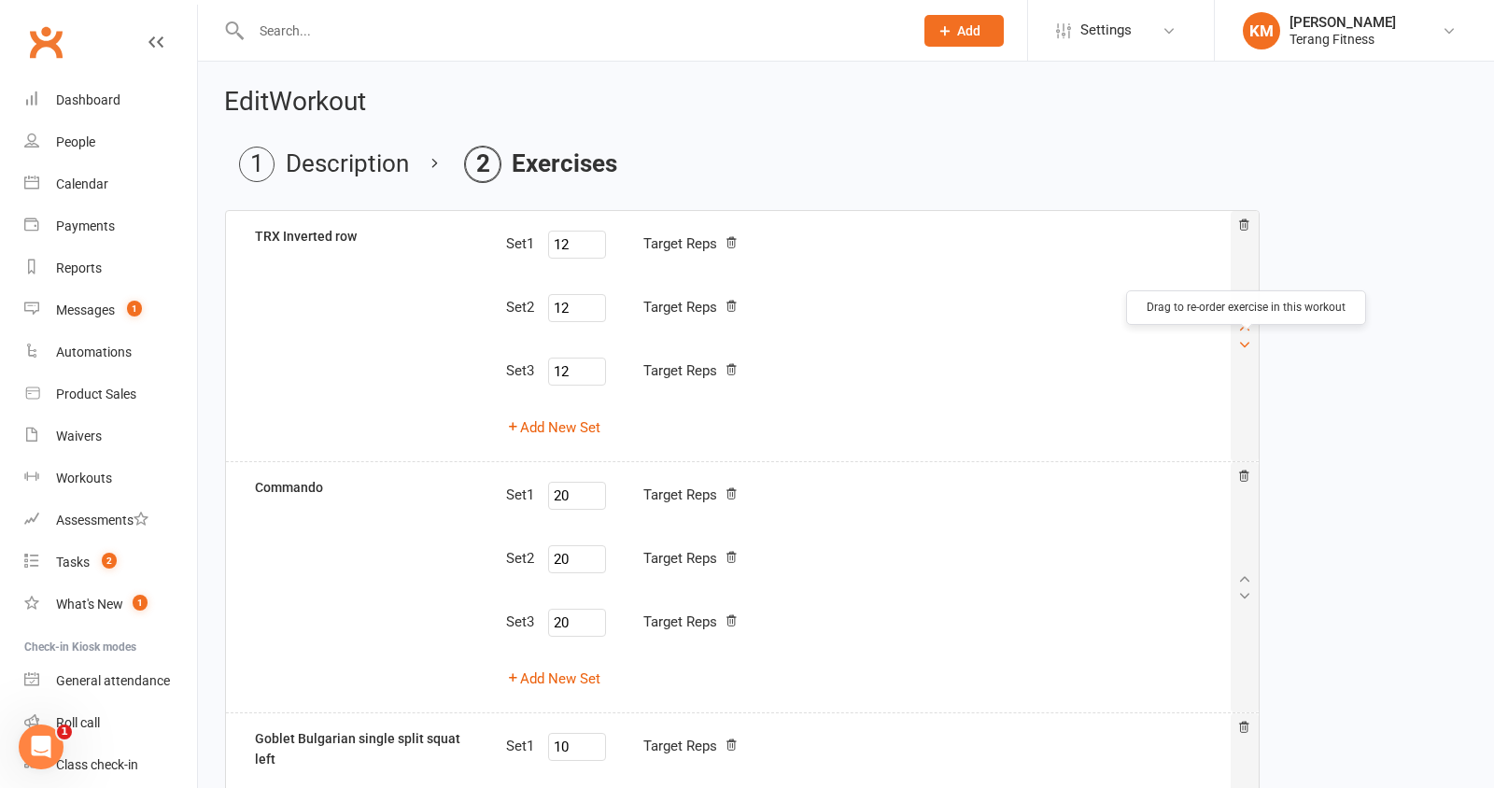
click at [1245, 349] on icon at bounding box center [1245, 344] width 15 height 15
click at [1245, 350] on icon at bounding box center [1245, 344] width 15 height 15
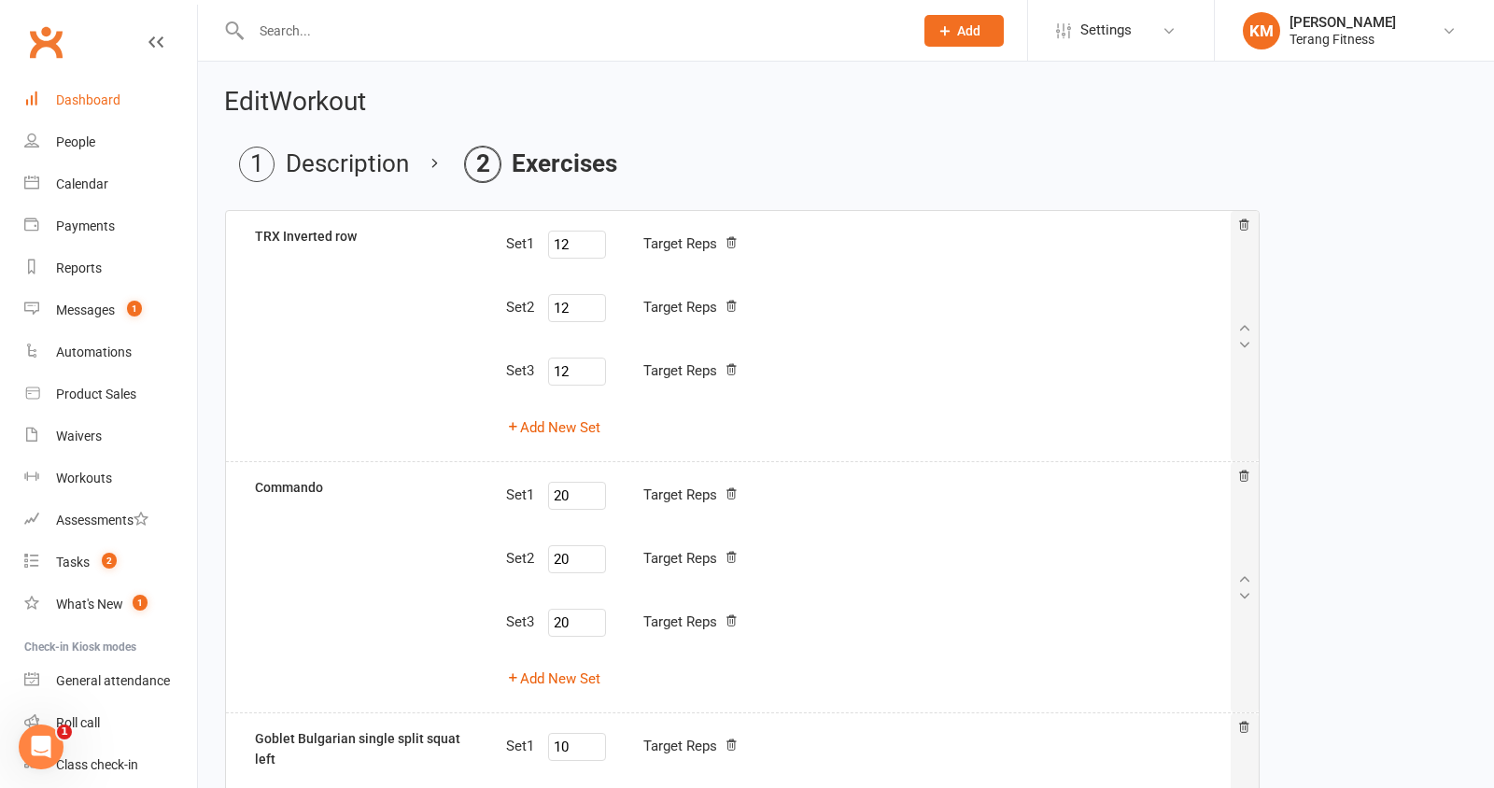
click at [106, 104] on div "Dashboard" at bounding box center [88, 99] width 64 height 15
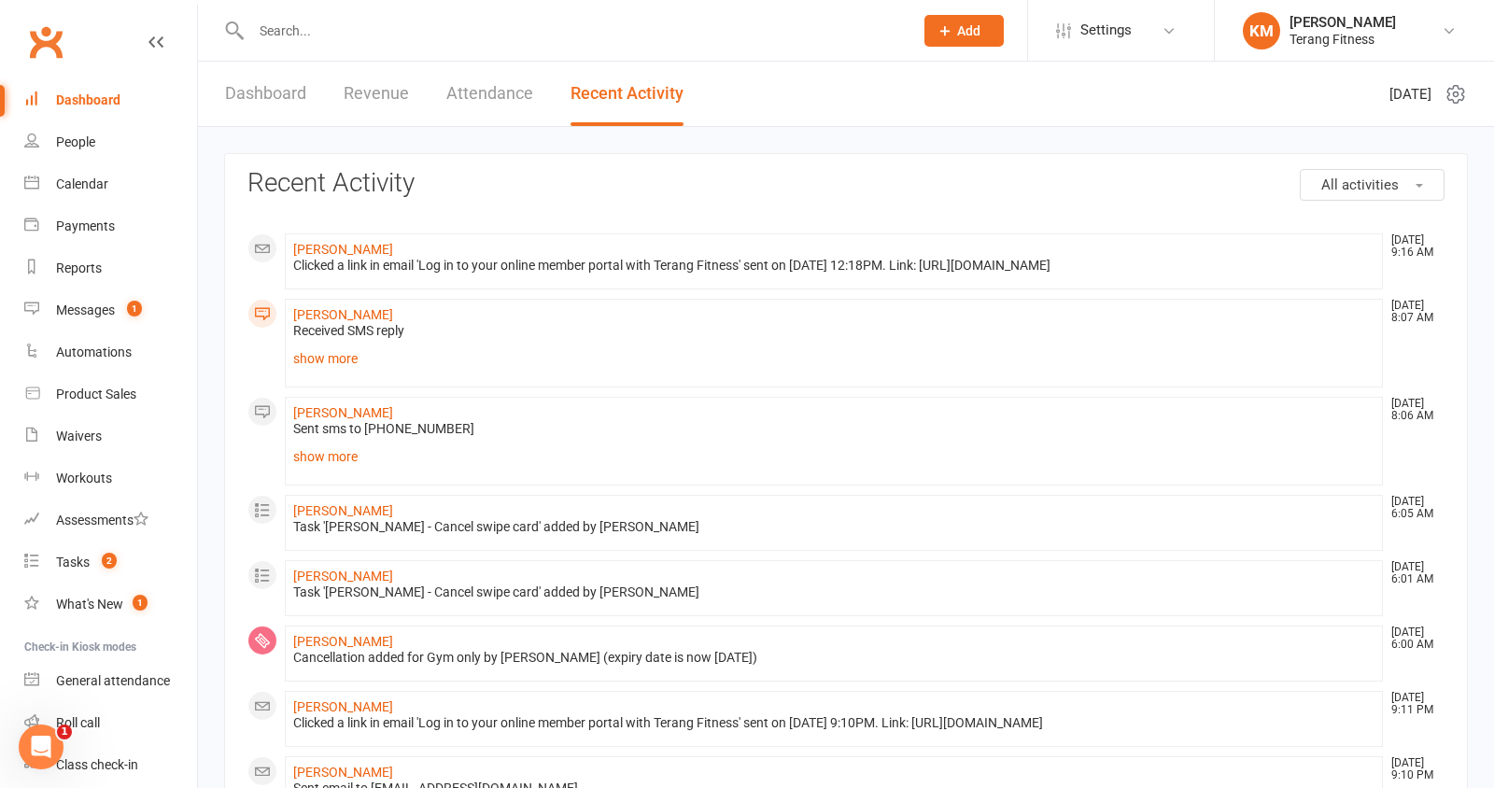
click at [290, 92] on link "Dashboard" at bounding box center [265, 94] width 81 height 64
